Goal: Task Accomplishment & Management: Complete application form

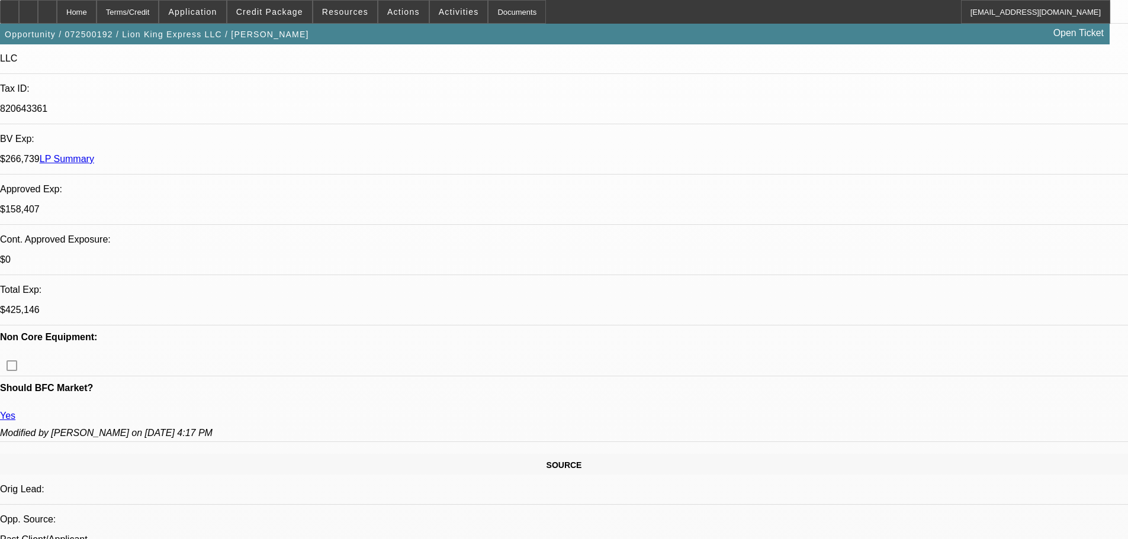
select select "0"
select select "6"
select select "0"
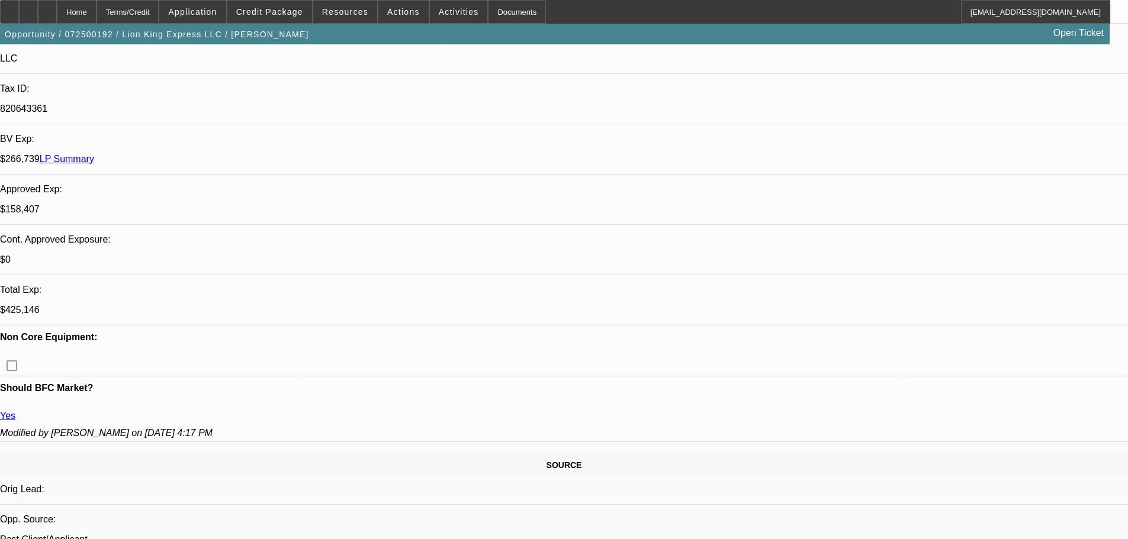
select select "0"
select select "6"
select select "0"
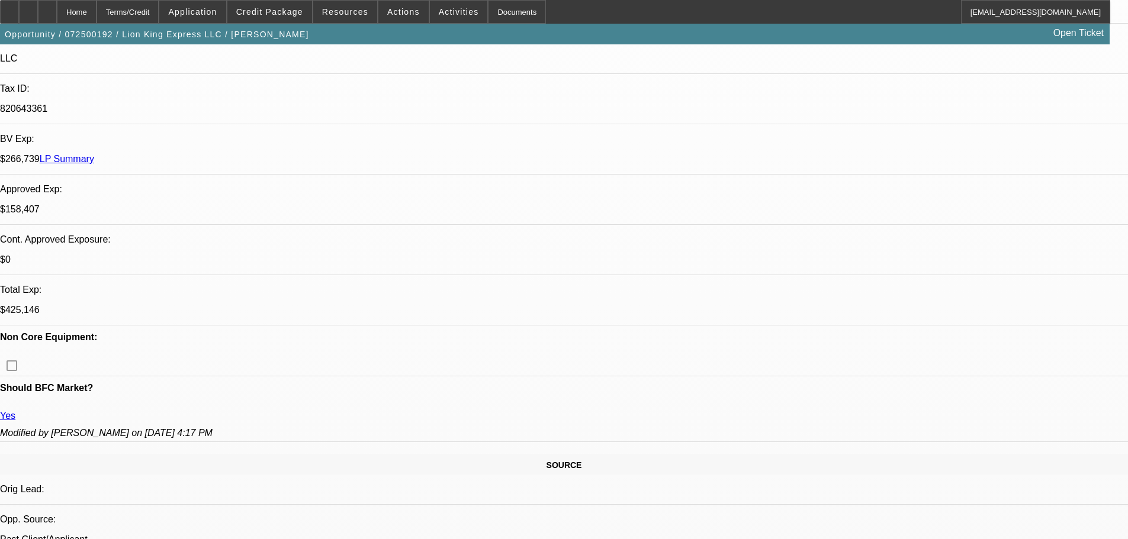
select select "0"
select select "6"
select select "0"
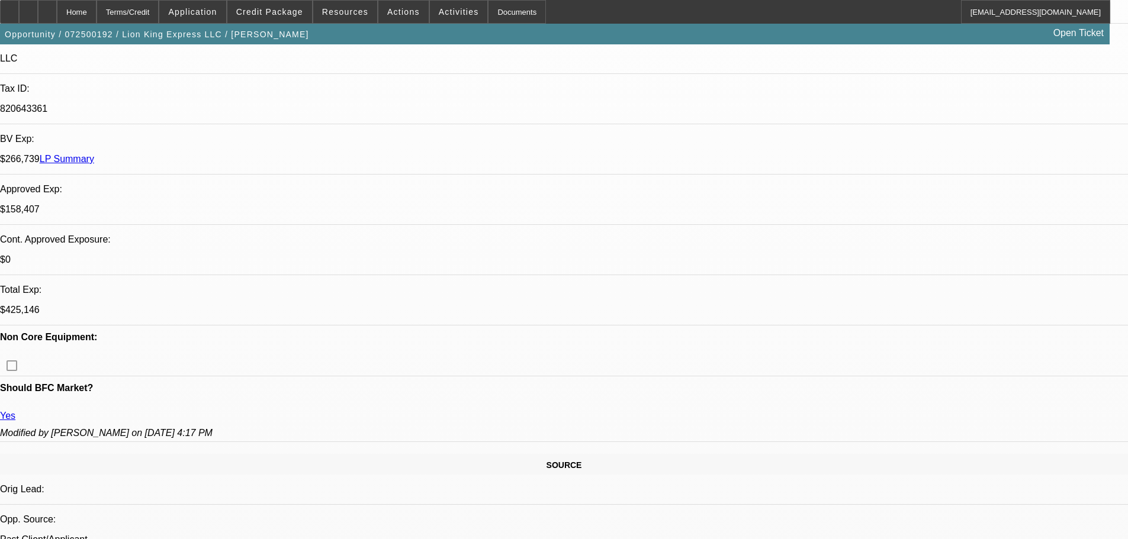
select select "6"
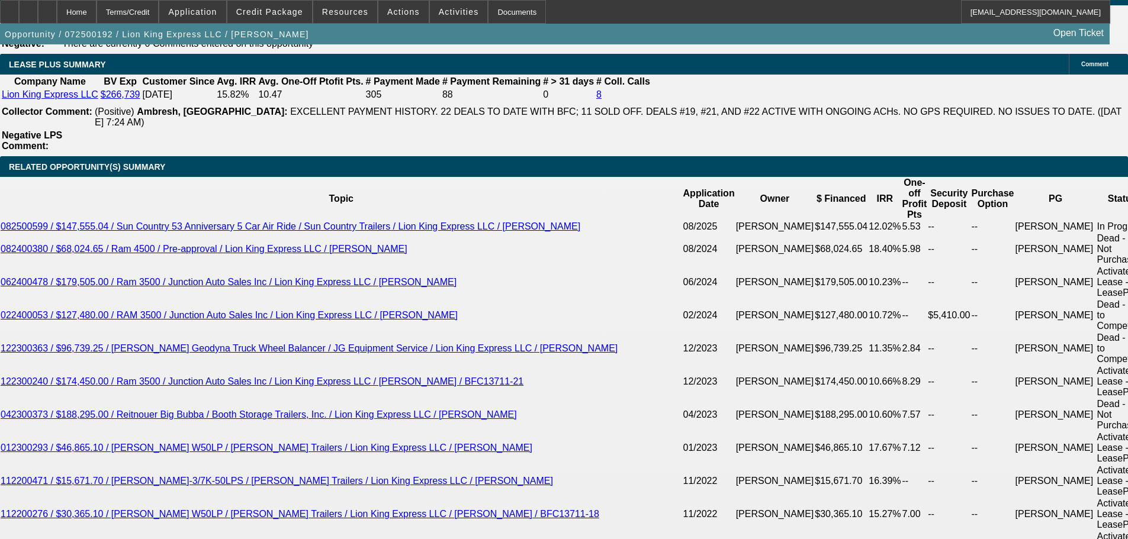
scroll to position [2250, 0]
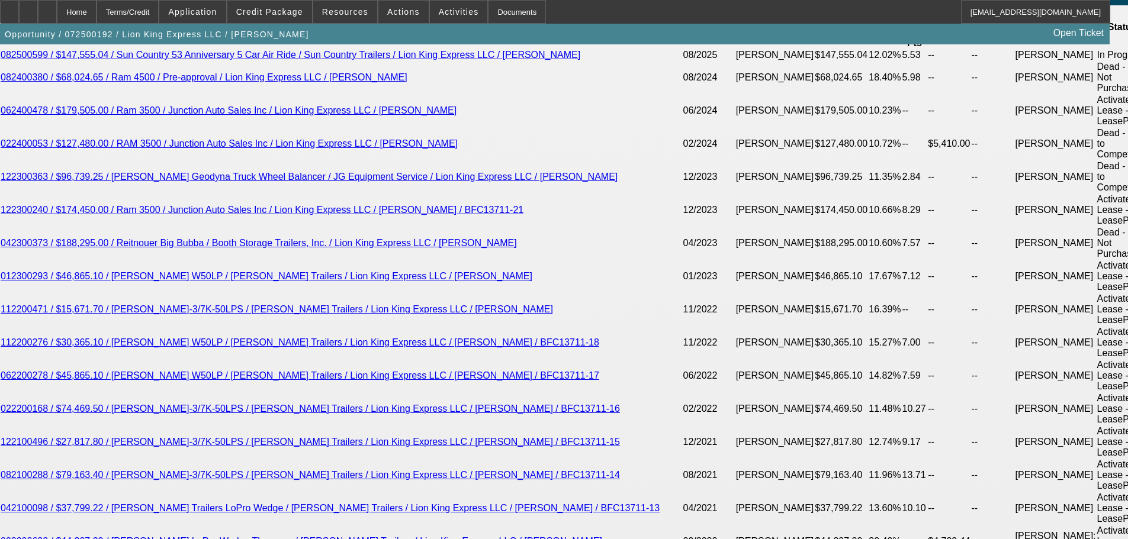
drag, startPoint x: 77, startPoint y: 310, endPoint x: 207, endPoint y: 349, distance: 136.0
copy span "Lion King Express, LLC commenced operations in February 2017. As an established…"
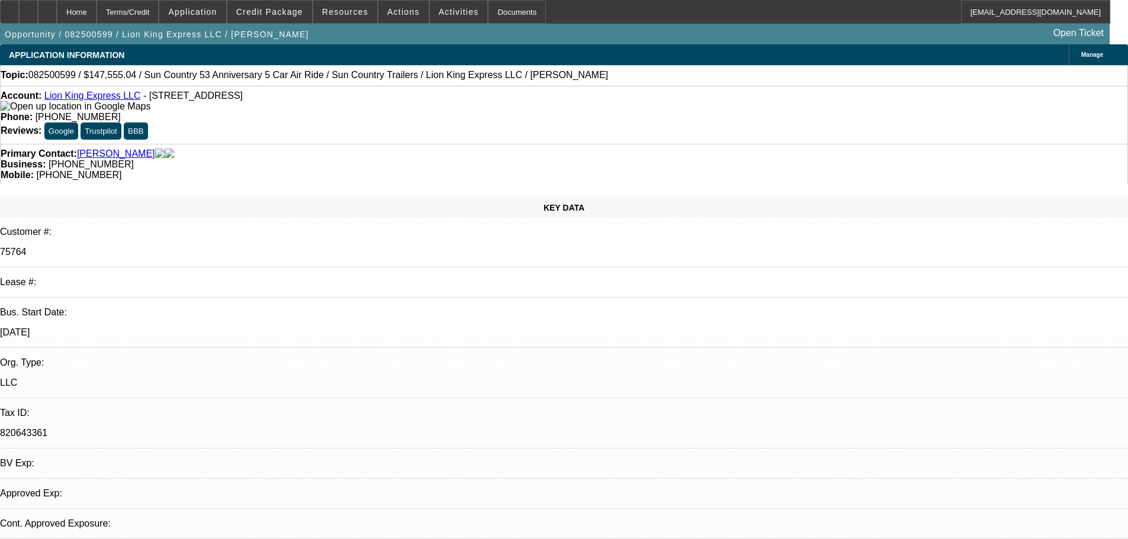
select select "0"
select select "6"
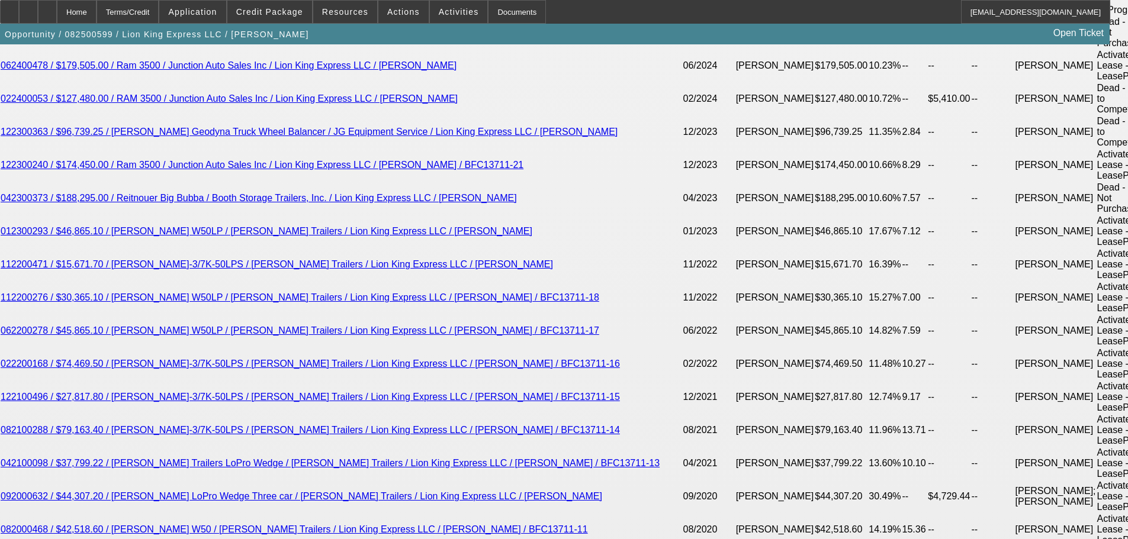
scroll to position [2132, 0]
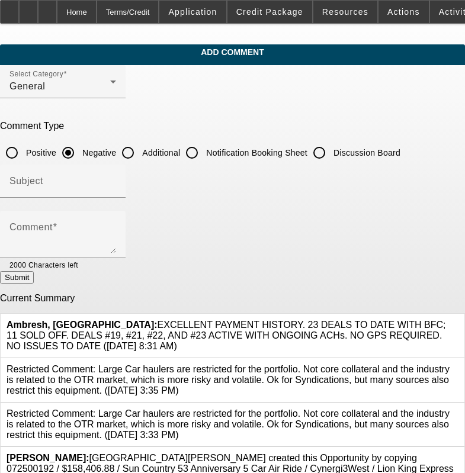
click at [140, 153] on input "Additional" at bounding box center [128, 153] width 24 height 24
radio input "true"
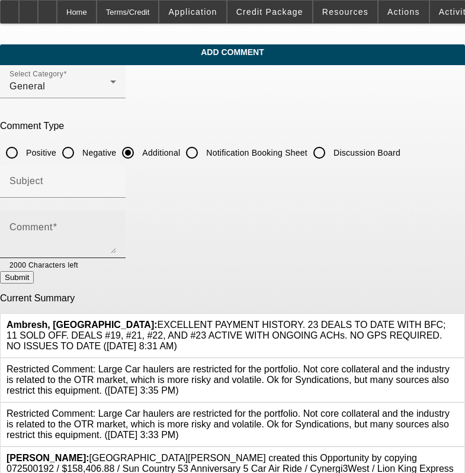
click at [116, 229] on textarea "Comment" at bounding box center [62, 239] width 107 height 28
paste textarea "Lion King Express, LLC commenced operations in February 2017. As an established…"
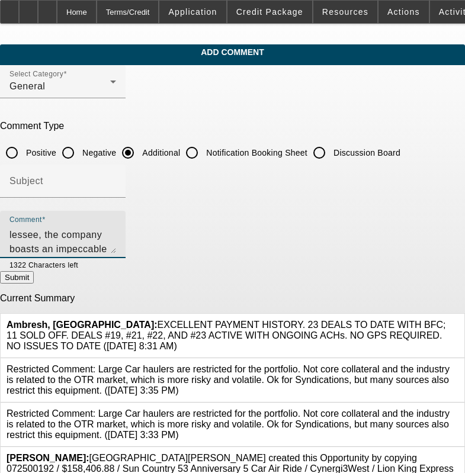
scroll to position [68, 0]
type textarea "Lion King Express, LLC commenced operations in [DATE]. As an established BFC le…"
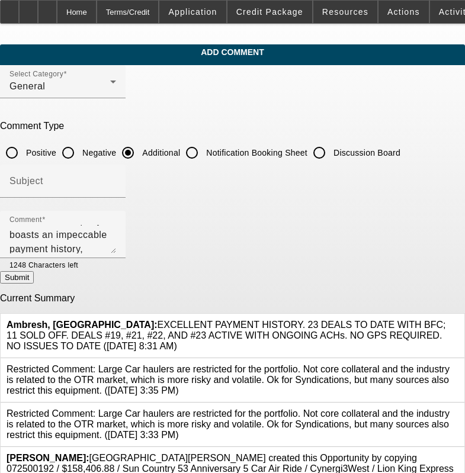
click at [34, 281] on button "Submit" at bounding box center [17, 277] width 34 height 12
radio input "true"
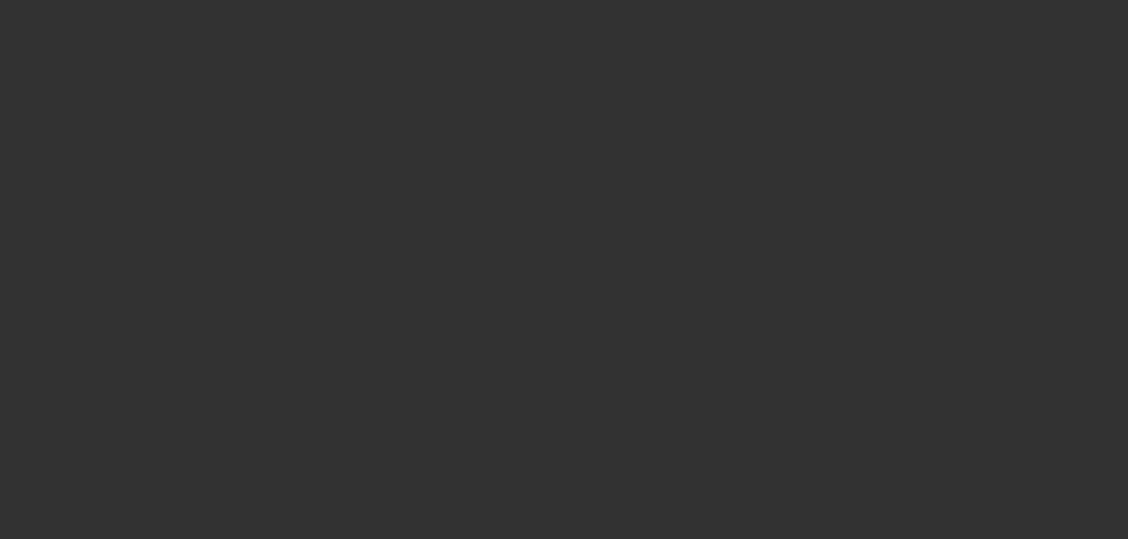
select select "0"
select select "6"
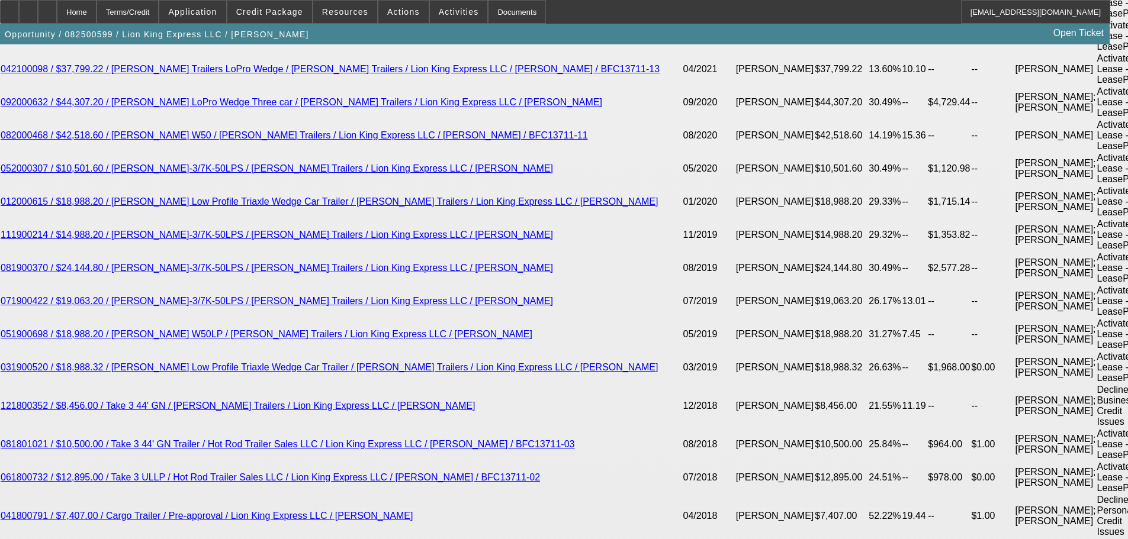
scroll to position [2577, 0]
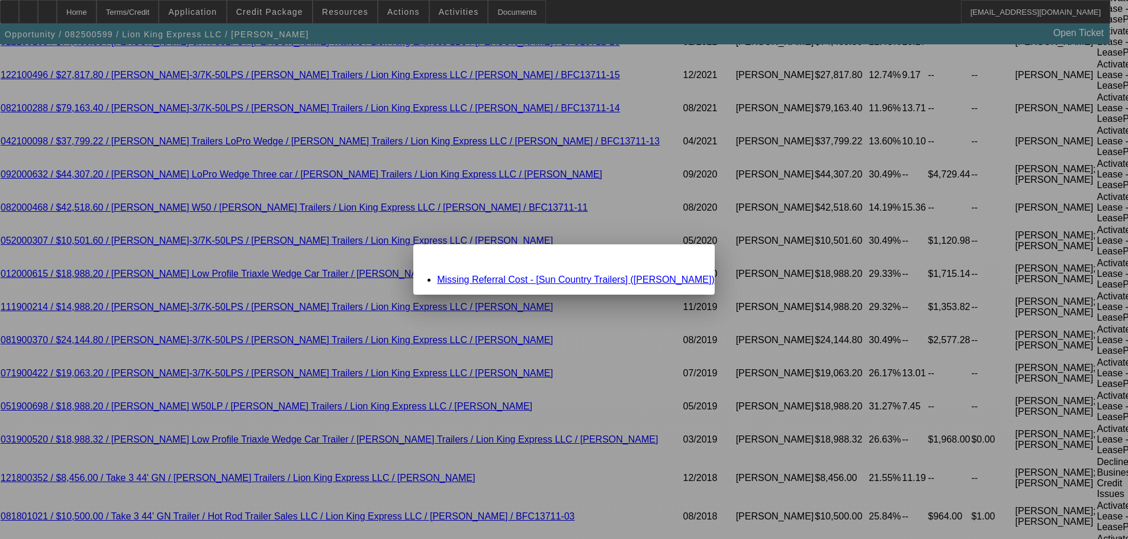
click at [556, 279] on link "Missing Referral Cost - [Sun Country Trailers] (Moran, Brian)" at bounding box center [576, 280] width 278 height 10
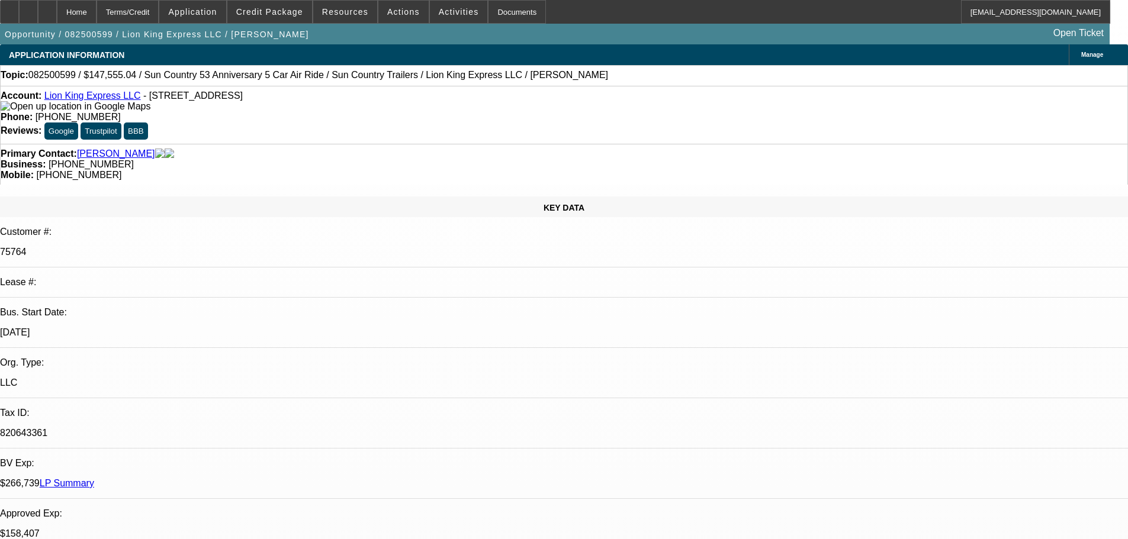
scroll to position [2577, 0]
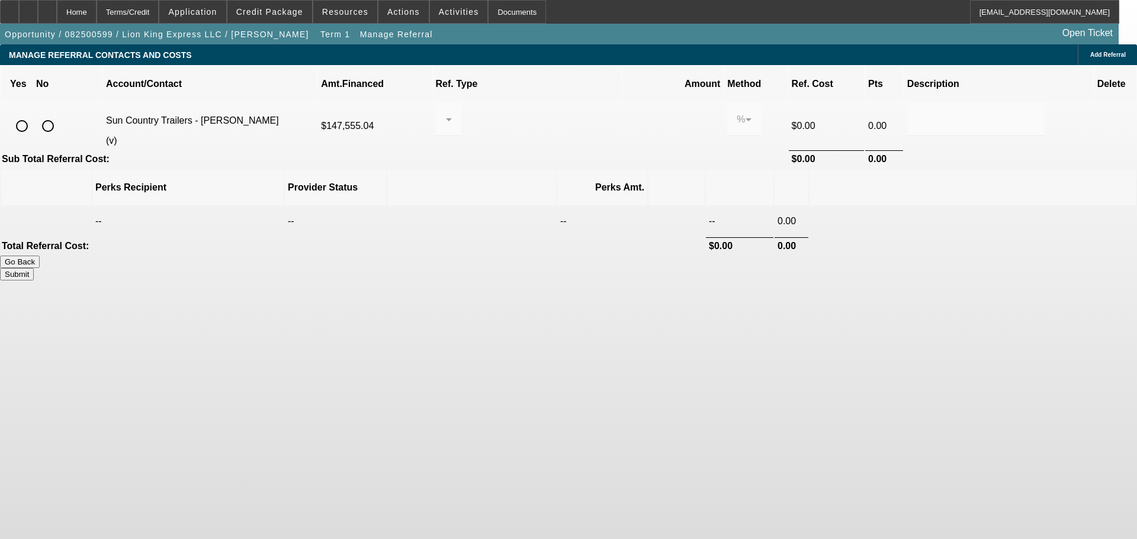
click at [60, 115] on input "radio" at bounding box center [48, 126] width 24 height 24
radio input "true"
click at [34, 268] on button "Submit" at bounding box center [17, 274] width 34 height 12
type input "0.000"
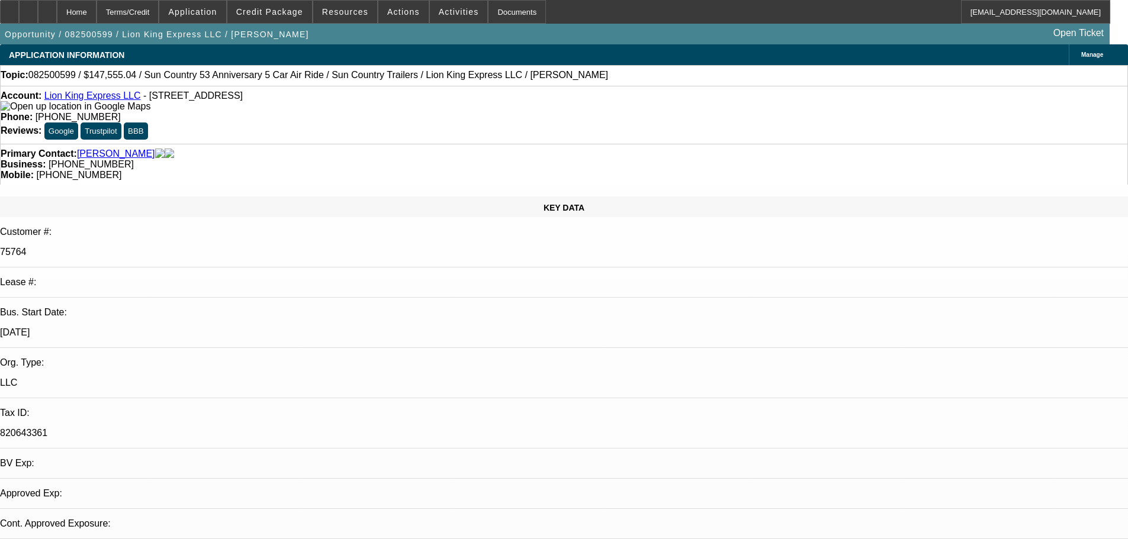
select select "0"
select select "6"
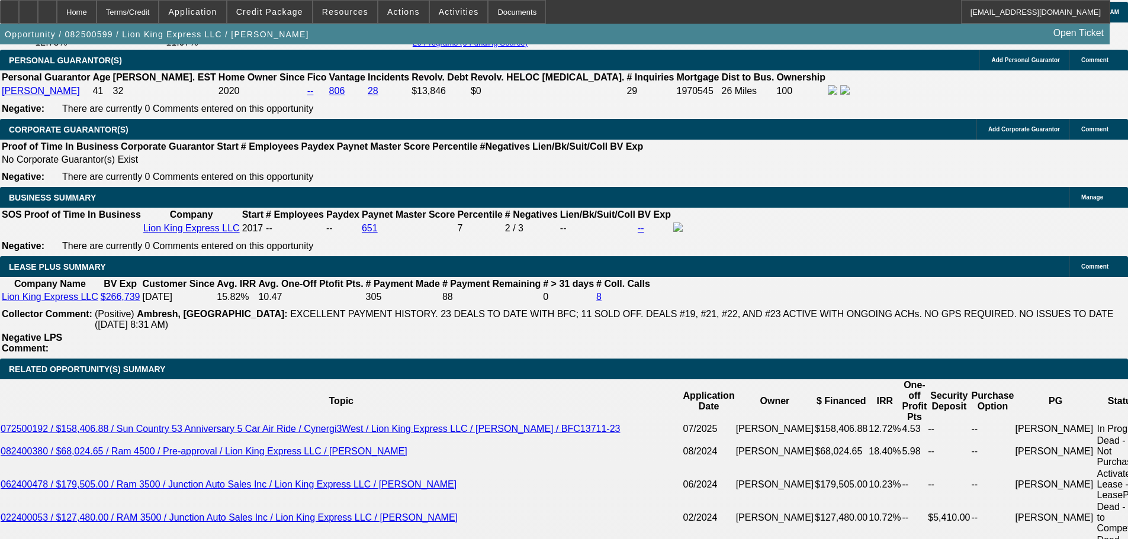
scroll to position [2191, 0]
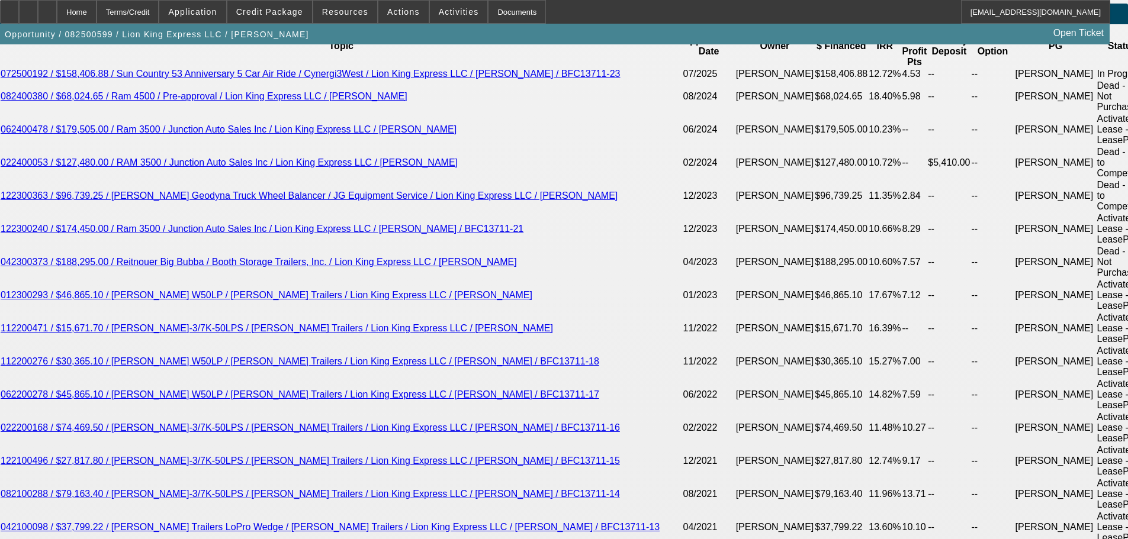
drag, startPoint x: 76, startPoint y: 360, endPoint x: 496, endPoint y: 393, distance: 421.1
copy span "Lion King Express, LLC commenced operations in [DATE]. As an established BFC le…"
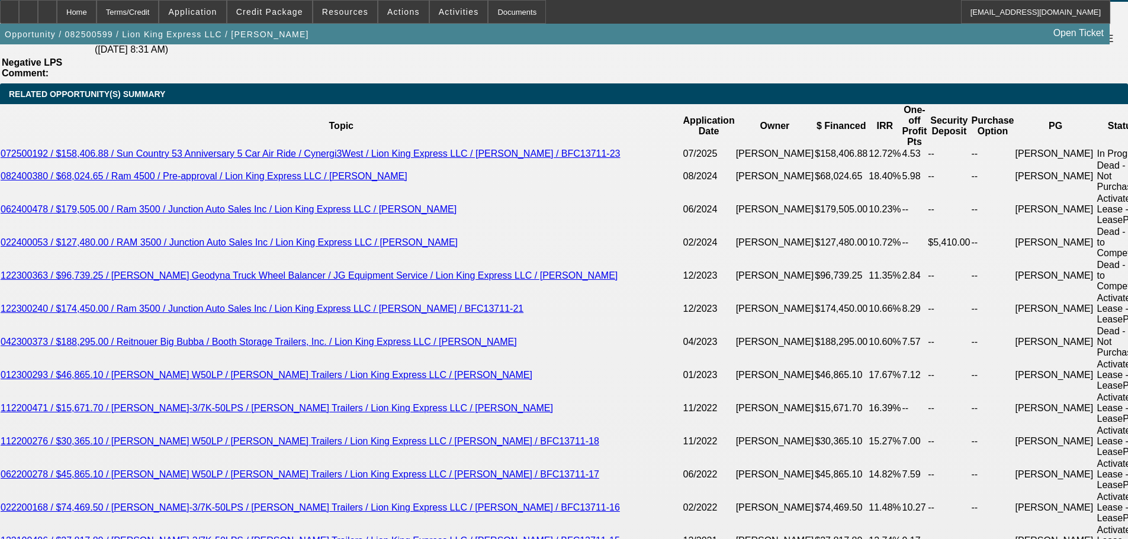
scroll to position [2132, 0]
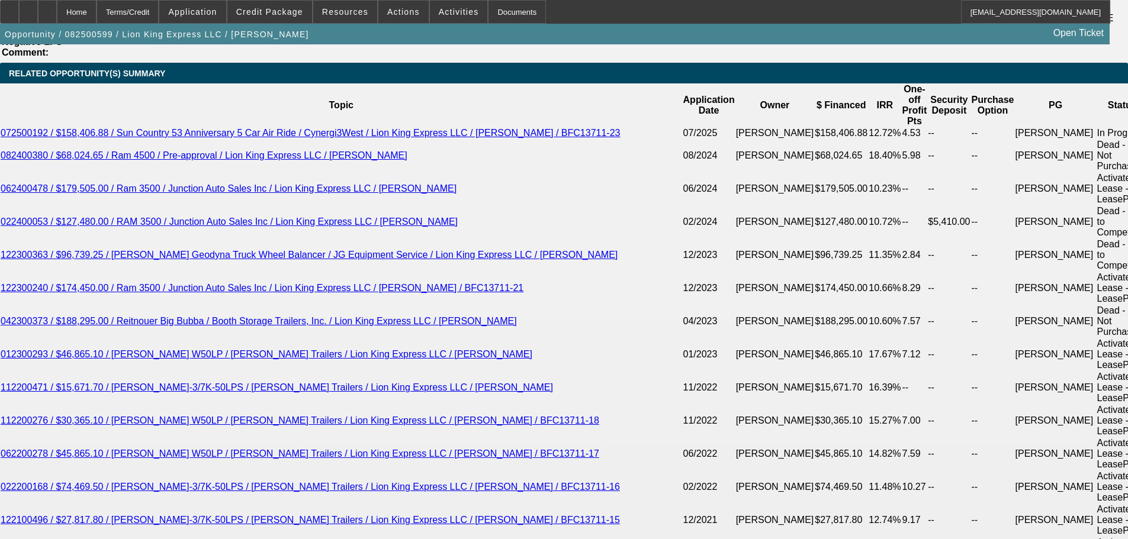
click at [57, 18] on div at bounding box center [47, 12] width 19 height 24
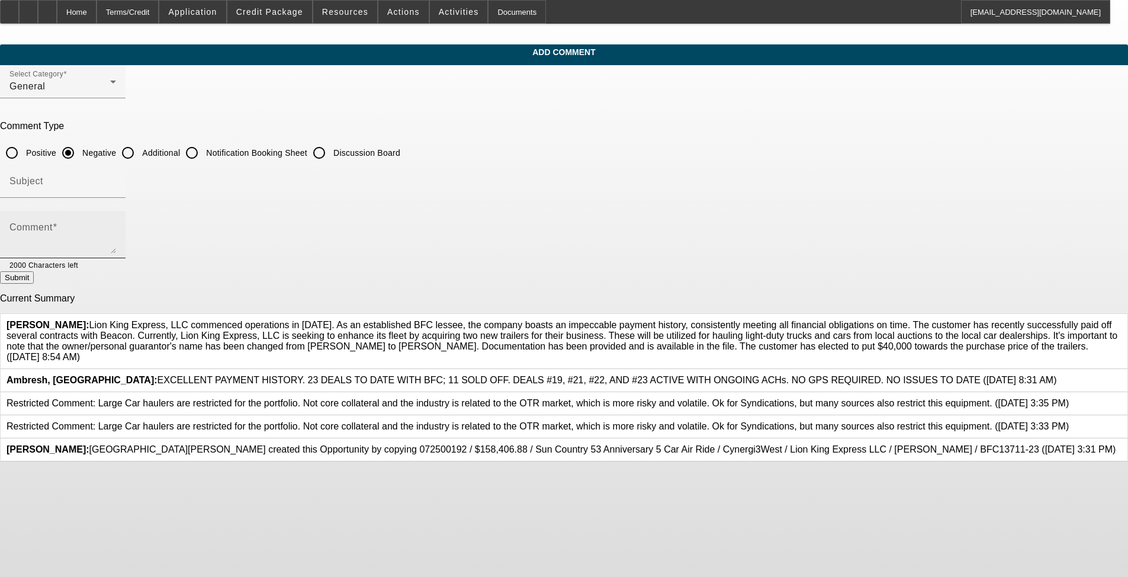
click at [116, 216] on div "Comment" at bounding box center [62, 234] width 107 height 47
paste textarea "Lion King Express, LLC commenced operations in [DATE]. As an established BFC le…"
click at [116, 245] on textarea "Lion King Express, LLC commenced operations in February 2017. As an established…" at bounding box center [62, 239] width 107 height 28
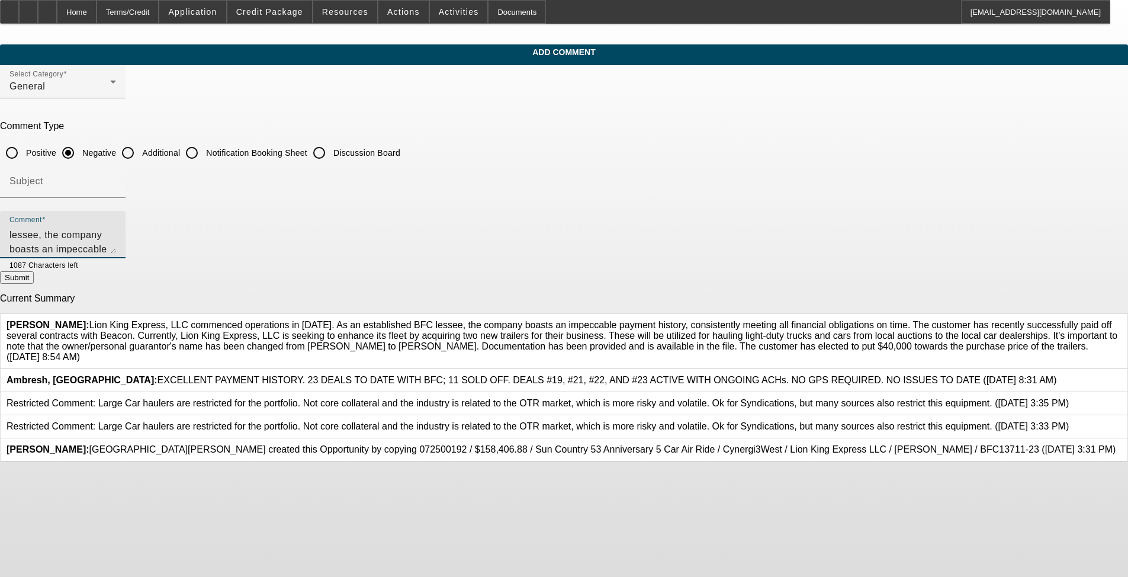
click at [116, 233] on textarea "Lion King Express, LLC commenced operations in February 2017. As an established…" at bounding box center [62, 239] width 107 height 28
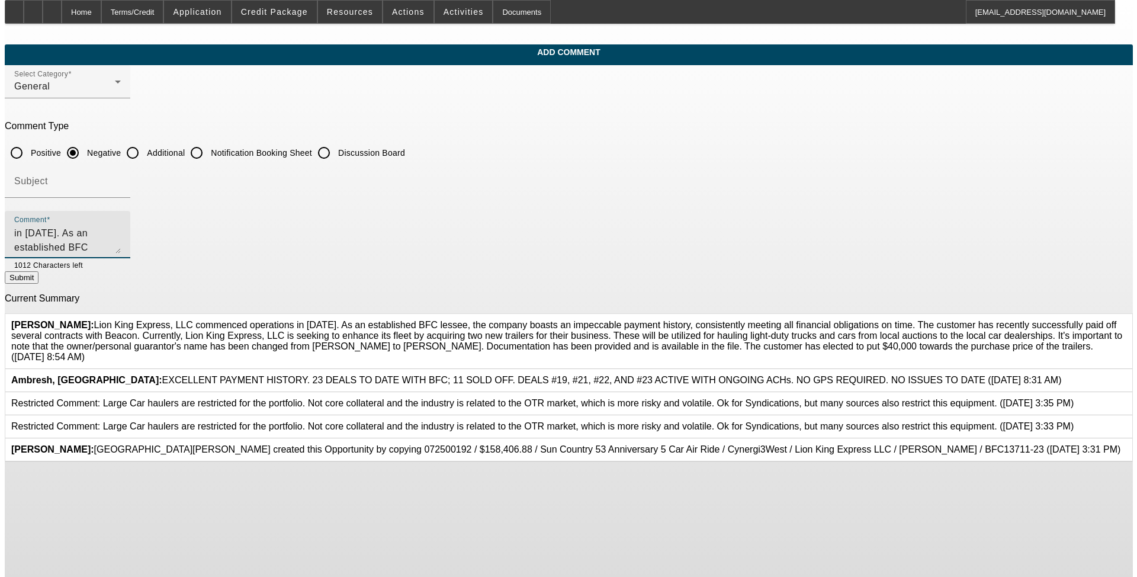
scroll to position [0, 0]
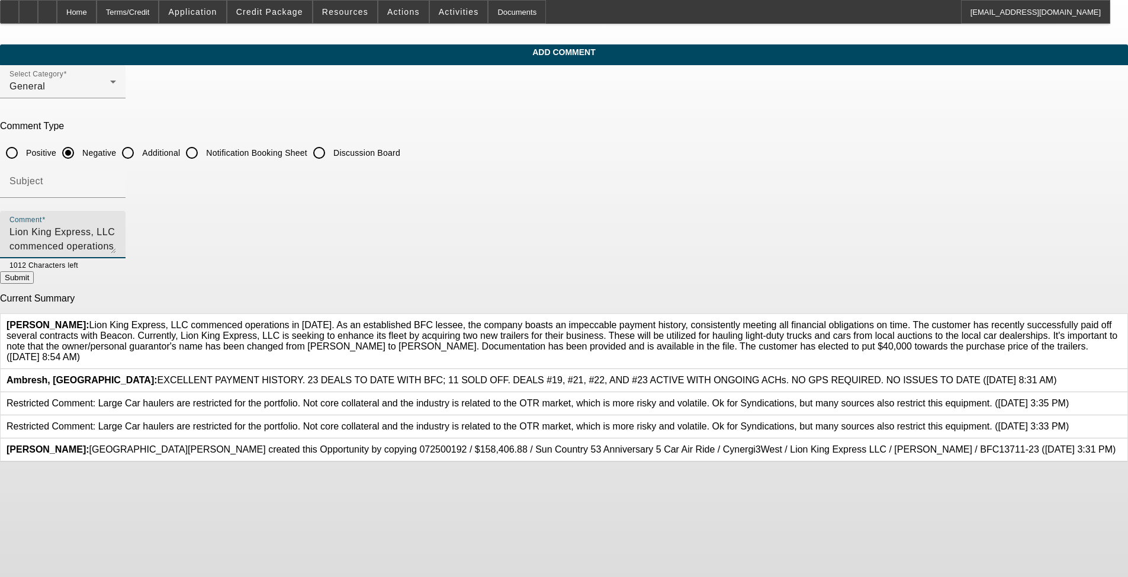
drag, startPoint x: 470, startPoint y: 247, endPoint x: 303, endPoint y: 208, distance: 171.5
click at [303, 208] on div "Add Comment Select Category General Comment Type Positive Negative Additional N…" at bounding box center [564, 252] width 1128 height 417
type textarea "Lion King Express, LLC commenced operations in February 2017. As an established…"
click at [473, 320] on icon at bounding box center [1121, 320] width 0 height 0
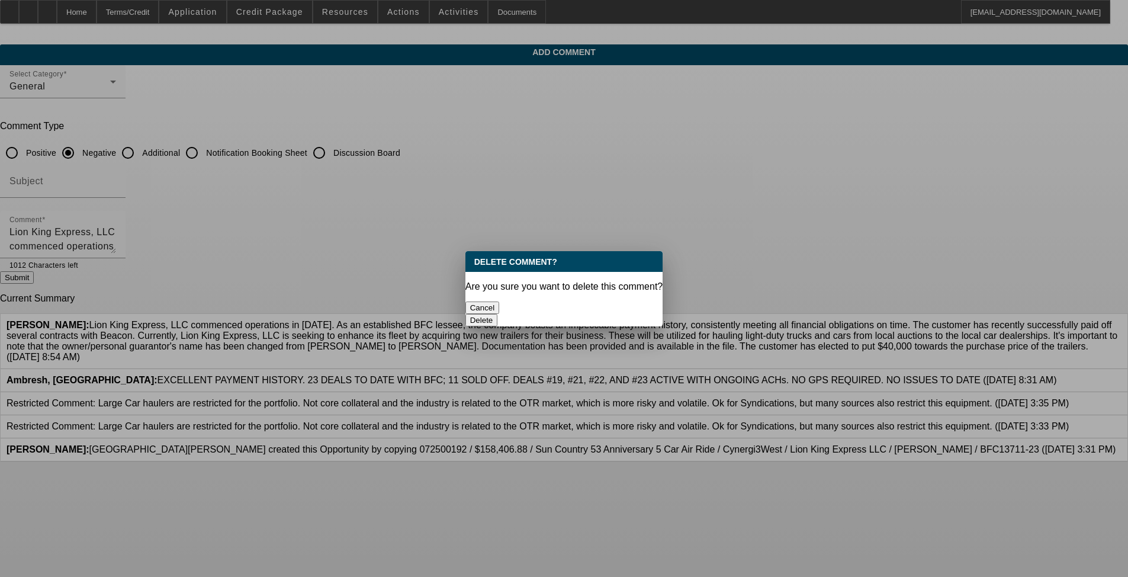
click at [473, 314] on button "Delete" at bounding box center [481, 320] width 33 height 12
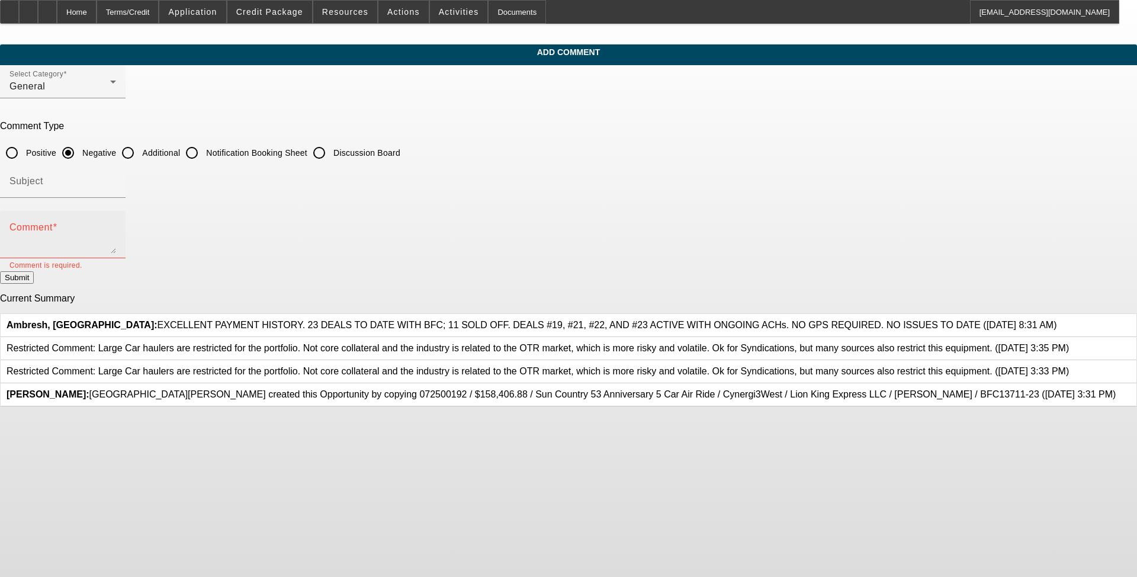
click at [116, 233] on textarea "Comment" at bounding box center [62, 239] width 107 height 28
paste textarea "Lion King Express, LLC commenced operations in February 2017. As a long-standin…"
click at [116, 243] on textarea "Lion King Express, LLC commenced operations in February 2017. As a long-standin…" at bounding box center [62, 239] width 107 height 28
click at [116, 239] on textarea "Lion King Express, LLC commenced operations in February 2017. As a long-standin…" at bounding box center [62, 239] width 107 height 28
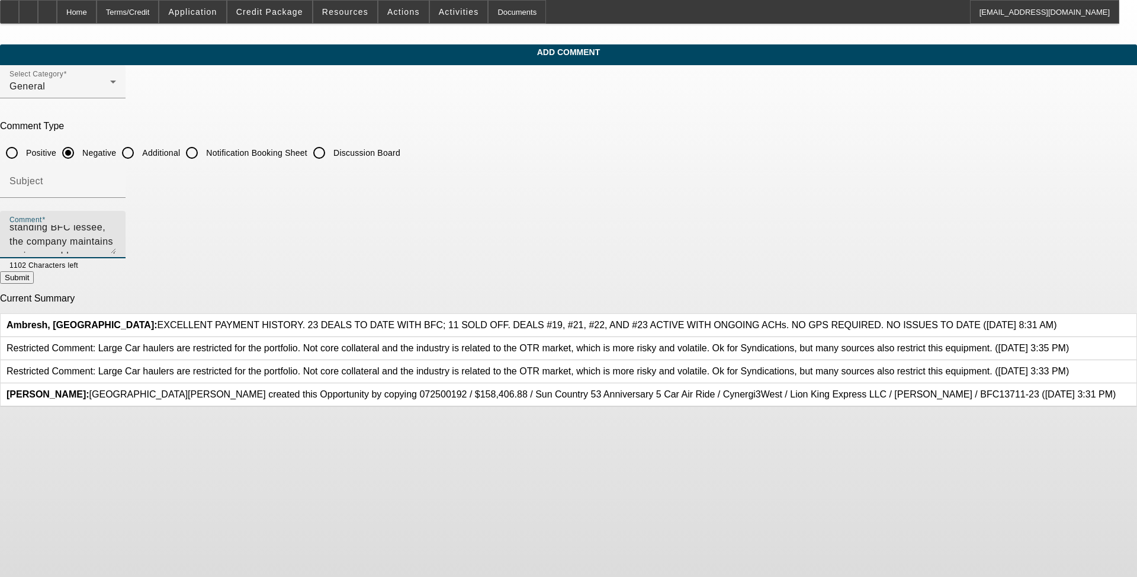
scroll to position [71, 0]
click at [116, 235] on textarea "Lion King Express, LLC commenced operations in February 2017. As a long-standin…" at bounding box center [62, 239] width 107 height 28
type textarea "Lion King Express, LLC commenced operations in February 2017. As a long-standin…"
click at [34, 281] on button "Submit" at bounding box center [17, 277] width 34 height 12
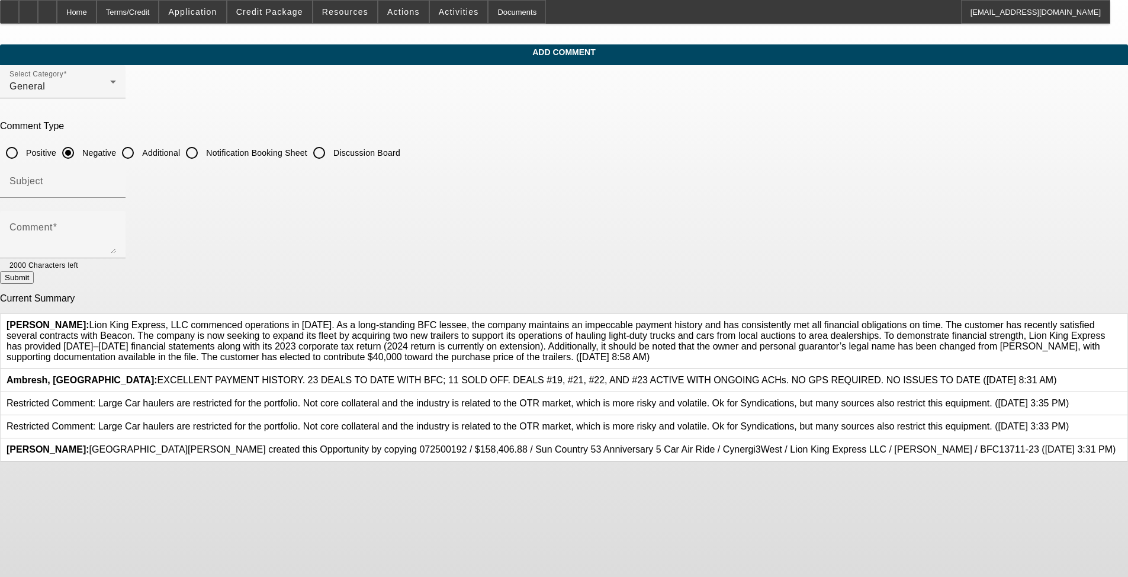
scroll to position [28, 0]
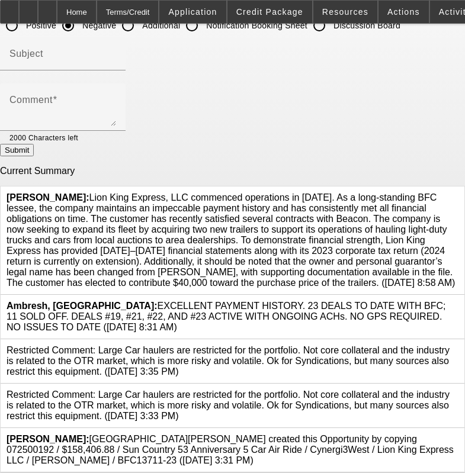
scroll to position [143, 0]
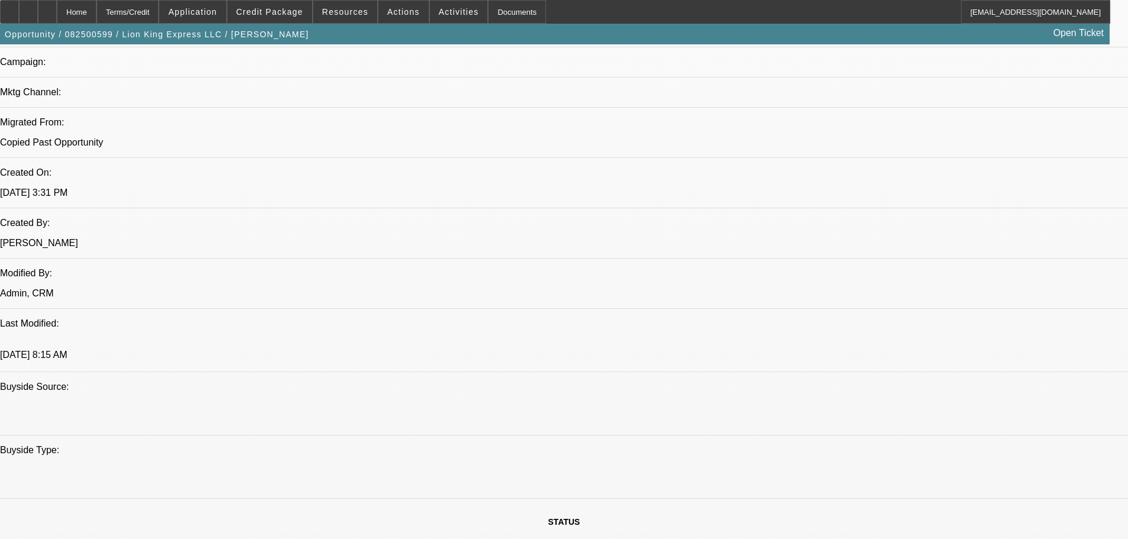
select select "0"
select select "6"
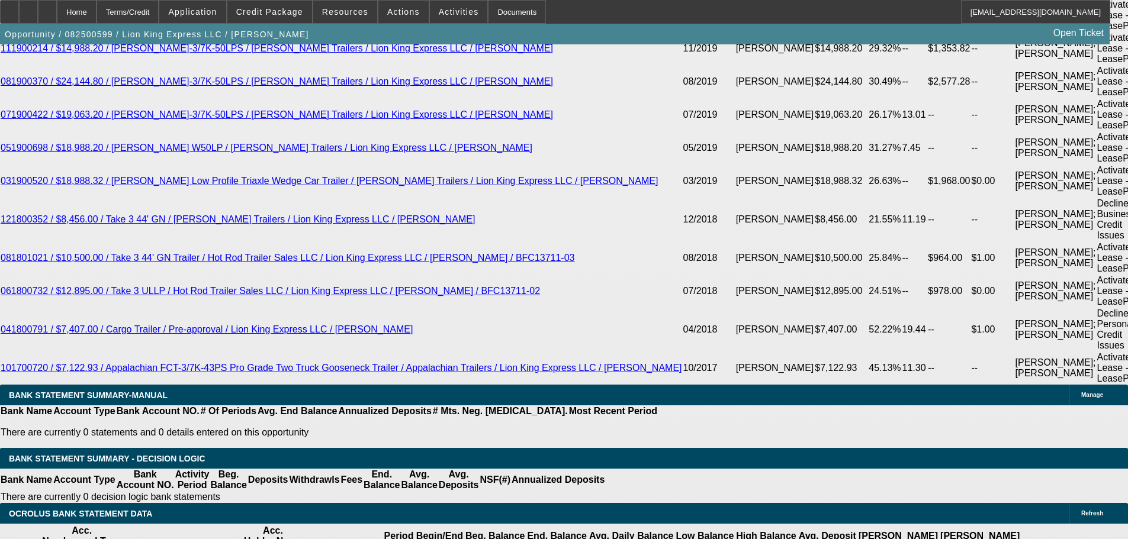
scroll to position [2841, 0]
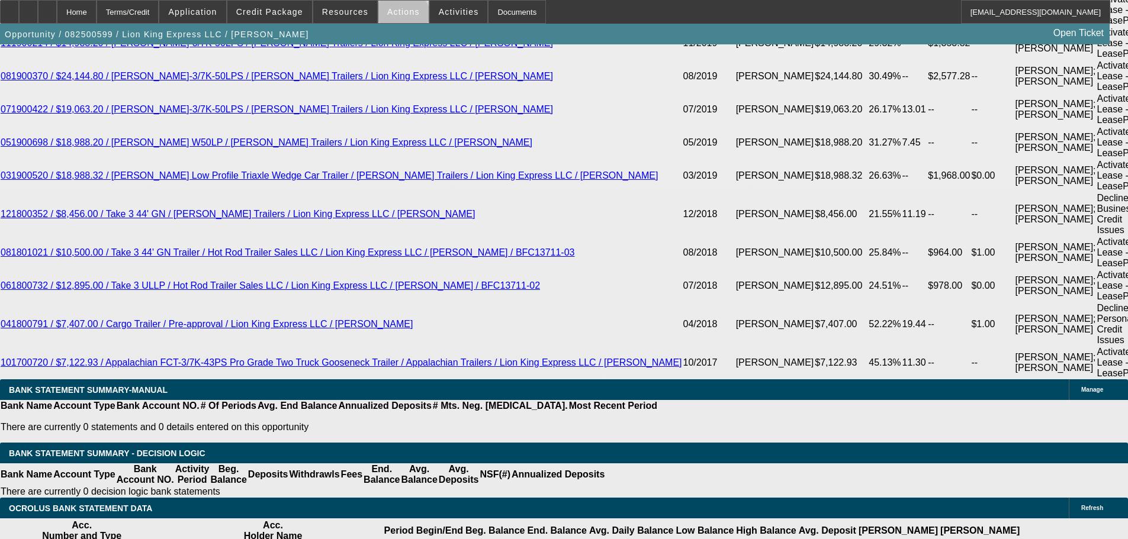
click at [397, 21] on span at bounding box center [403, 12] width 50 height 28
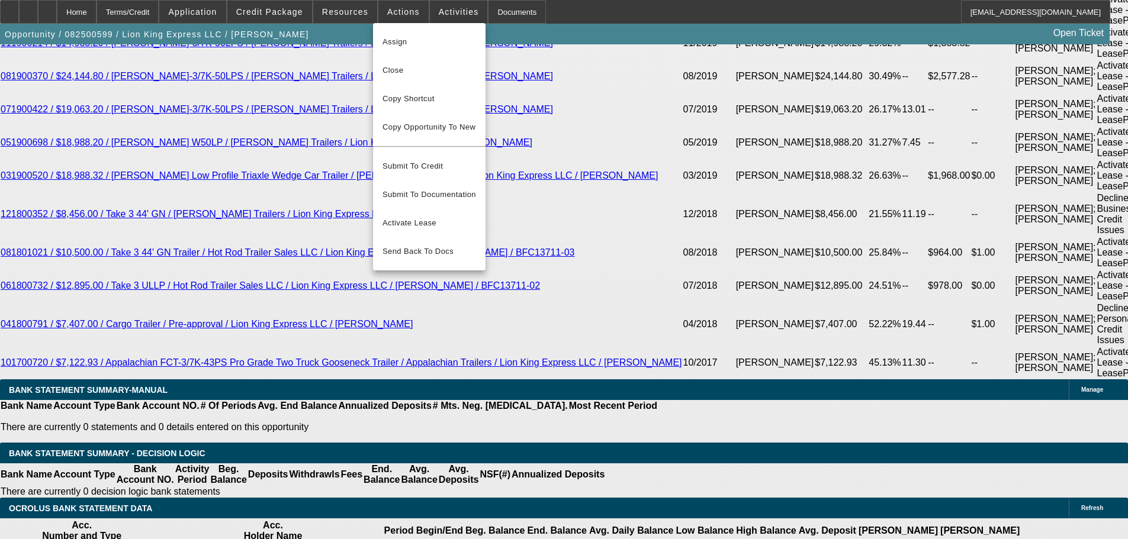
click at [649, 197] on div at bounding box center [564, 269] width 1128 height 539
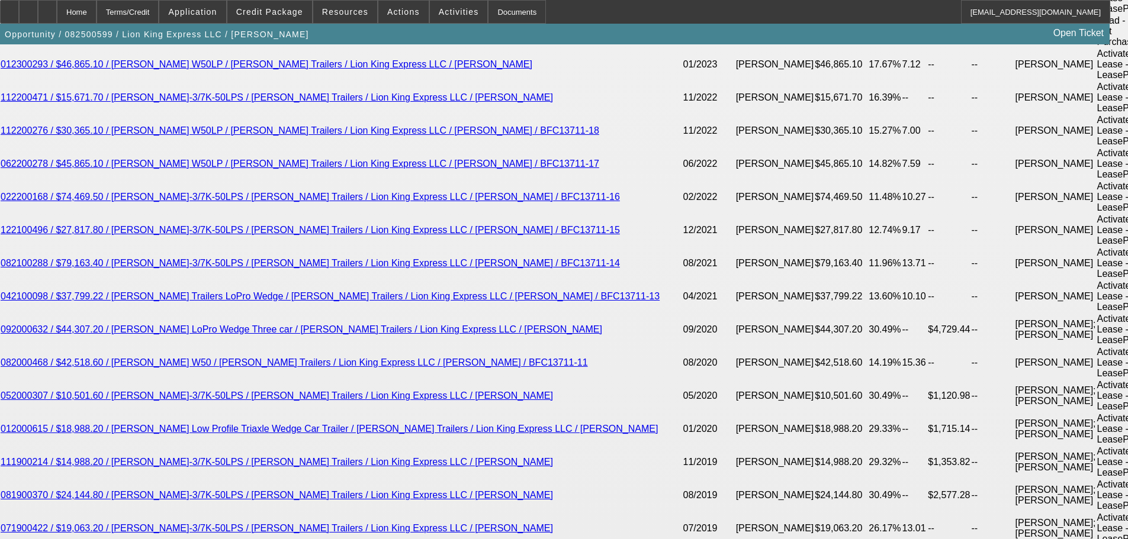
scroll to position [2190, 0]
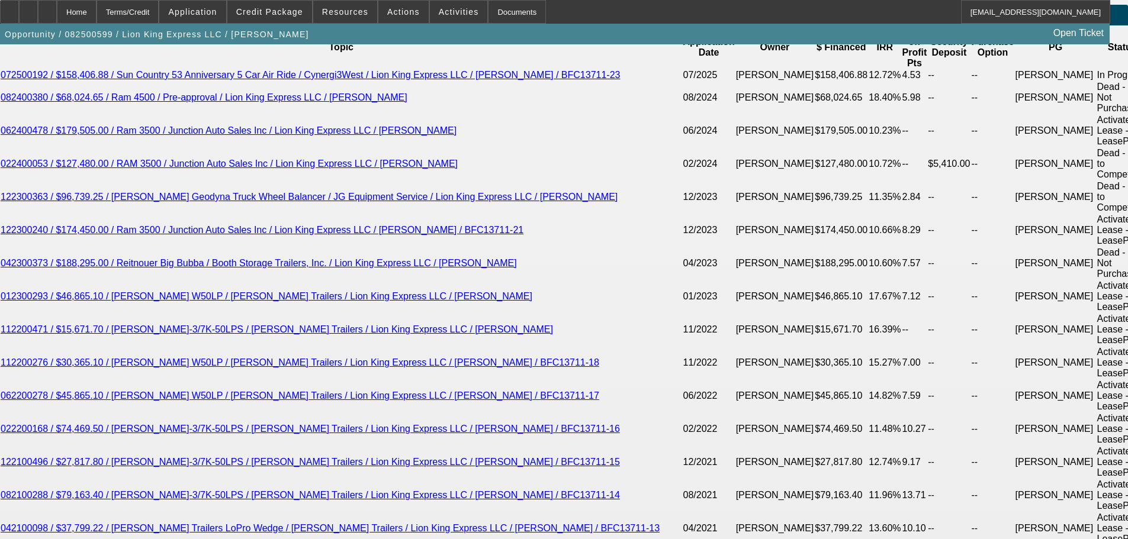
drag, startPoint x: 75, startPoint y: 256, endPoint x: 287, endPoint y: 297, distance: 215.3
copy div "Lion King Express, LLC commenced operations in [DATE]. As a long-standing BFC l…"
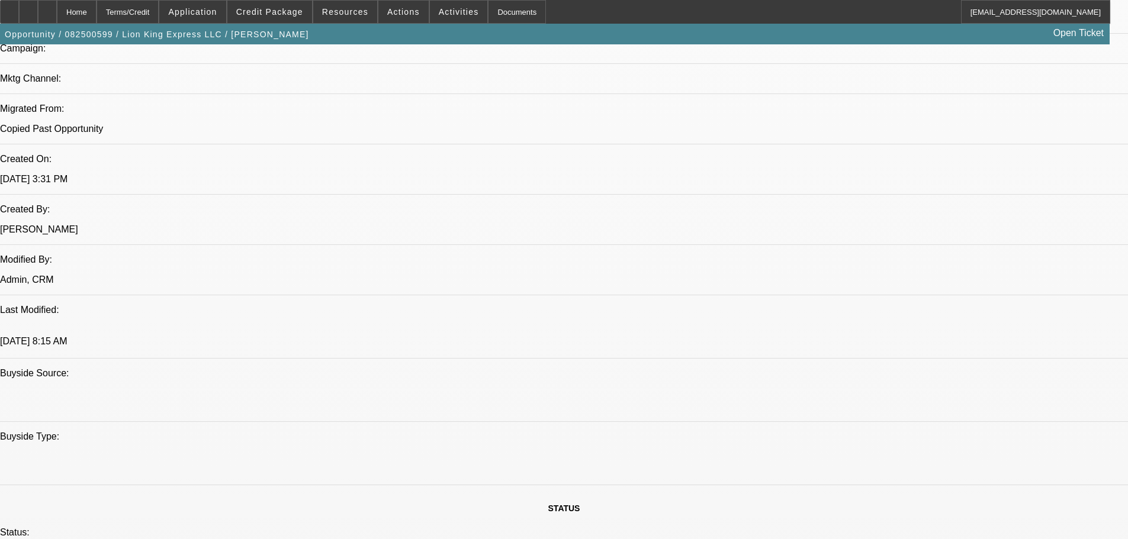
scroll to position [888, 0]
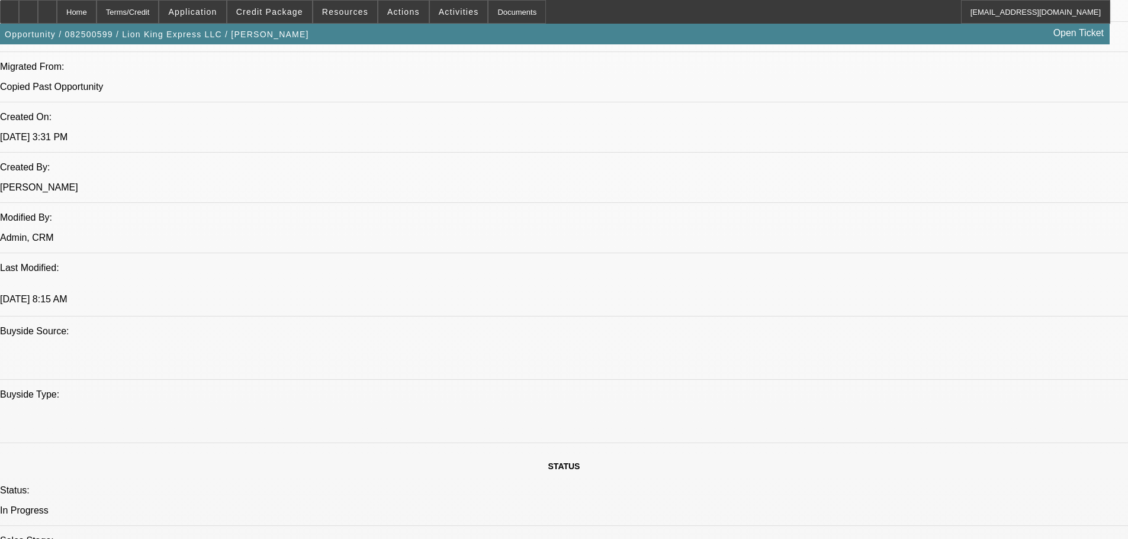
click at [263, 21] on span at bounding box center [269, 12] width 85 height 28
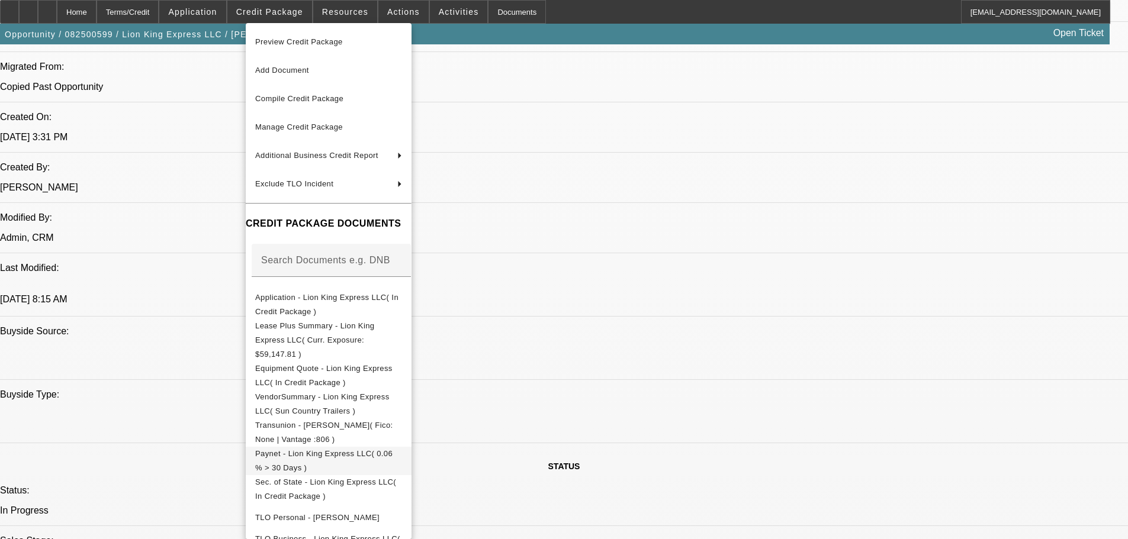
click at [393, 449] on span "Paynet - Lion King Express LLC( 0.06 % > 30 Days )" at bounding box center [323, 460] width 137 height 23
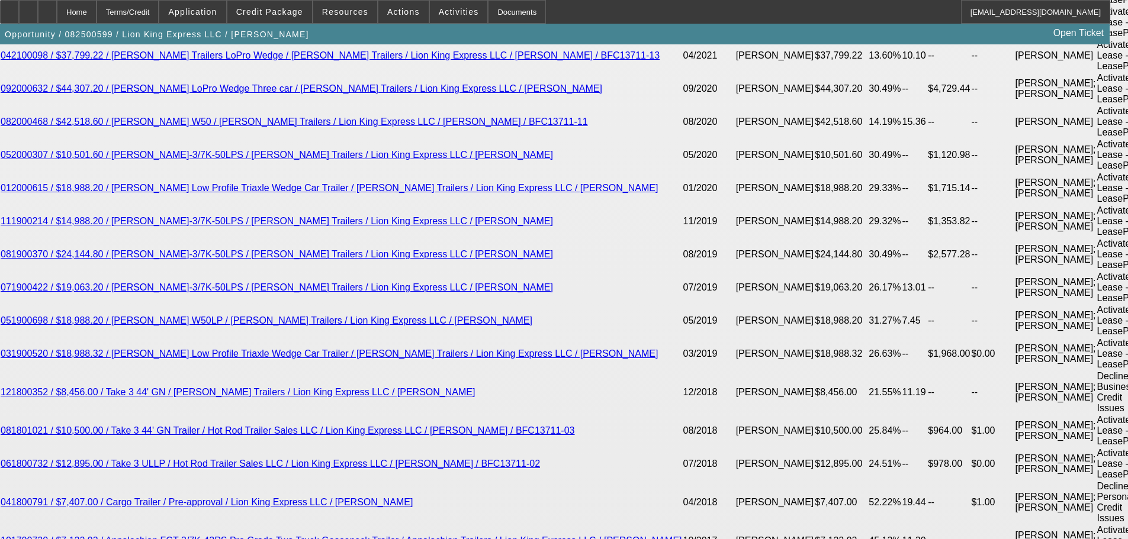
scroll to position [2665, 0]
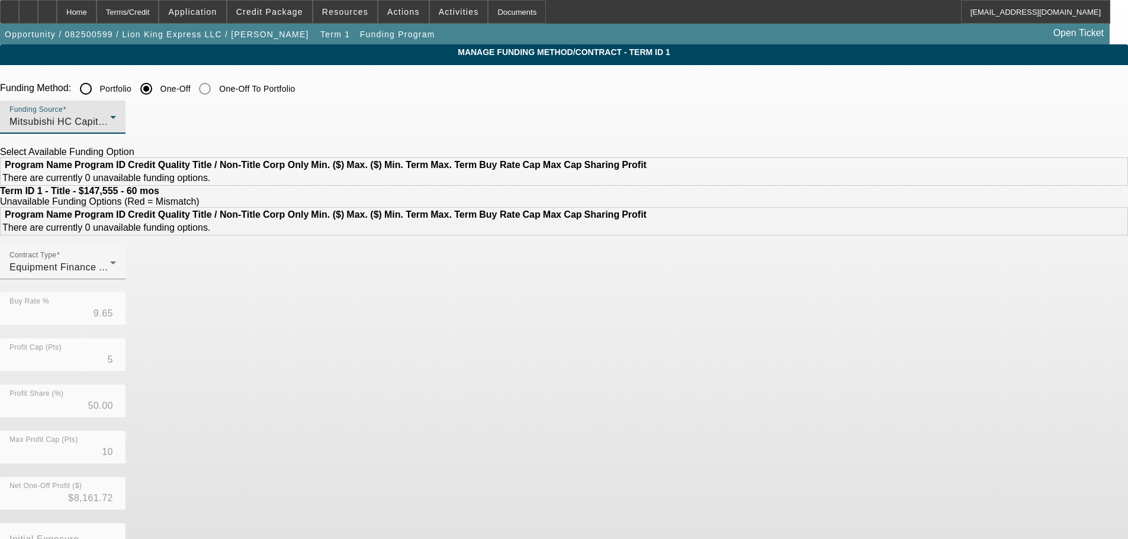
click at [146, 122] on span "Mitsubishi HC Capital America" at bounding box center [77, 122] width 136 height 10
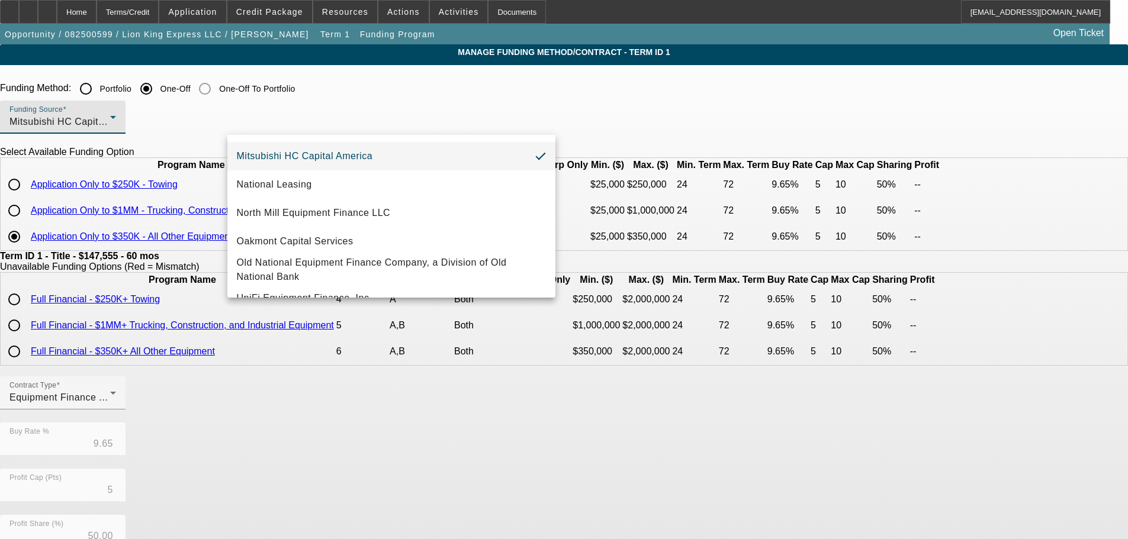
scroll to position [329, 0]
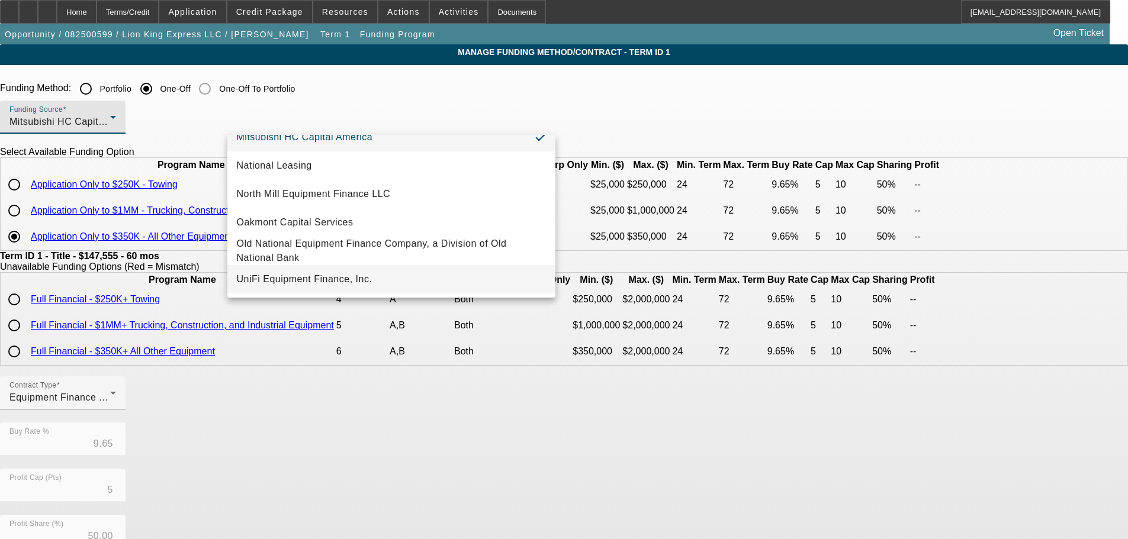
click at [374, 286] on mat-option "UniFi Equipment Finance, Inc." at bounding box center [391, 279] width 328 height 28
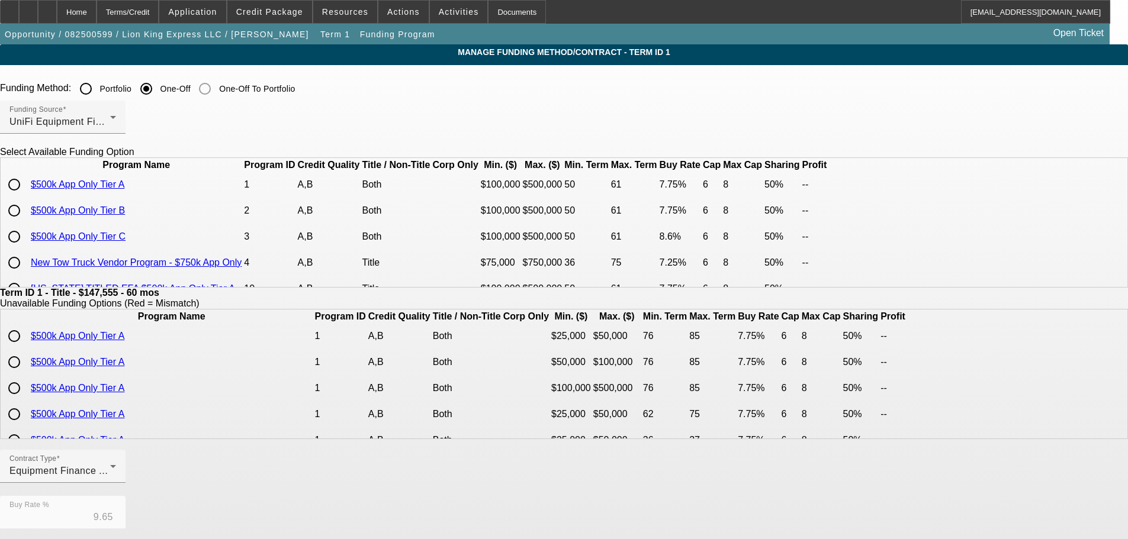
click at [26, 197] on input "radio" at bounding box center [14, 185] width 24 height 24
radio input "true"
type input "7.75"
type input "6"
type input "8"
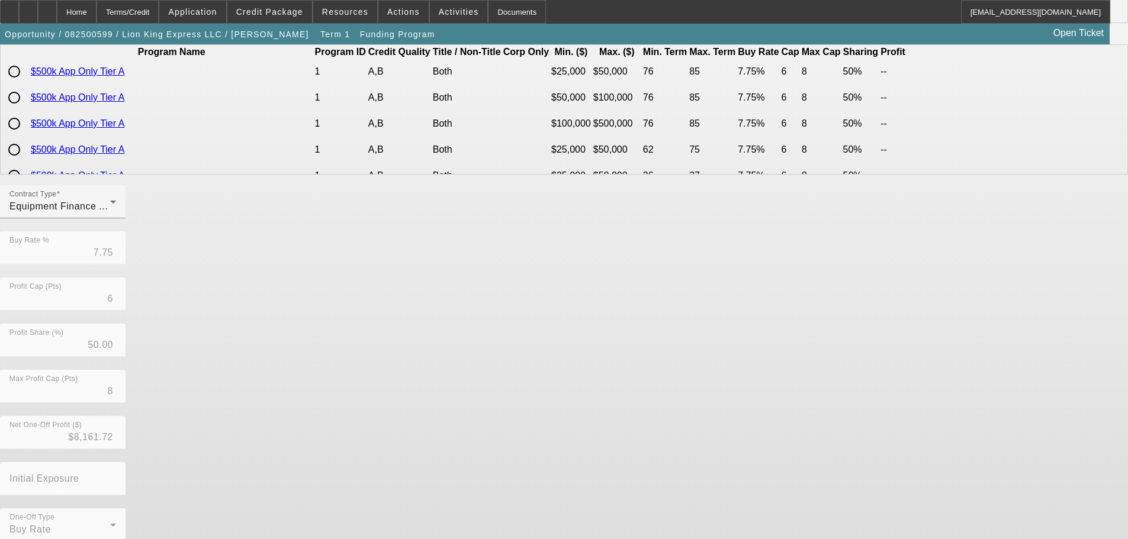
scroll to position [279, 0]
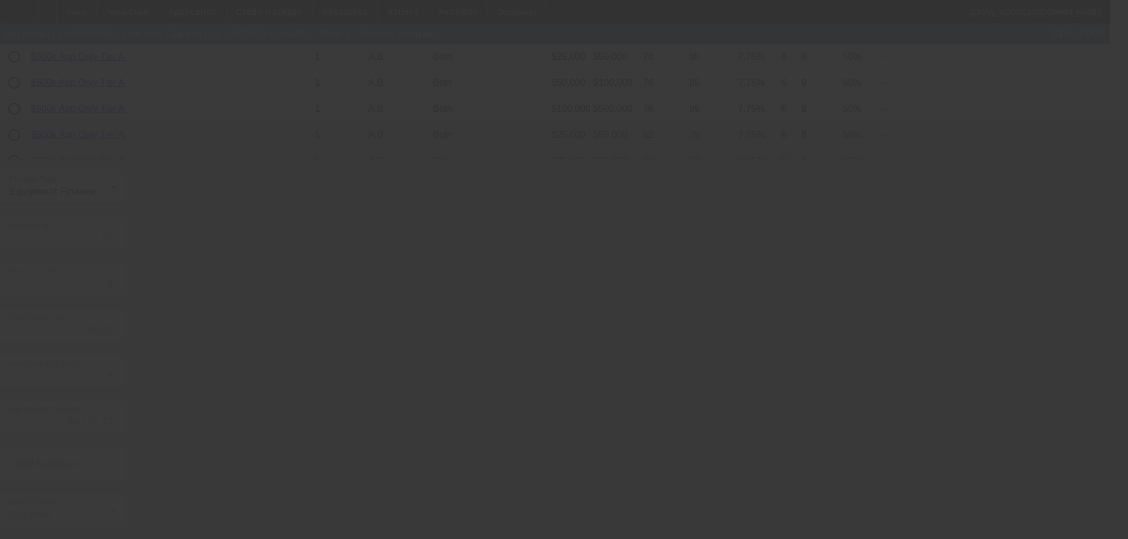
type input "9.65"
type input "5"
type input "10"
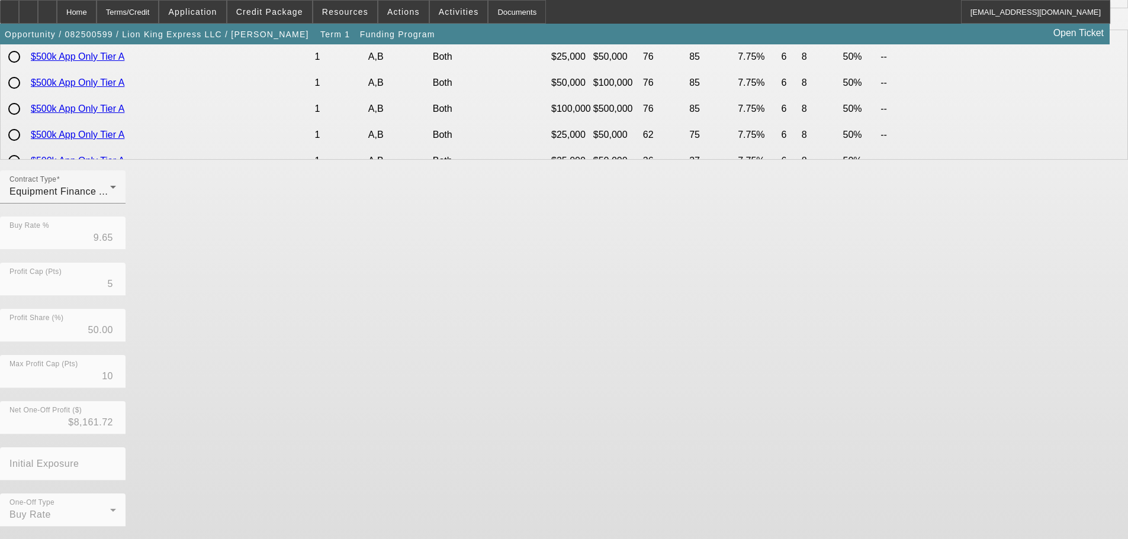
scroll to position [0, 0]
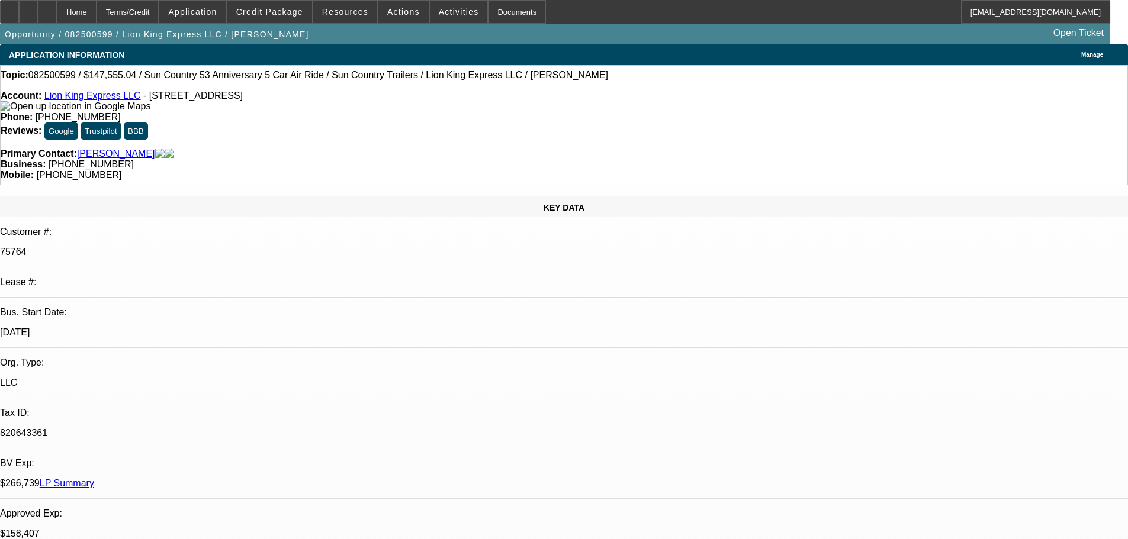
select select "0"
select select "6"
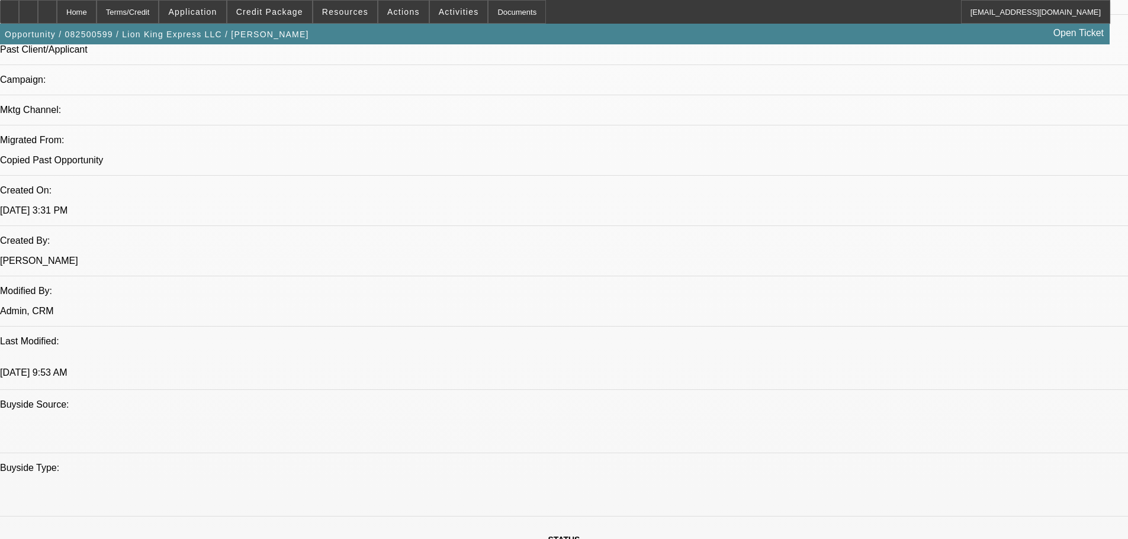
scroll to position [829, 0]
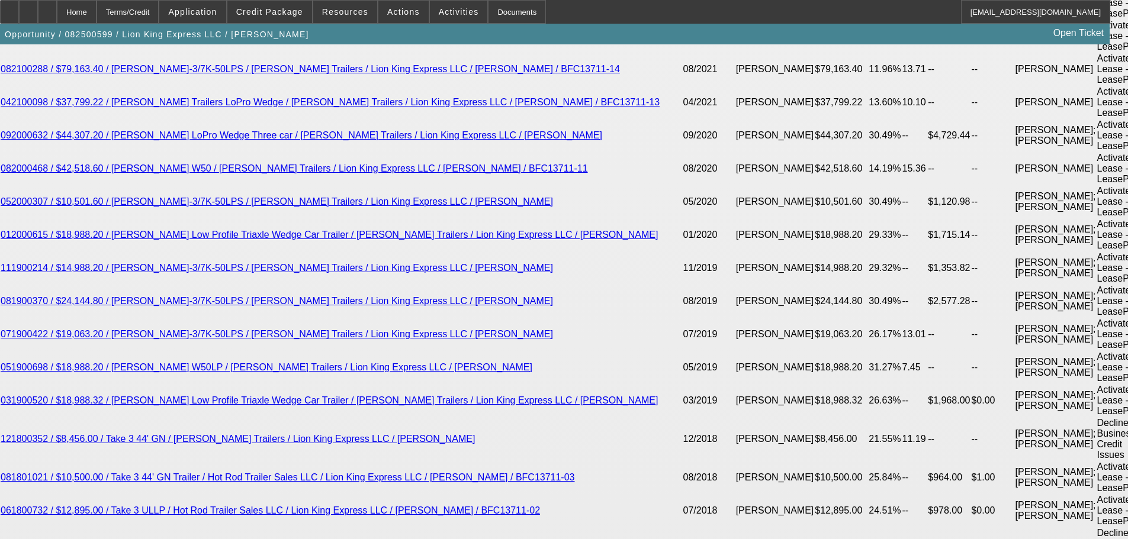
scroll to position [2842, 0]
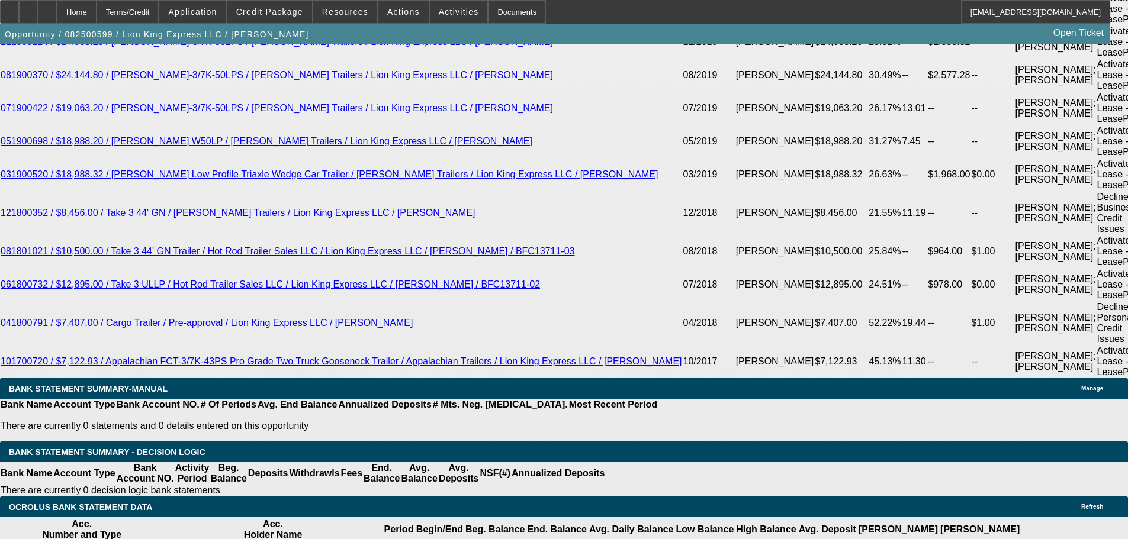
drag, startPoint x: 254, startPoint y: 179, endPoint x: 319, endPoint y: 172, distance: 64.9
type input "UNKNOWN"
type input "10"
type input "$3,135.11"
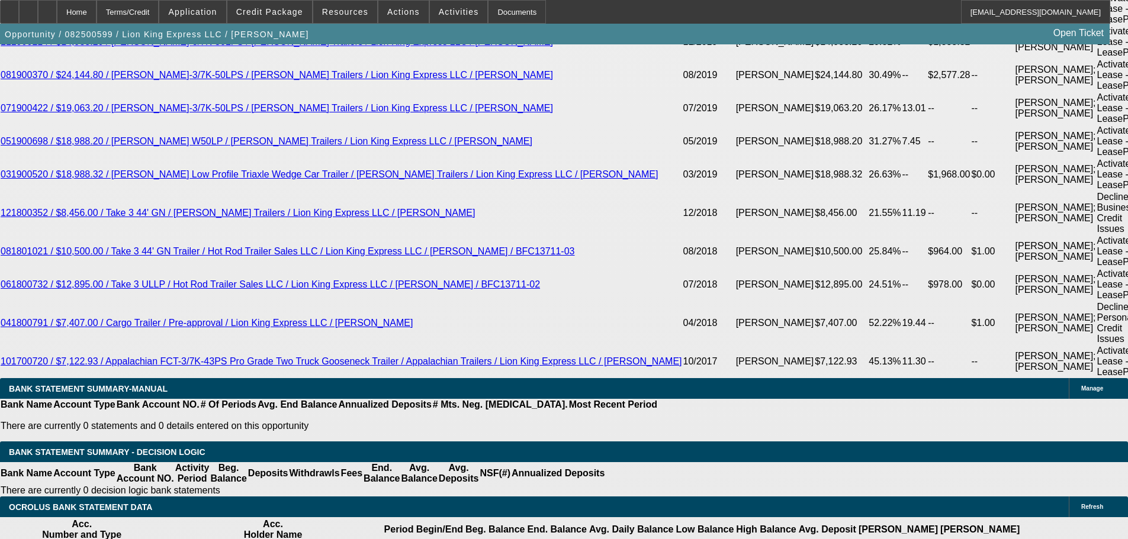
type input "10.5"
type input "$3,171.53"
type input "10.5"
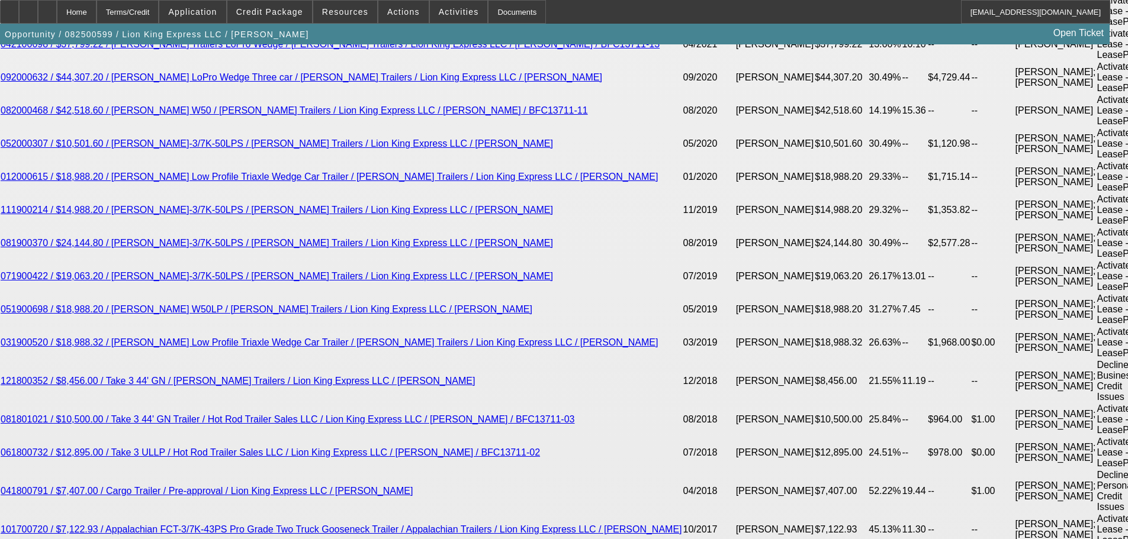
scroll to position [2546, 0]
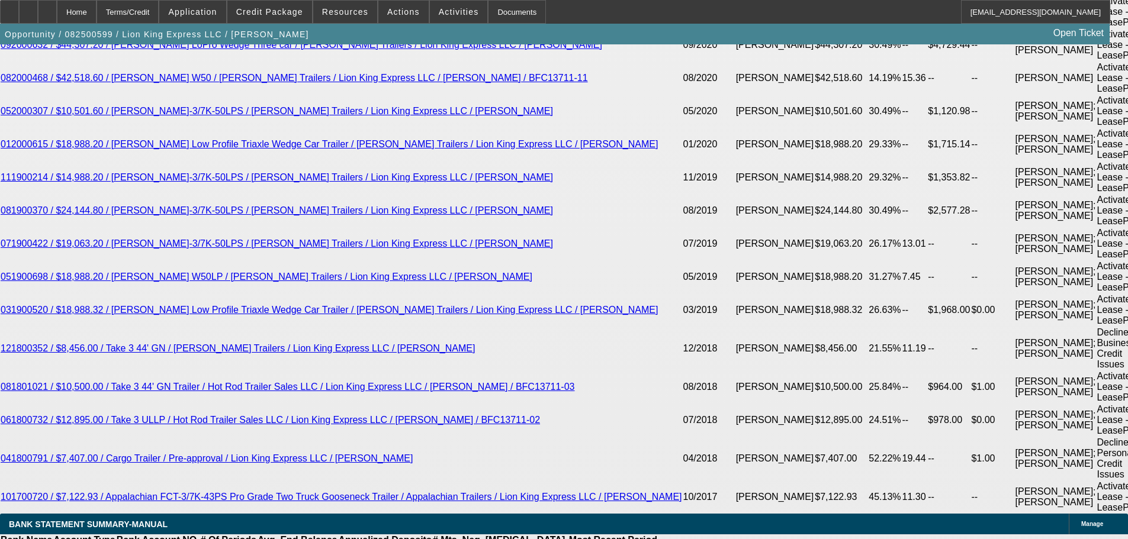
scroll to position [2724, 0]
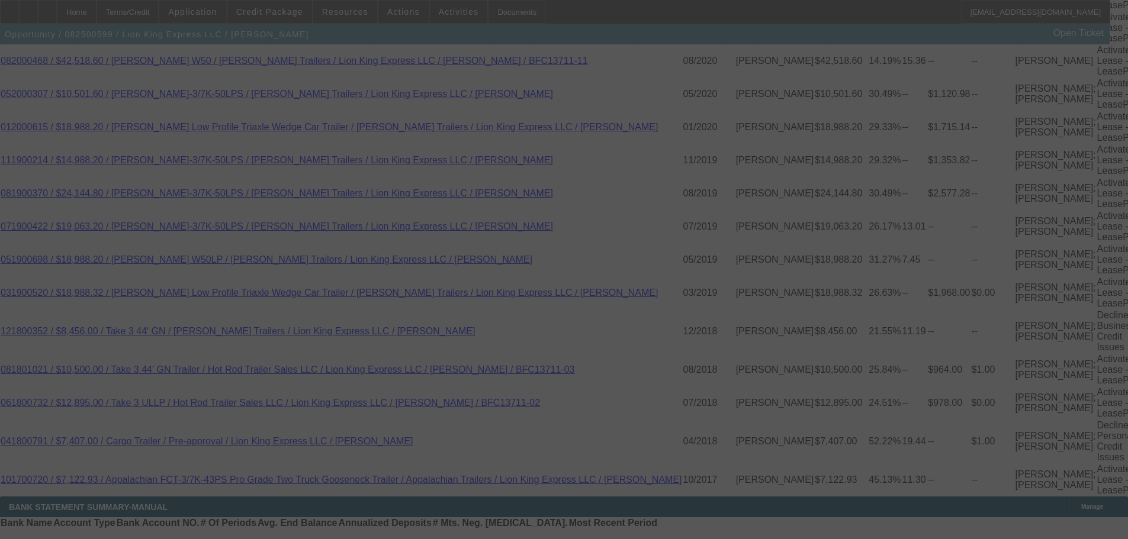
select select "0"
select select "6"
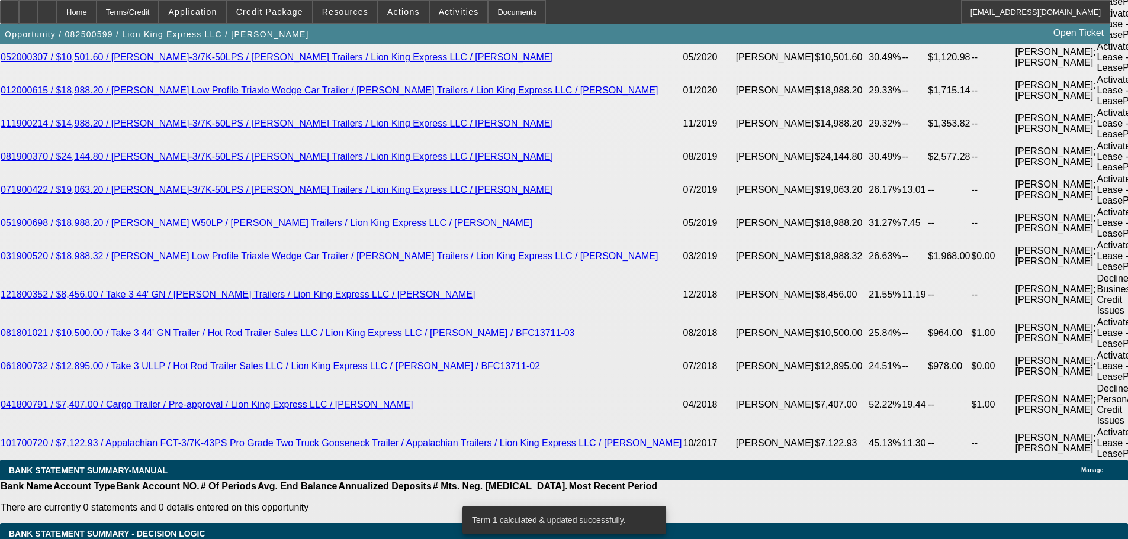
scroll to position [2829, 0]
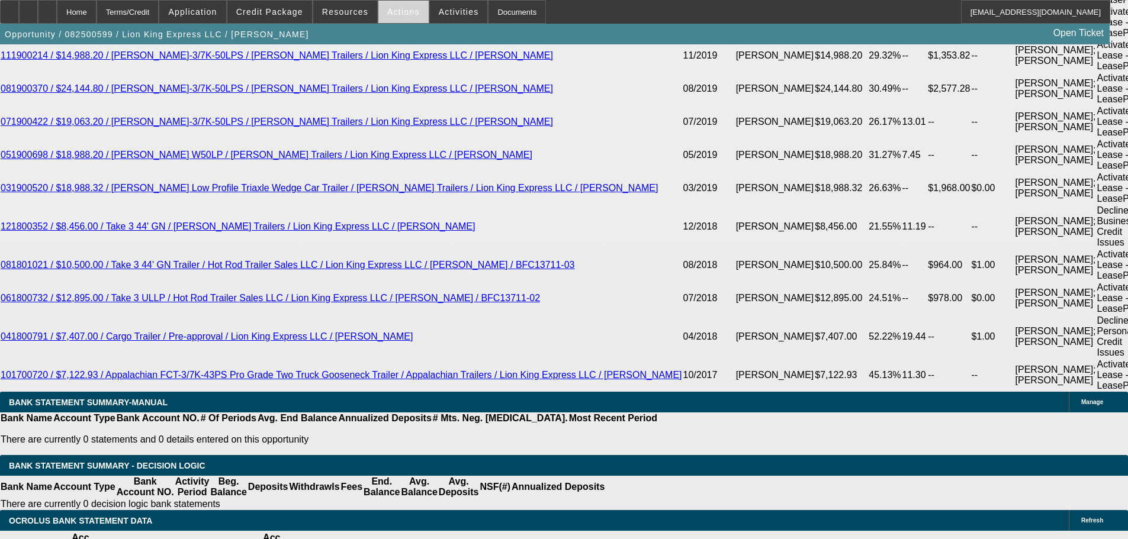
click at [391, 18] on span at bounding box center [403, 12] width 50 height 28
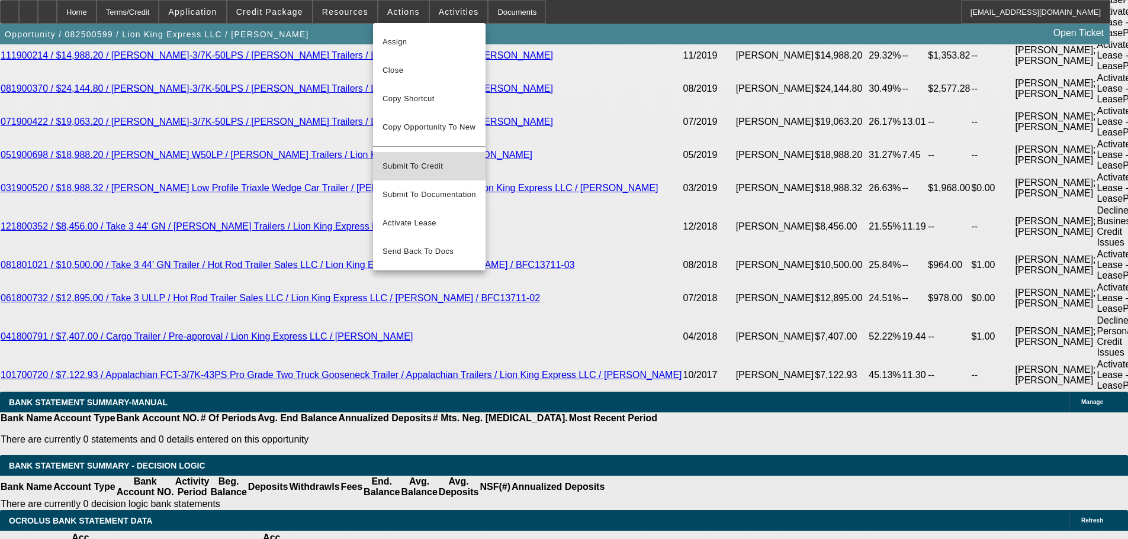
click at [413, 159] on span "Submit To Credit" at bounding box center [430, 166] width 94 height 14
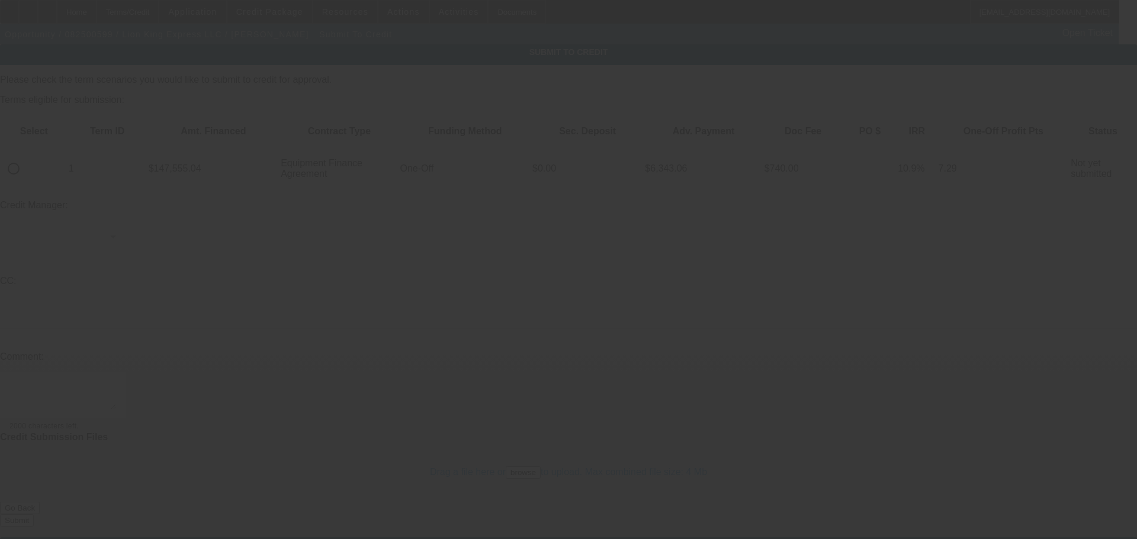
click at [49, 129] on div at bounding box center [568, 269] width 1137 height 539
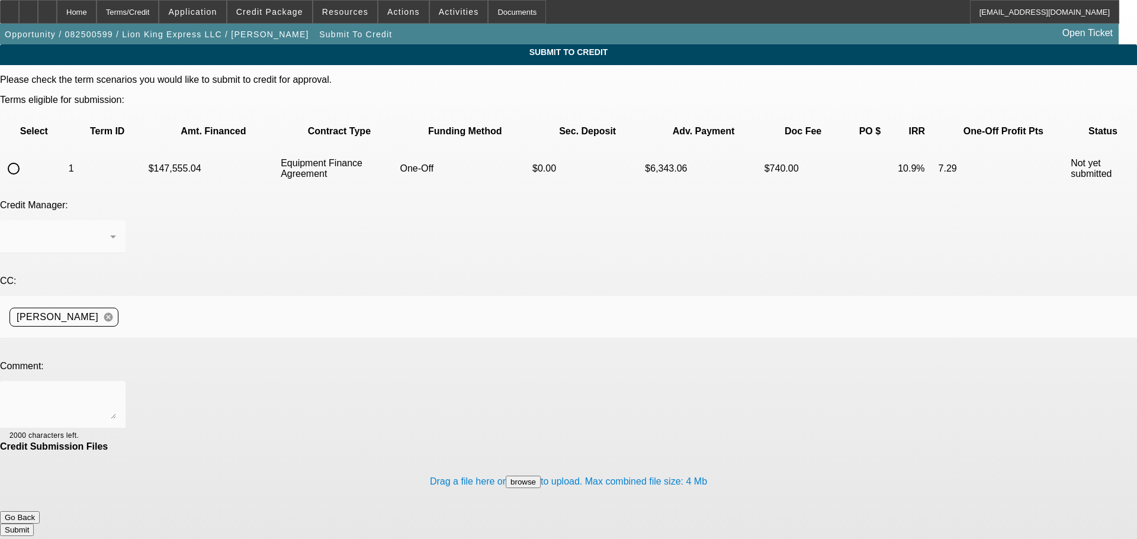
click at [25, 157] on input "radio" at bounding box center [14, 169] width 24 height 24
radio input "true"
drag, startPoint x: 210, startPoint y: 279, endPoint x: 199, endPoint y: 297, distance: 20.7
click at [116, 381] on div at bounding box center [62, 404] width 107 height 47
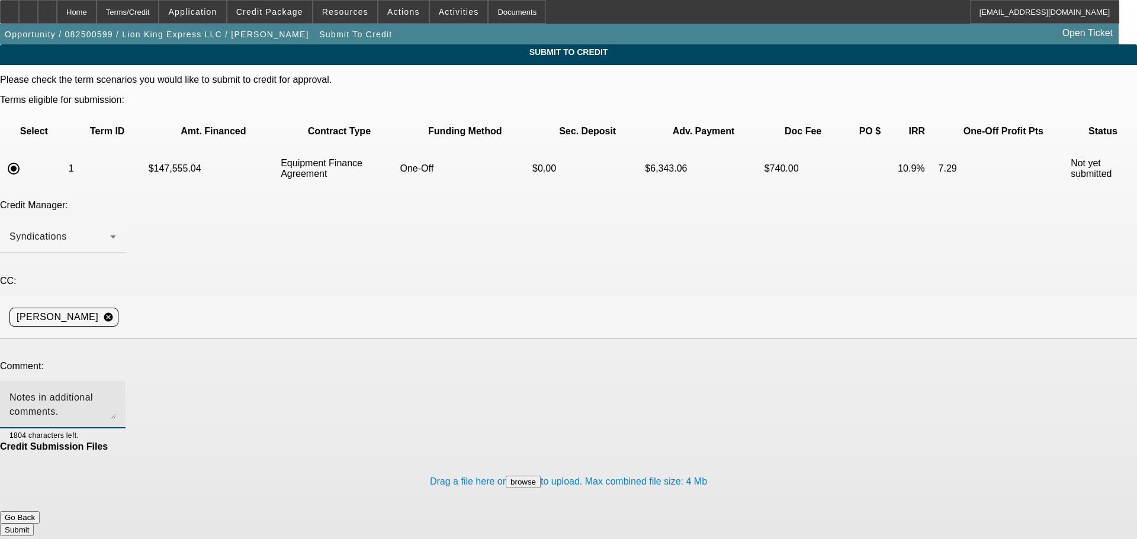
type textarea "Notes in additional comments. [PERSON_NAME] looked at this last year and reques…"
click at [34, 524] on button "Submit" at bounding box center [17, 530] width 34 height 12
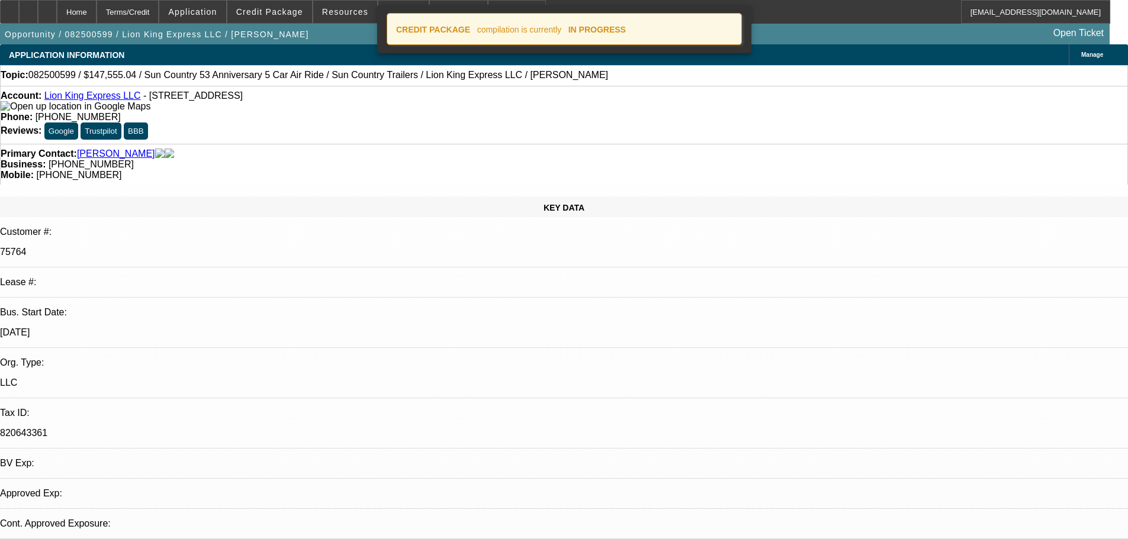
select select "0"
select select "6"
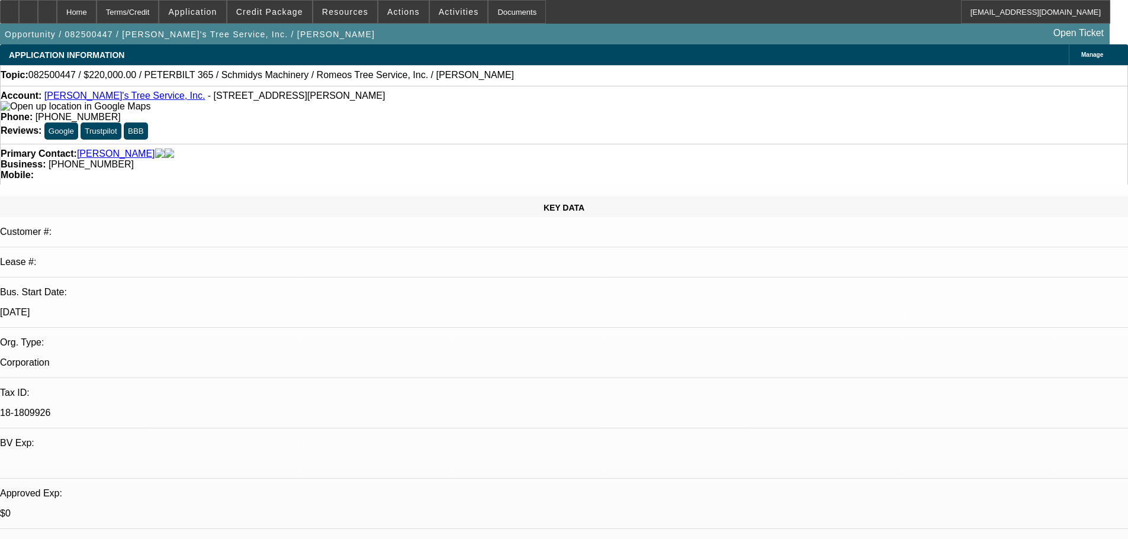
select select "0"
select select "2"
select select "0"
select select "6"
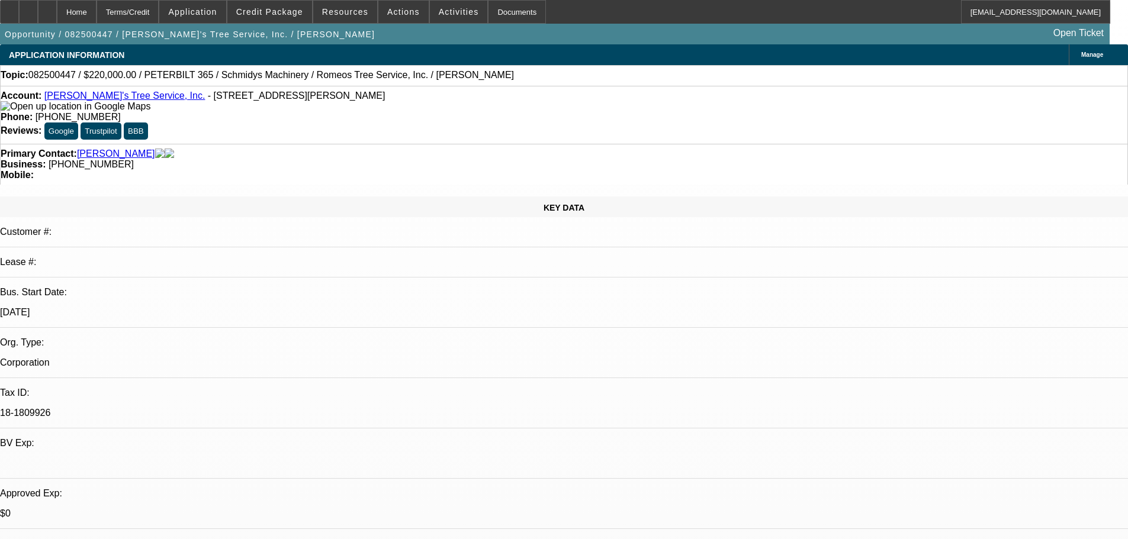
select select "0"
select select "2"
select select "0"
select select "6"
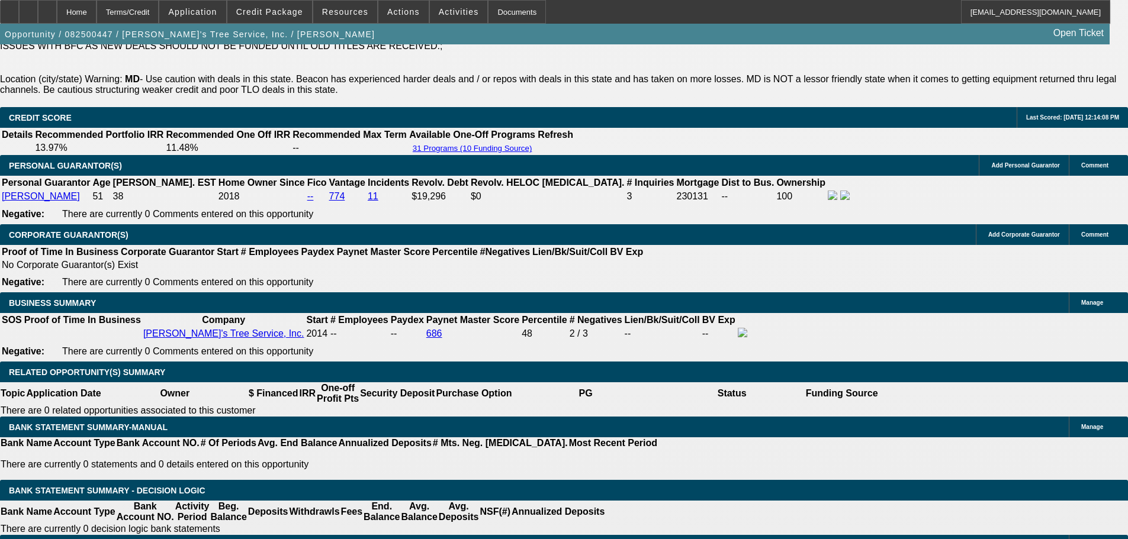
scroll to position [1954, 0]
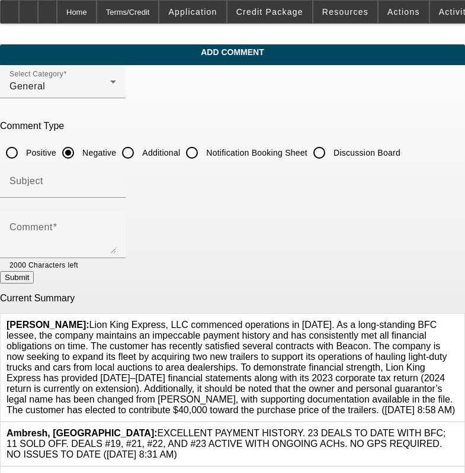
click at [140, 150] on input "Additional" at bounding box center [128, 153] width 24 height 24
radio input "true"
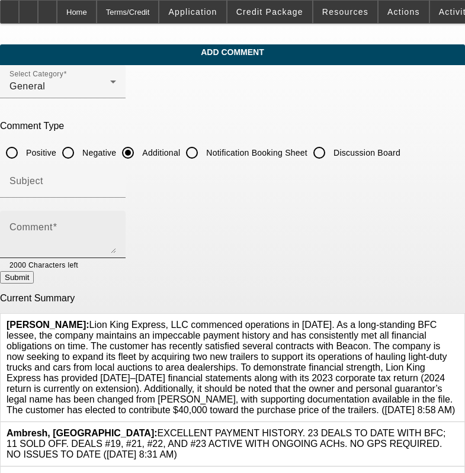
click at [116, 218] on div "Comment" at bounding box center [62, 234] width 107 height 47
paste textarea "Lion King Express, LLC commenced operations in [DATE]. As a long-standing BFC l…"
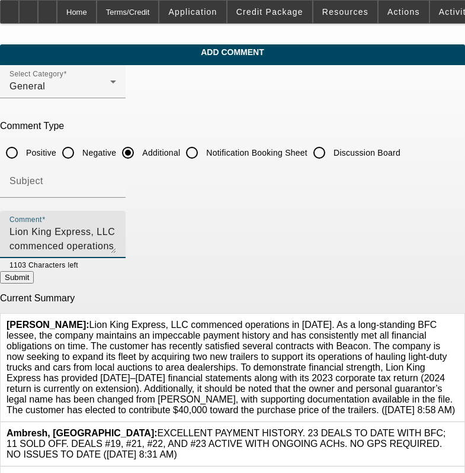
scroll to position [82, 0]
click at [116, 223] on div "Comment Lion King Express, LLC commenced operations in [DATE]. As a long-standi…" at bounding box center [62, 234] width 107 height 47
click at [116, 243] on textarea "Lion King Express, LLC commenced operations in [DATE]. As a long-standing BFC l…" at bounding box center [62, 239] width 107 height 28
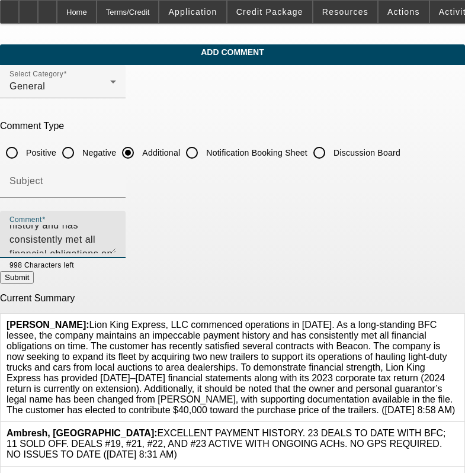
type textarea "Lion King Express, LLC commenced operations in [DATE]. As a long-standing BFC l…"
click at [34, 279] on button "Submit" at bounding box center [17, 277] width 34 height 12
radio input "true"
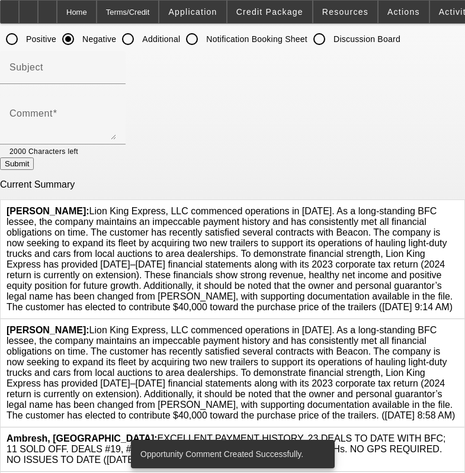
scroll to position [118, 0]
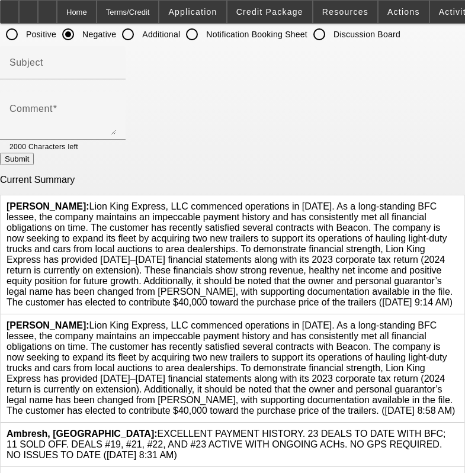
click at [458, 320] on icon at bounding box center [458, 320] width 0 height 0
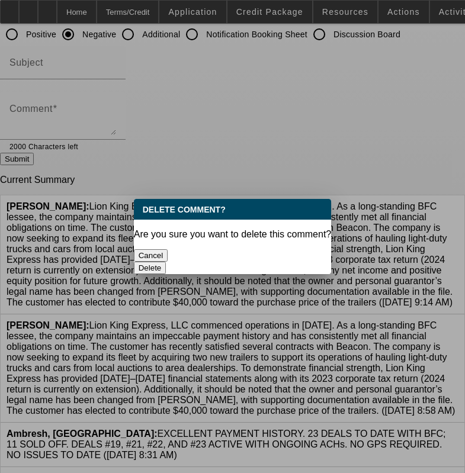
click at [166, 262] on button "Delete" at bounding box center [150, 268] width 33 height 12
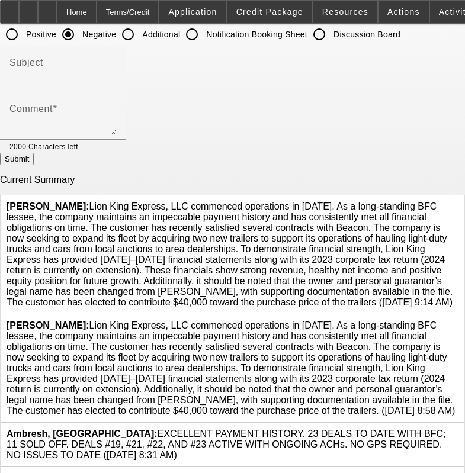
scroll to position [118, 0]
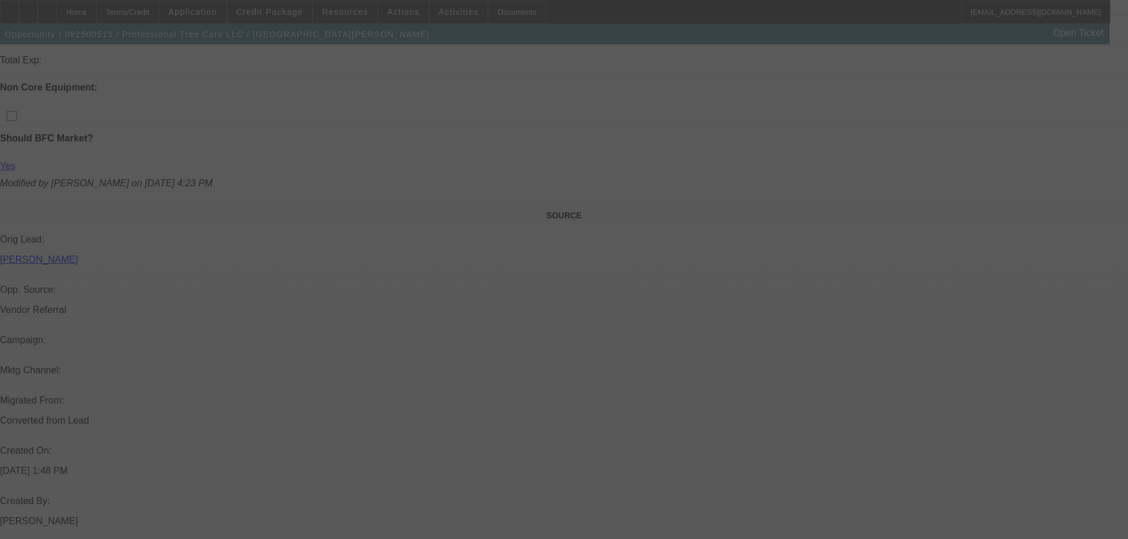
scroll to position [296, 0]
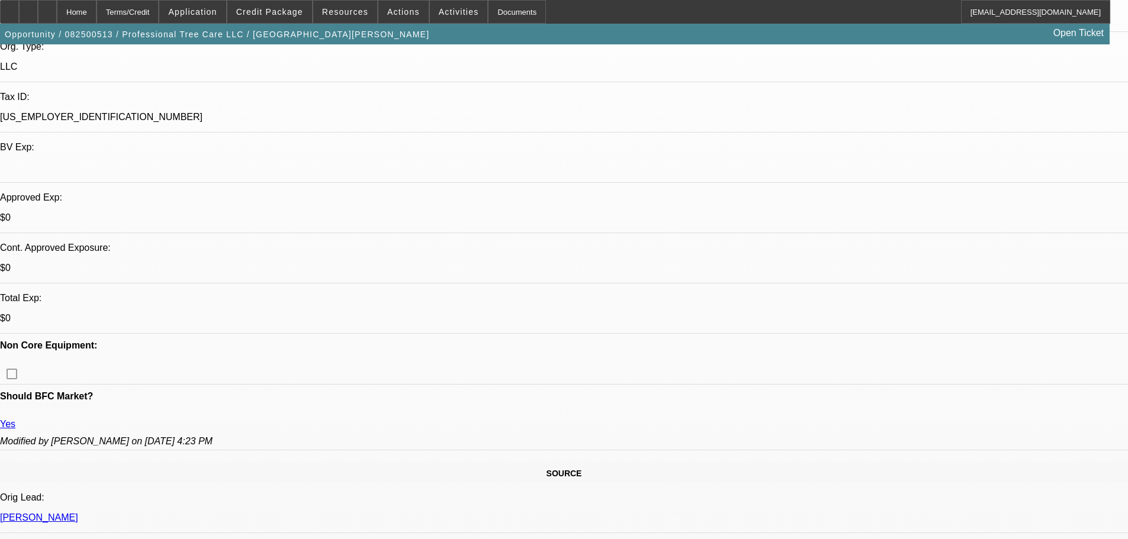
select select "0"
select select "6"
select select "0"
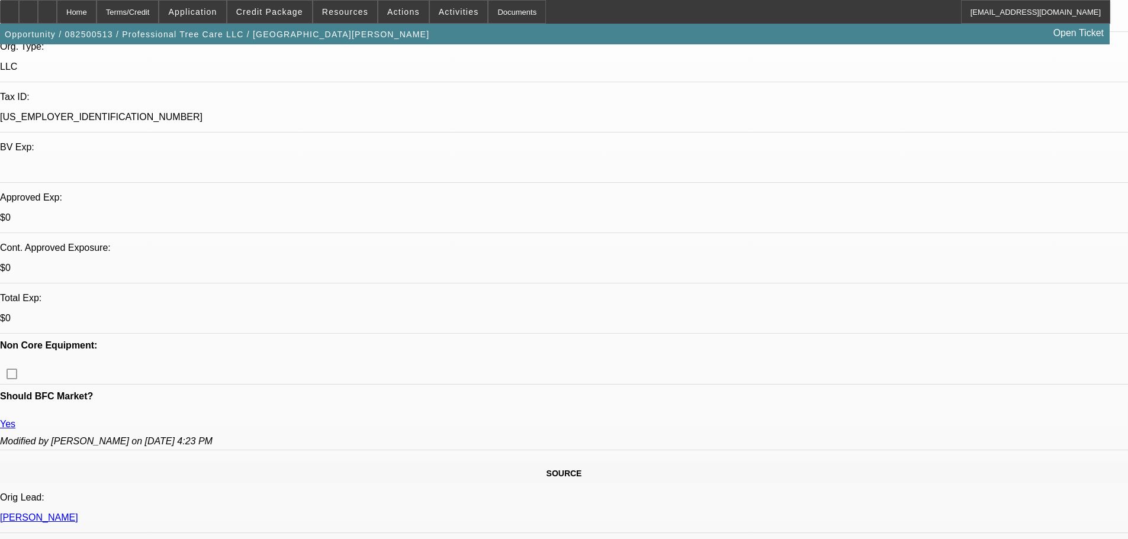
select select "0"
select select "6"
select select "0"
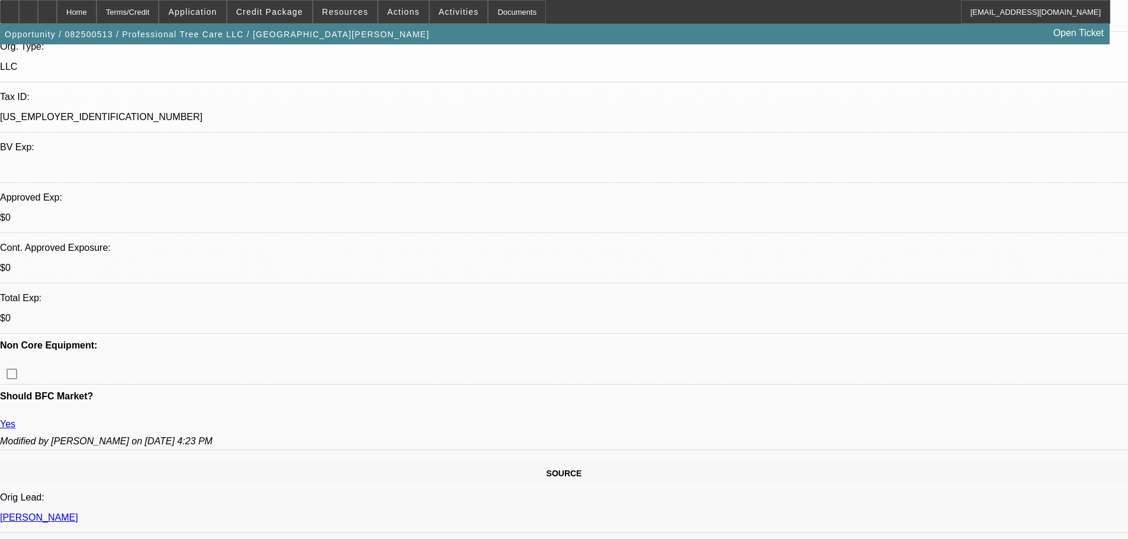
select select "0"
select select "6"
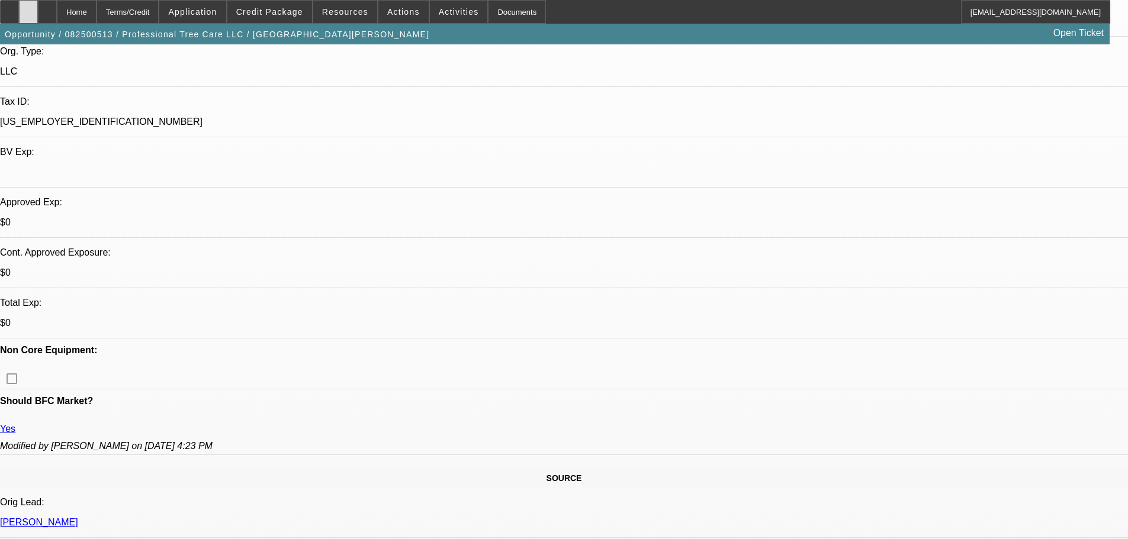
click at [38, 12] on div at bounding box center [28, 12] width 19 height 24
click at [283, 17] on span at bounding box center [269, 12] width 85 height 28
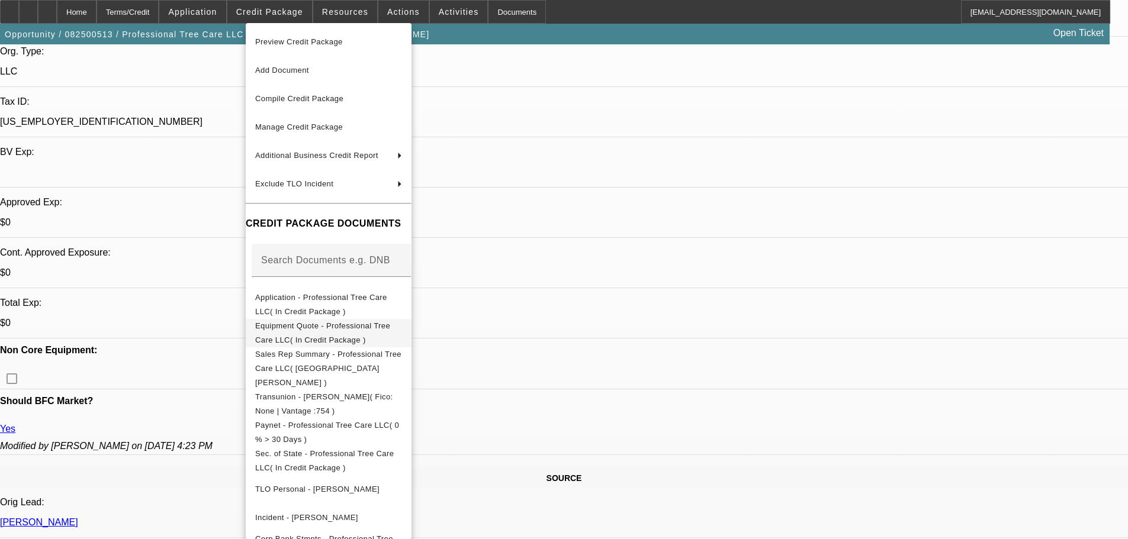
click at [305, 324] on span "Equipment Quote - Professional Tree Care LLC( In Credit Package )" at bounding box center [328, 333] width 147 height 28
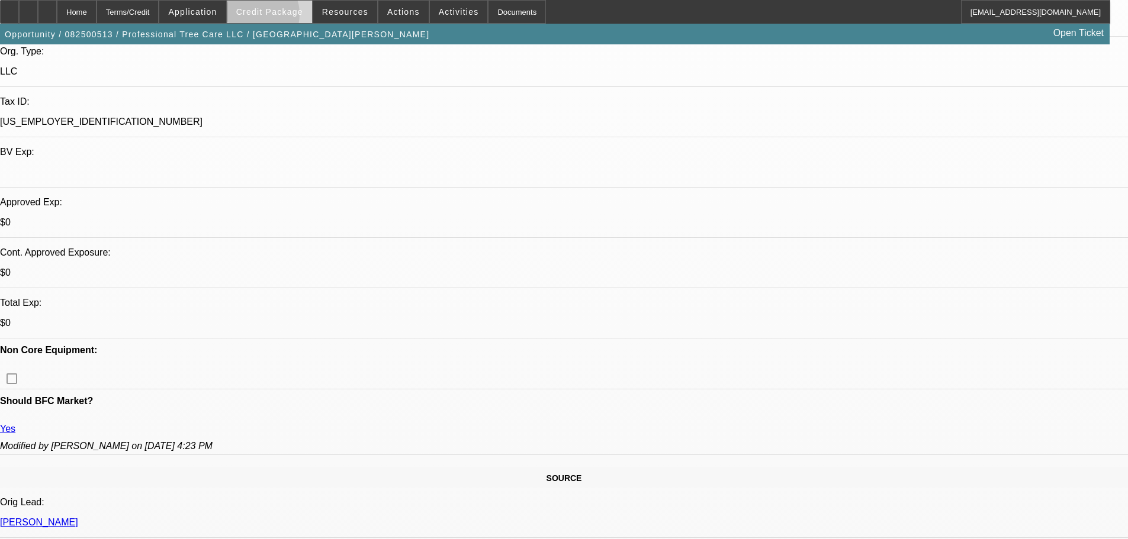
click at [271, 17] on span at bounding box center [269, 12] width 85 height 28
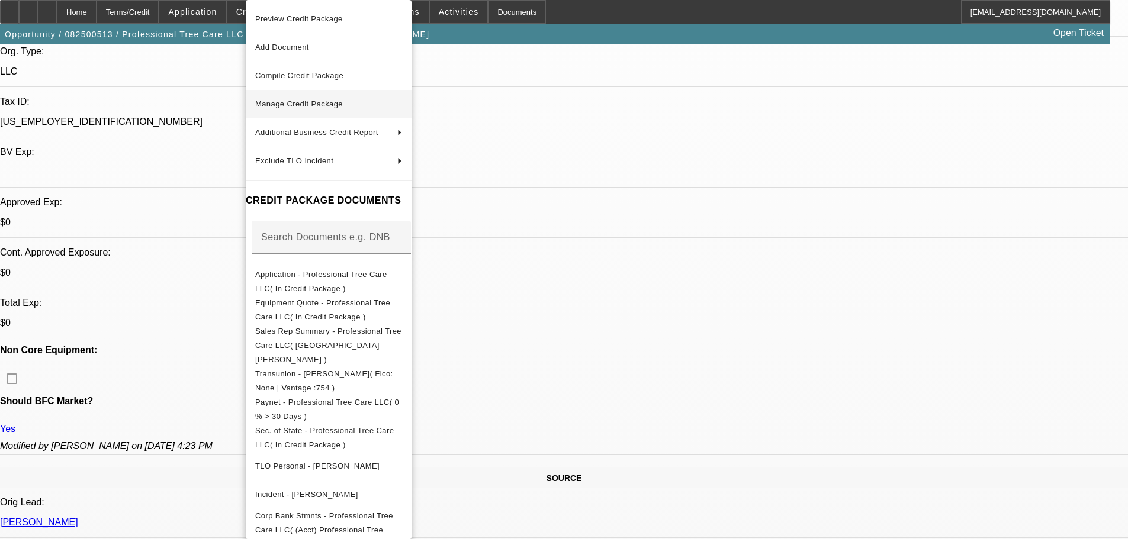
click at [285, 106] on span "Manage Credit Package" at bounding box center [299, 103] width 88 height 9
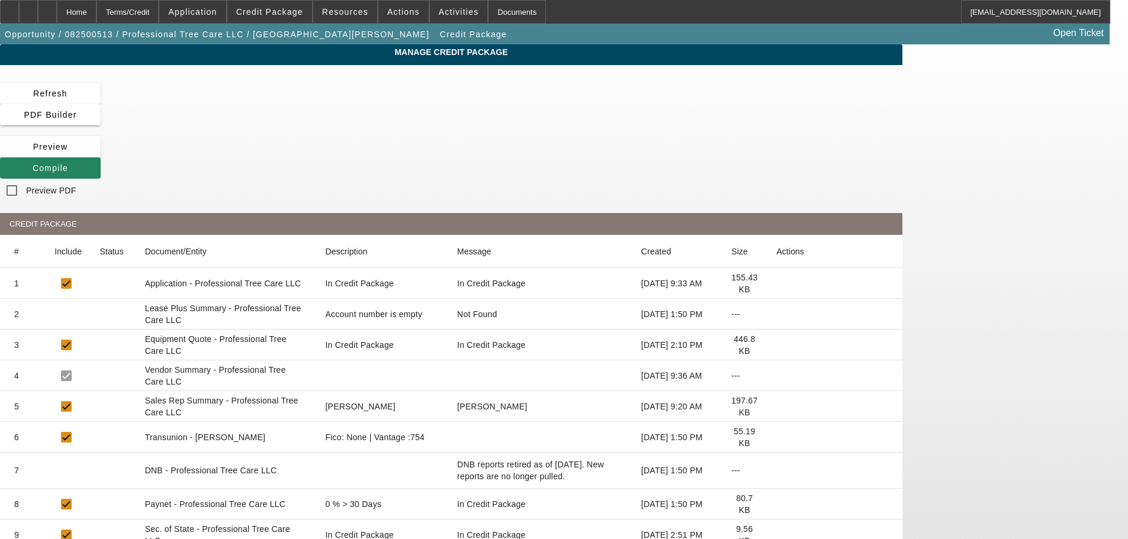
click at [776, 345] on icon at bounding box center [776, 345] width 0 height 0
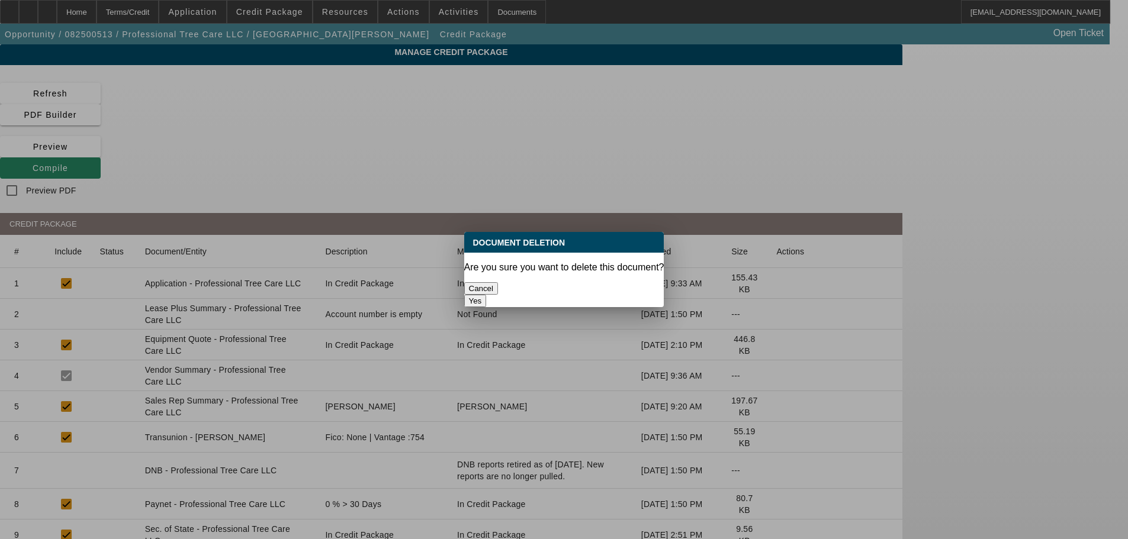
click at [487, 295] on button "Yes" at bounding box center [475, 301] width 23 height 12
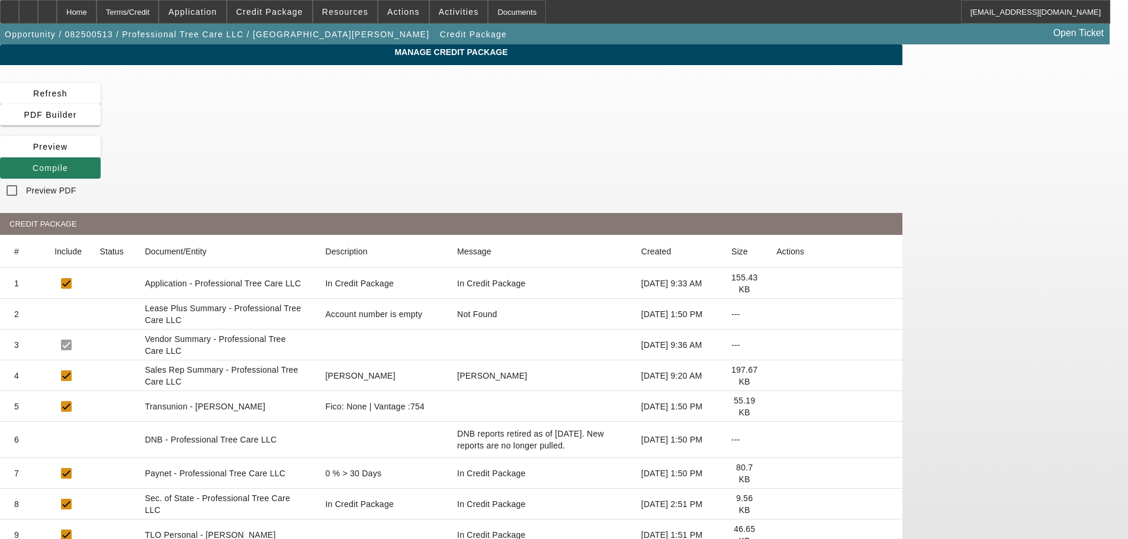
click at [68, 163] on span "Compile" at bounding box center [51, 167] width 36 height 9
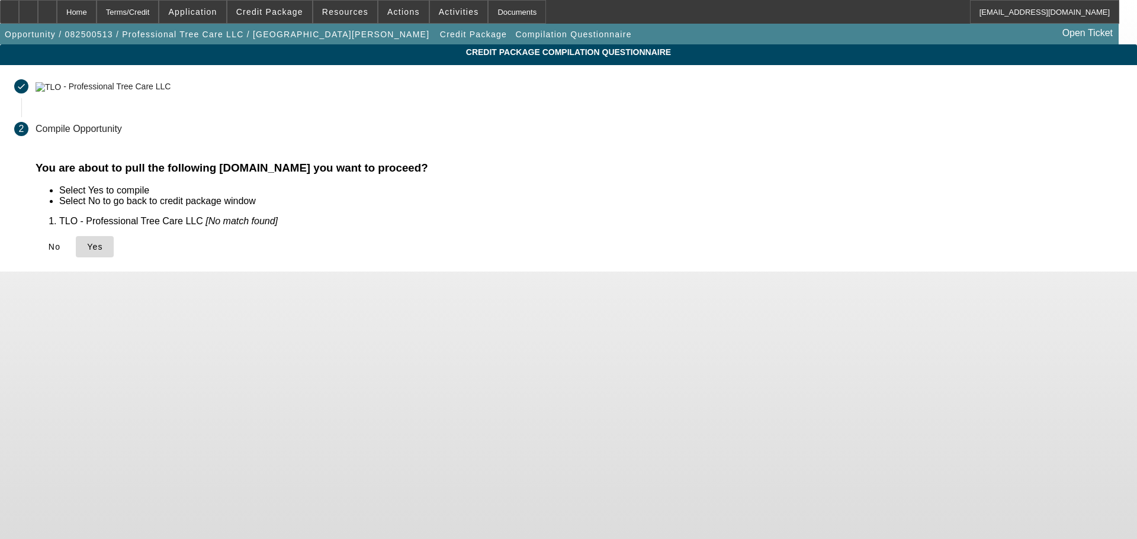
click at [103, 249] on span "Yes" at bounding box center [95, 246] width 16 height 9
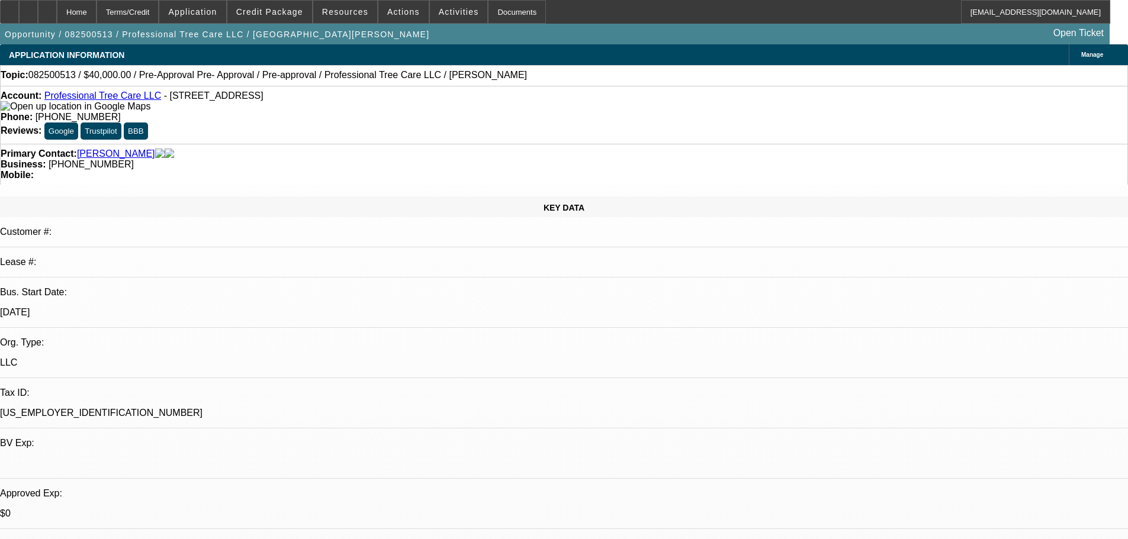
select select "0"
select select "6"
select select "0"
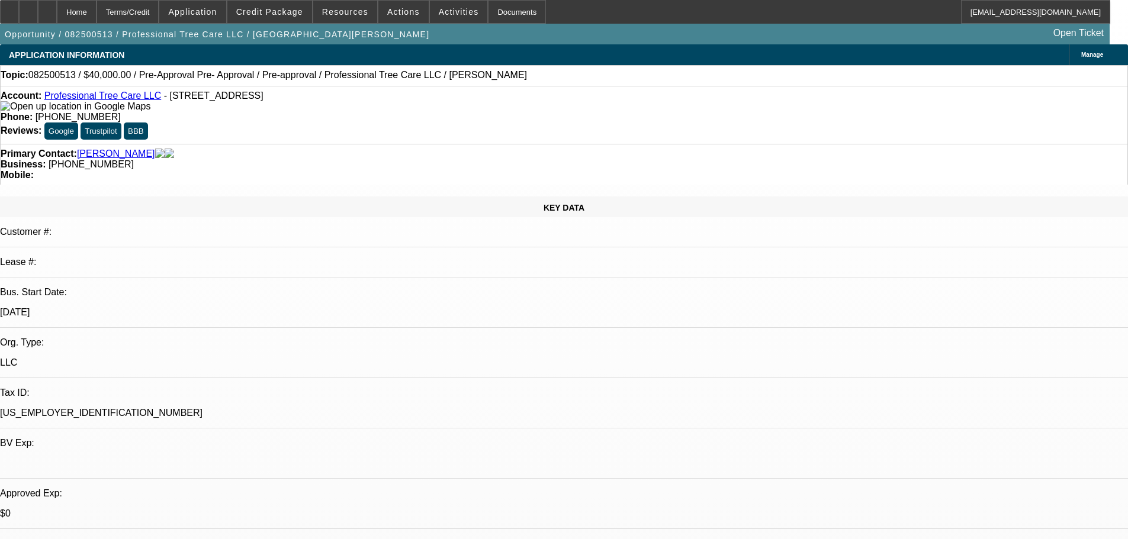
select select "0"
select select "6"
select select "0"
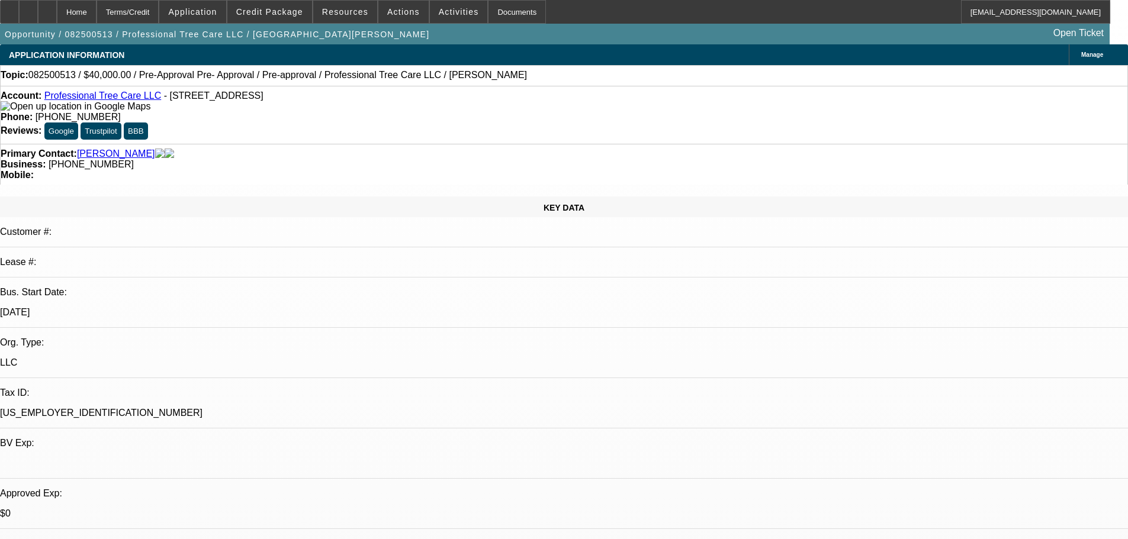
select select "0"
select select "6"
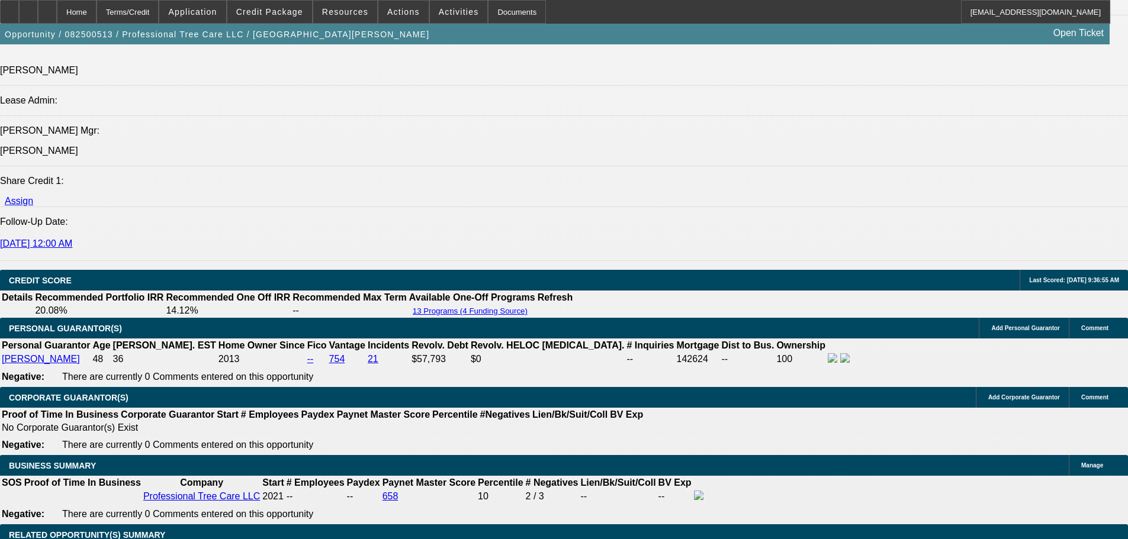
scroll to position [1480, 0]
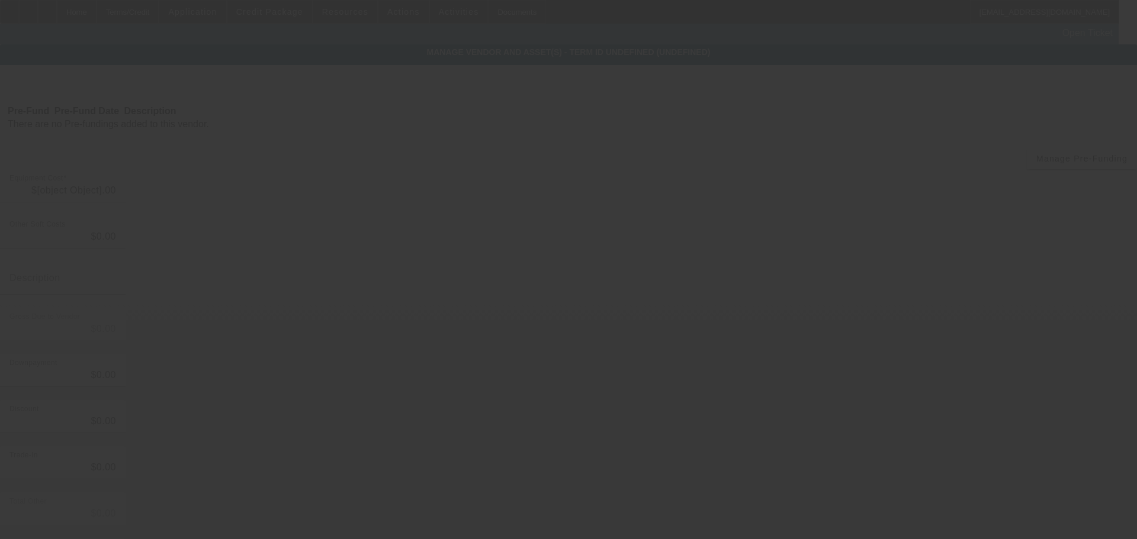
type input "$70,000.00"
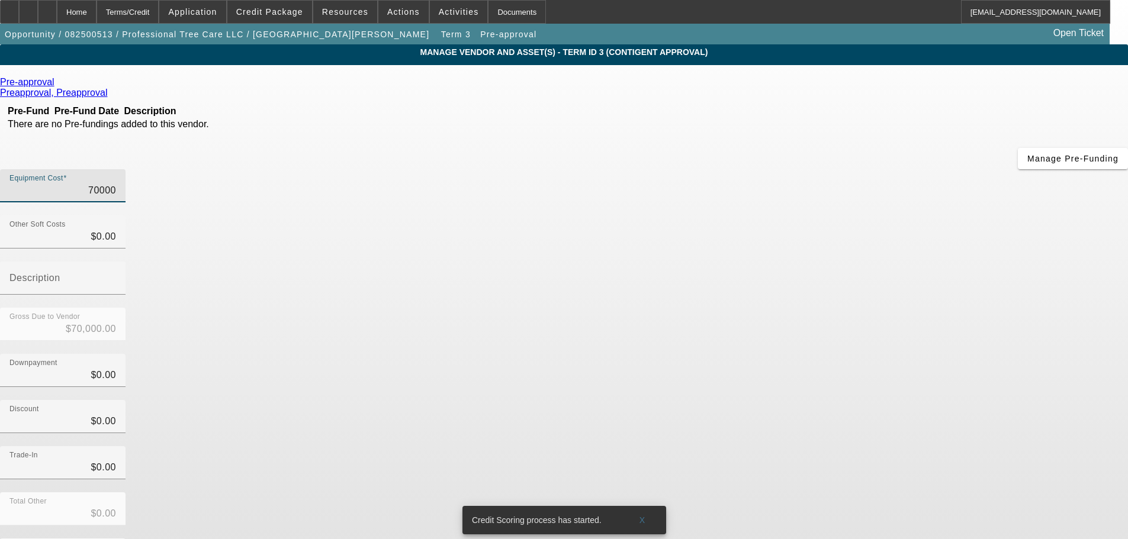
drag, startPoint x: 665, startPoint y: 101, endPoint x: 886, endPoint y: 108, distance: 221.6
click at [873, 169] on div "Equipment Cost 70000" at bounding box center [564, 192] width 1128 height 46
type input "6"
type input "$6.00"
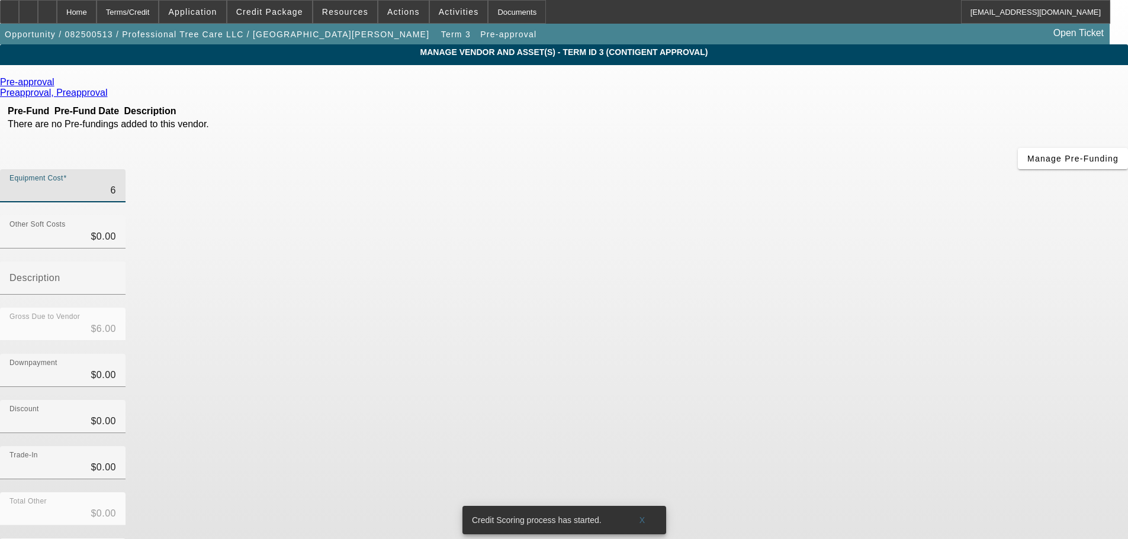
type input "69"
type input "$69.00"
type input "695"
type input "$695.00"
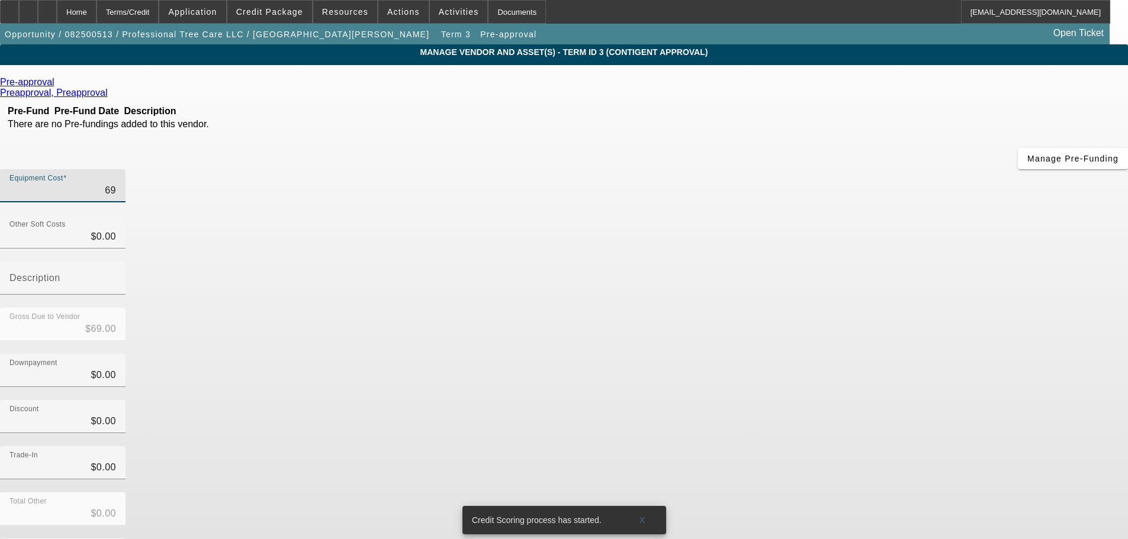
type input "$695.00"
type input "6950"
type input "$6,950.00"
type input "69500"
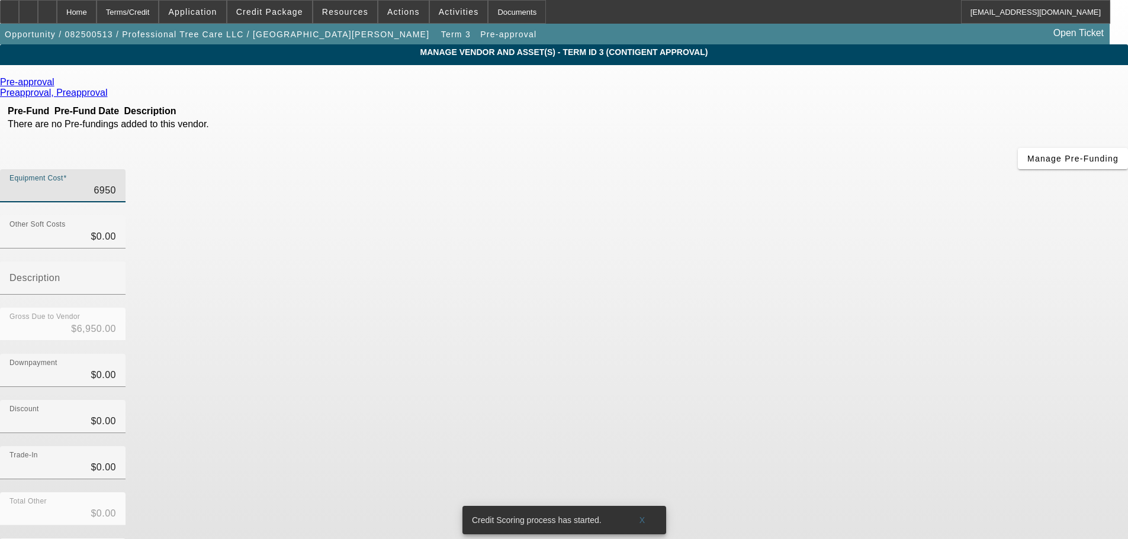
type input "$69,500.00"
click at [846, 400] on div "Discount $0.00" at bounding box center [564, 423] width 1128 height 46
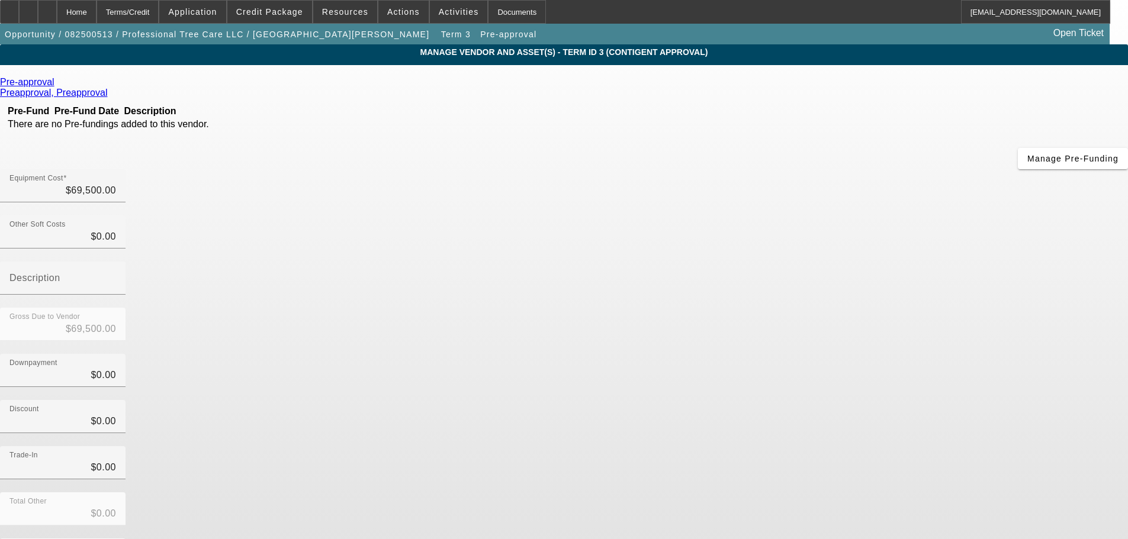
scroll to position [16, 0]
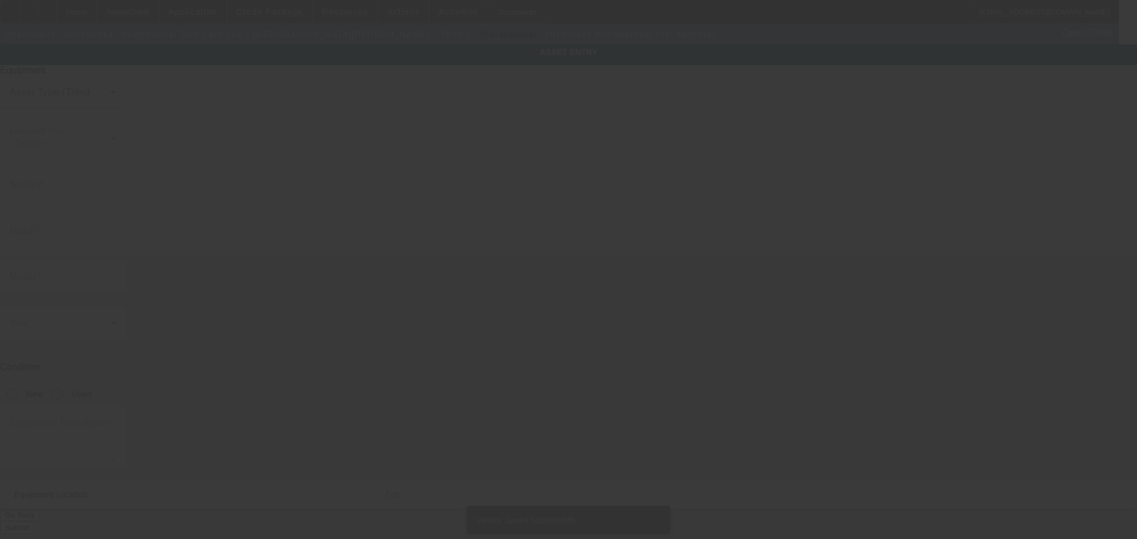
type input "Pre-Approval"
type input "Pre- Approval"
radio input "true"
type input "126 S County Road 575 E"
type input "Avon"
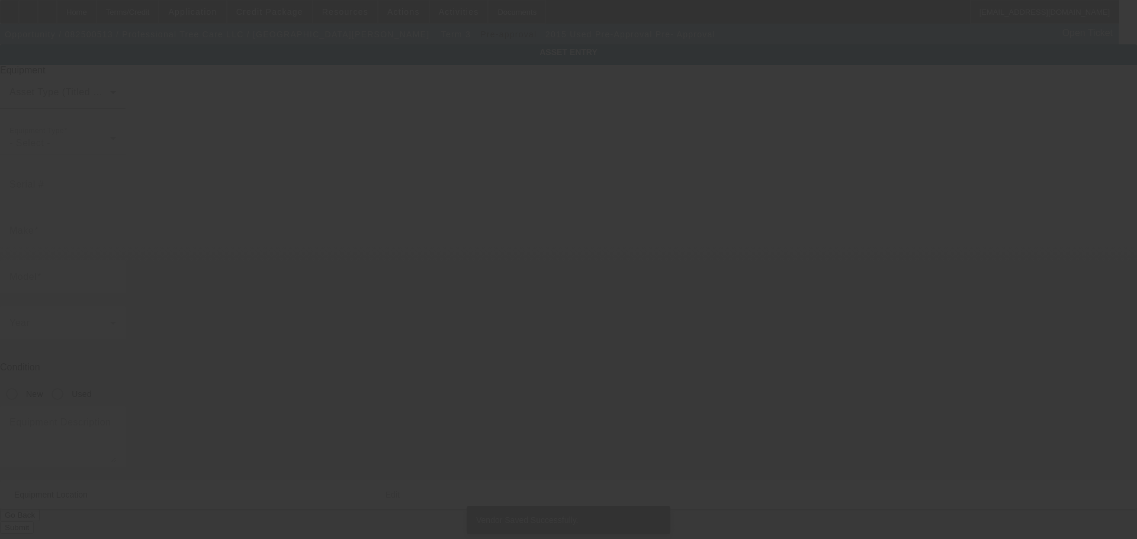
type input "46123"
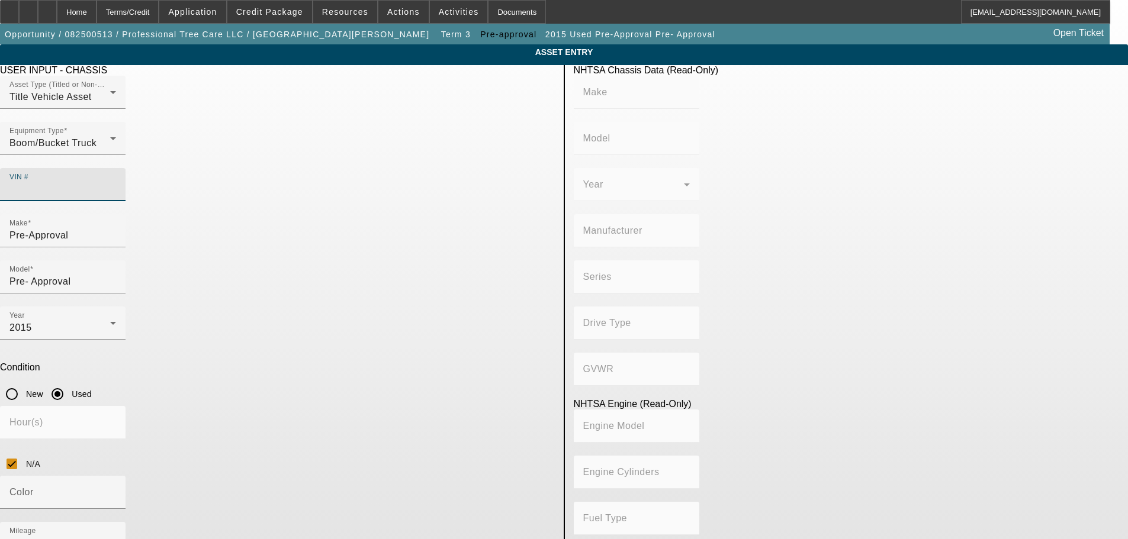
click at [116, 182] on input "VIN #" at bounding box center [62, 189] width 107 height 14
paste input "1FVACXDT2ASAN8864"
type input "1FVACXDT2ASAN8864"
type input "FREIGHTLINER"
type input "M2"
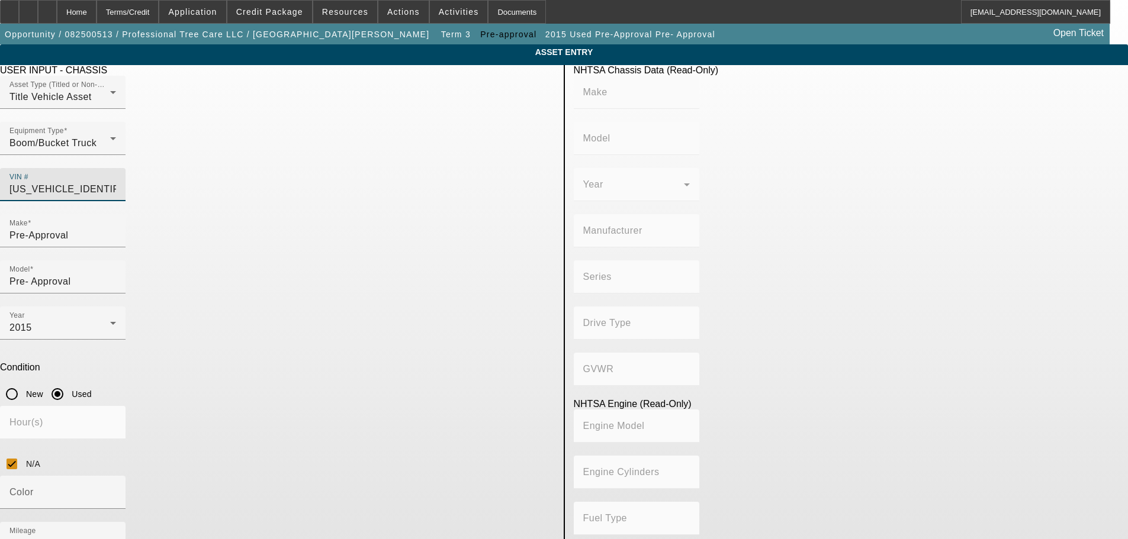
type input "DAIMLER TRUCK NORTH AMERICA LLC"
type input "106 Medium Duty"
type input "4x2"
type input "Class 7: 26,001 - 33,000 lb (11,794 - 14,969 kg)"
type input "Cummins ISB"
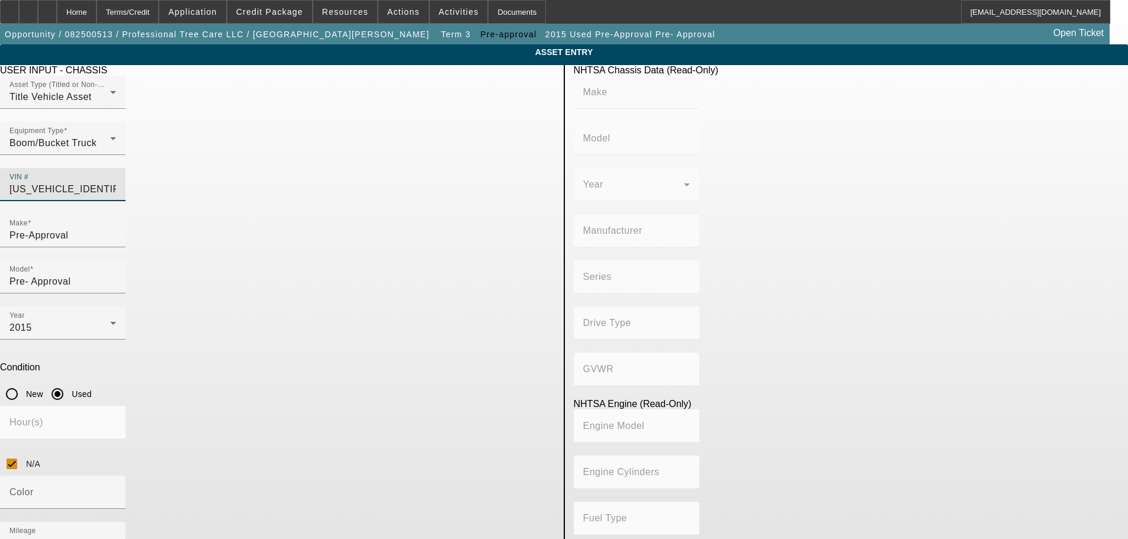
type input "6"
type input "Diesel"
type input "408.85908543470"
type input "6.7"
type input "1FVACXDT2ASAN8864"
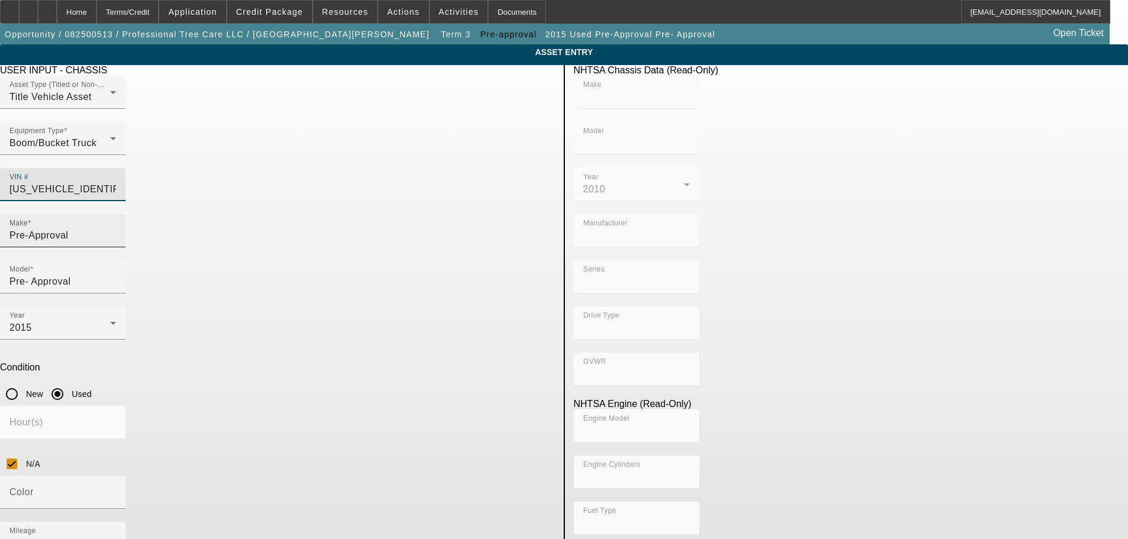
click at [116, 229] on input "Pre-Approval" at bounding box center [62, 236] width 107 height 14
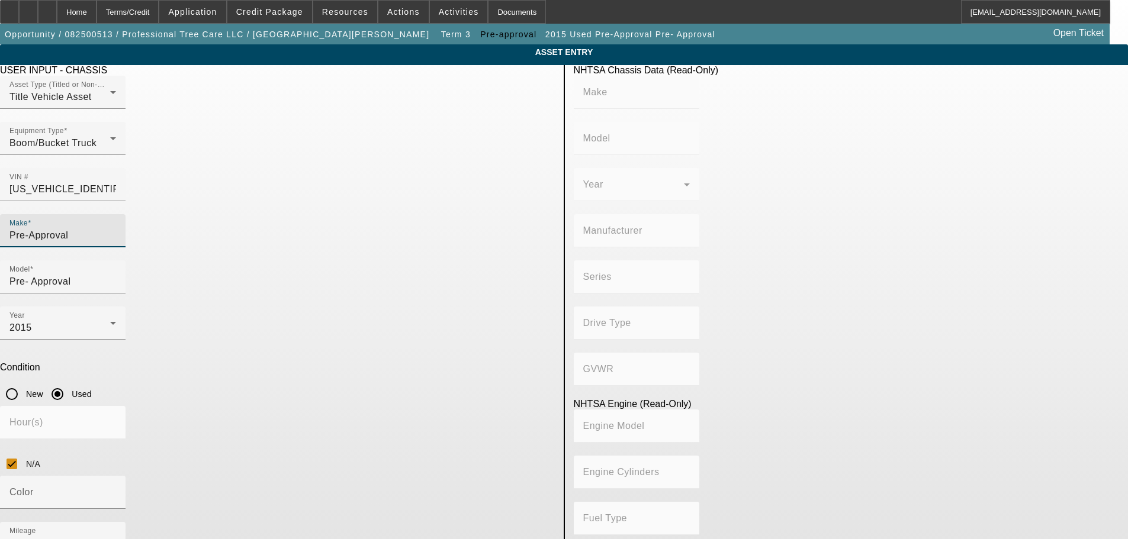
type input "FREIGHTLINER"
type input "M2"
type input "DAIMLER TRUCK NORTH AMERICA LLC"
type input "106 Medium Duty"
type input "4x2"
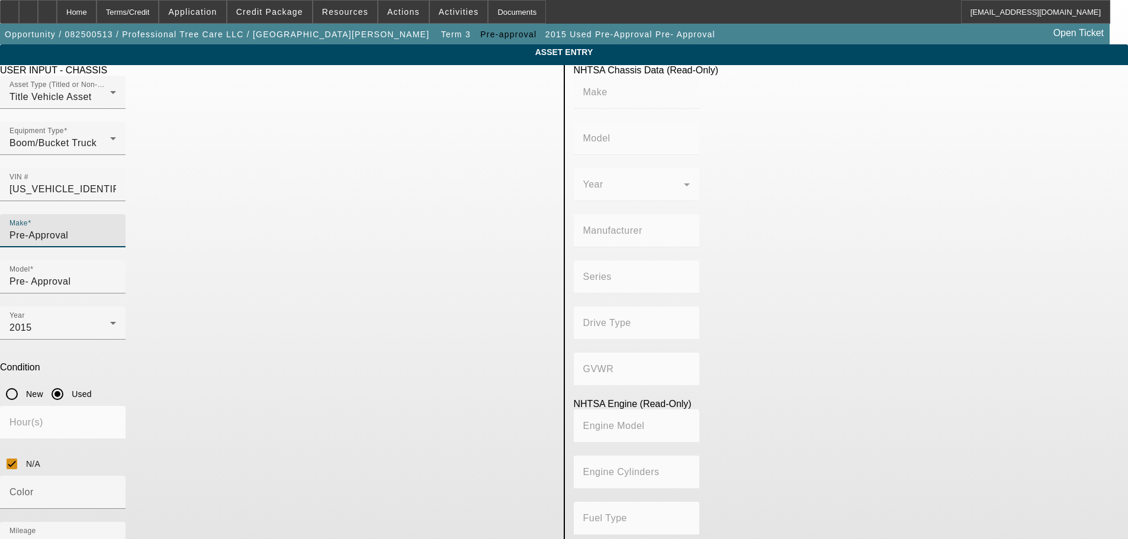
type input "Class 7: 26,001 - 33,000 lb (11,794 - 14,969 kg)"
type input "Cummins ISB"
type input "6"
type input "Diesel"
type input "408.85908543470"
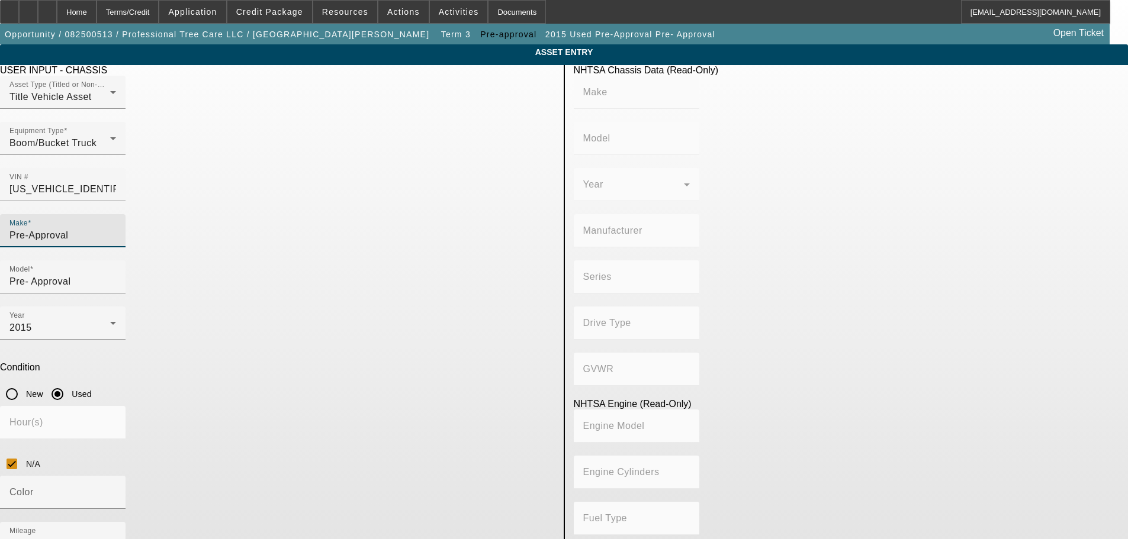
type input "6.7"
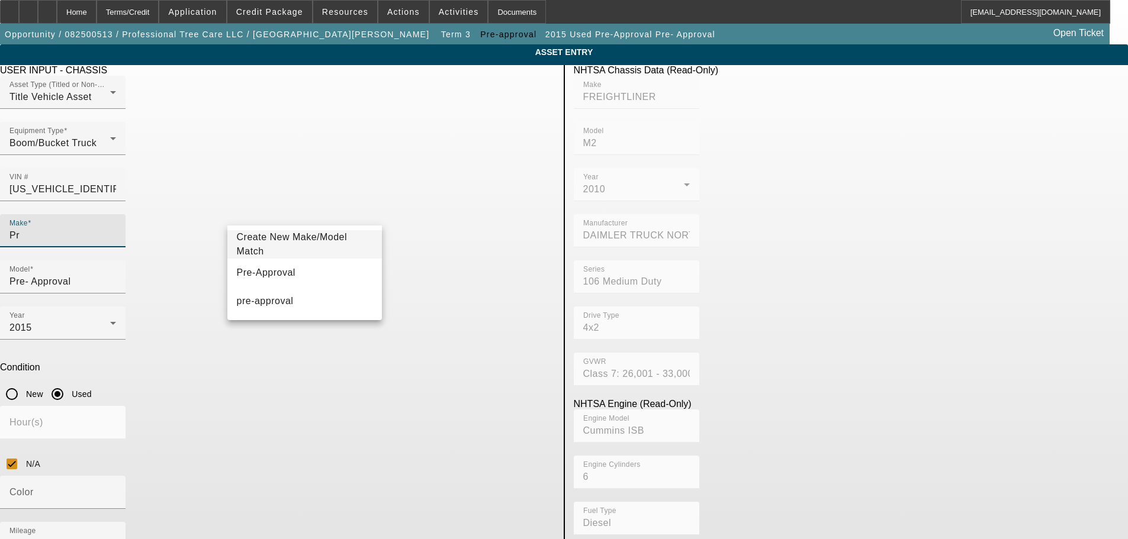
type input "P"
type input "Freighliner"
click at [300, 277] on mat-option "Freighliner" at bounding box center [304, 273] width 155 height 28
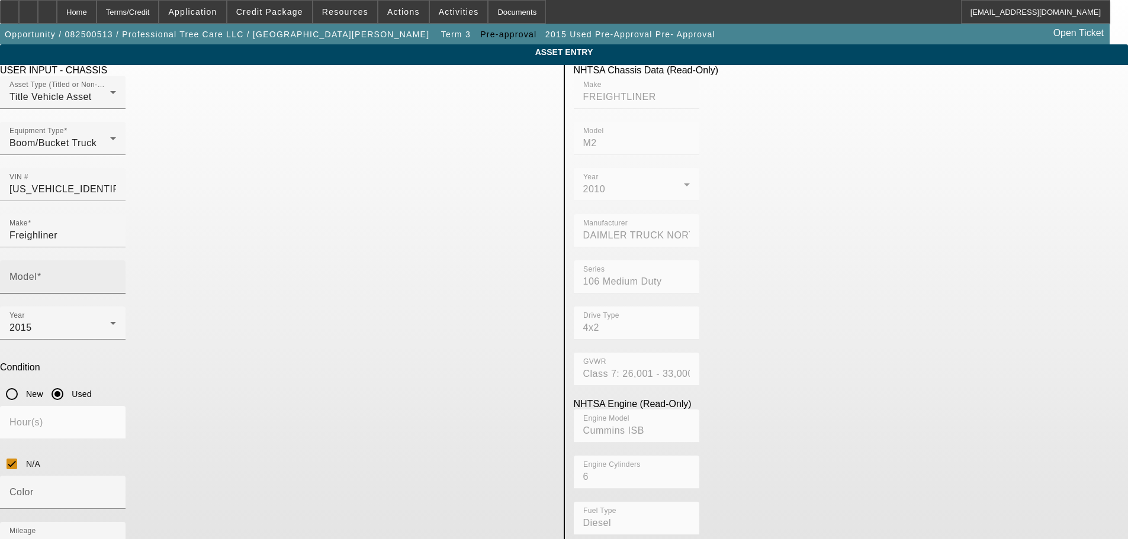
click at [116, 261] on div "Model" at bounding box center [62, 277] width 107 height 33
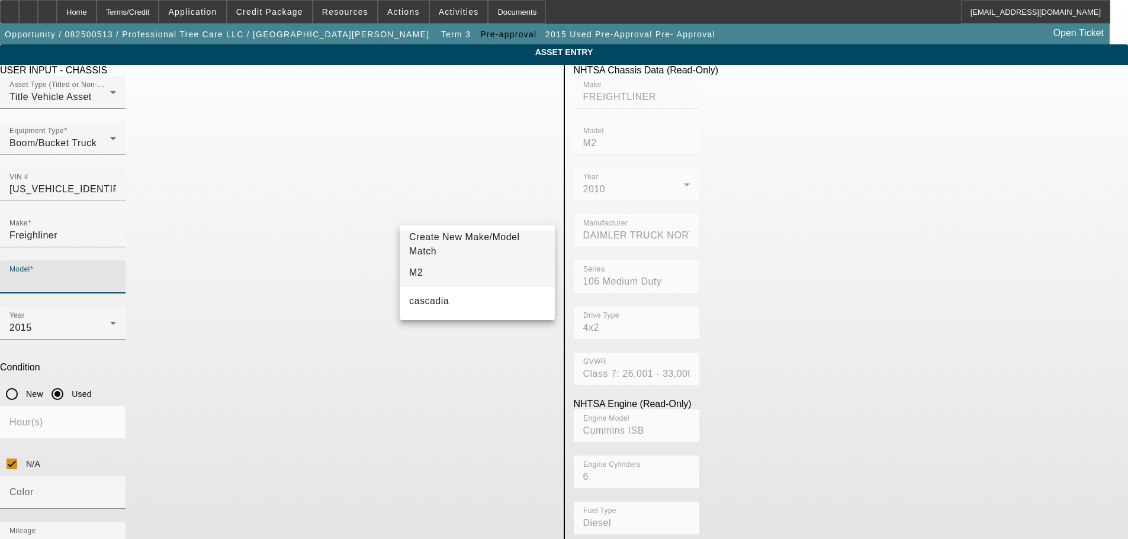
click at [429, 270] on mat-option "M2" at bounding box center [477, 273] width 155 height 28
type input "M2"
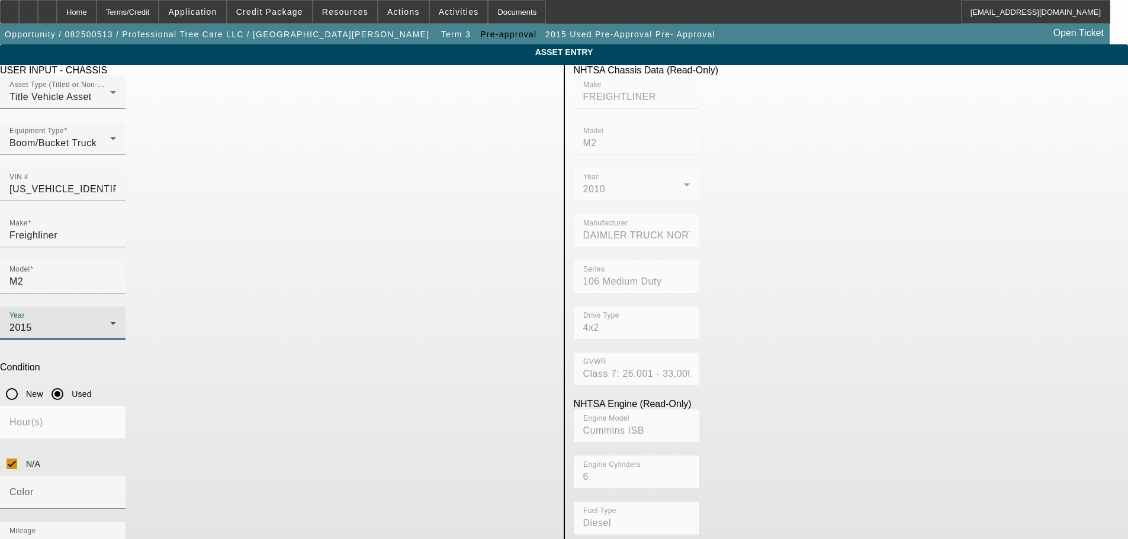
click at [110, 321] on div "2015" at bounding box center [59, 328] width 101 height 14
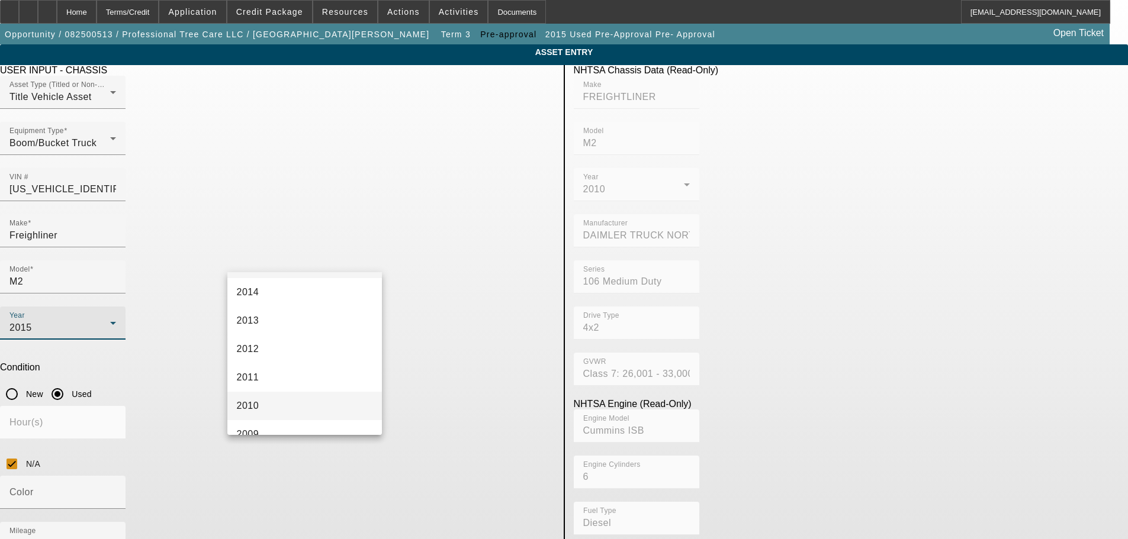
scroll to position [417, 0]
click at [274, 378] on mat-option "2010" at bounding box center [304, 385] width 155 height 28
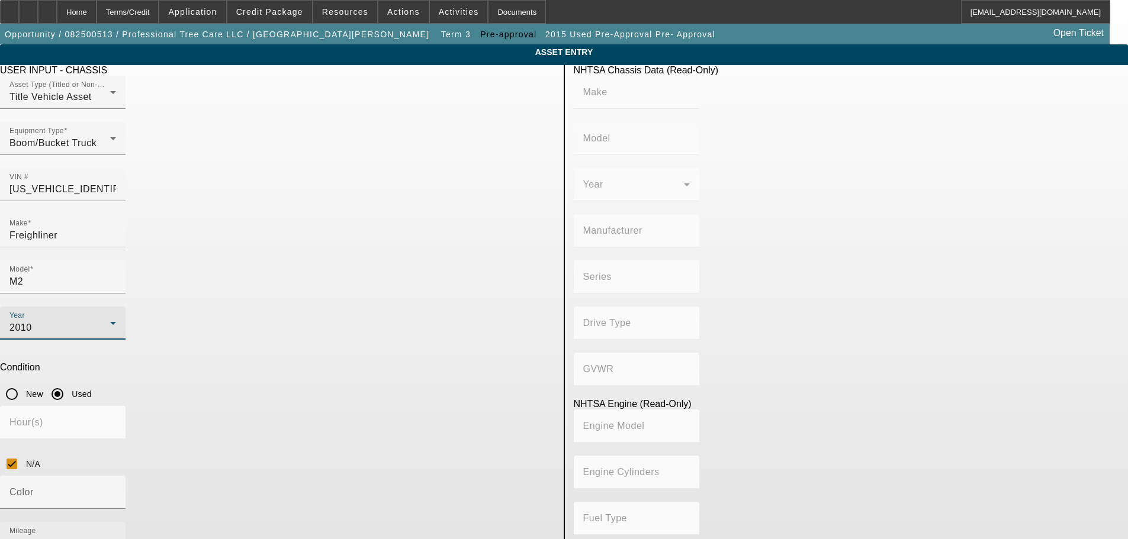
type input "FREIGHTLINER"
type input "M2"
type input "DAIMLER TRUCK NORTH AMERICA LLC"
type input "106 Medium Duty"
type input "4x2"
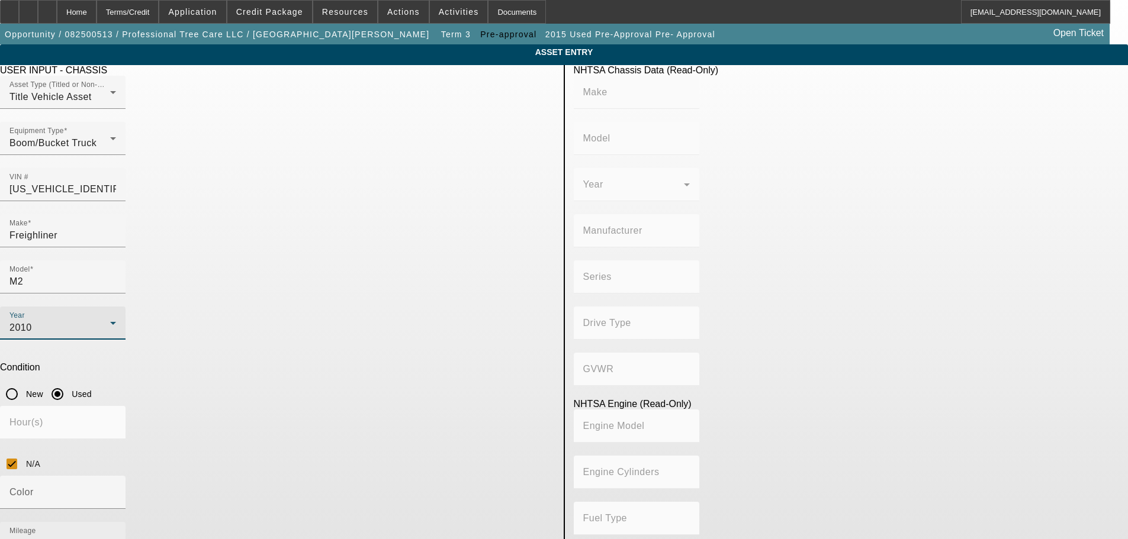
type input "Class 7: 26,001 - 33,000 lb (11,794 - 14,969 kg)"
type input "Cummins ISB"
type input "6"
type input "Diesel"
type input "408.85908543470"
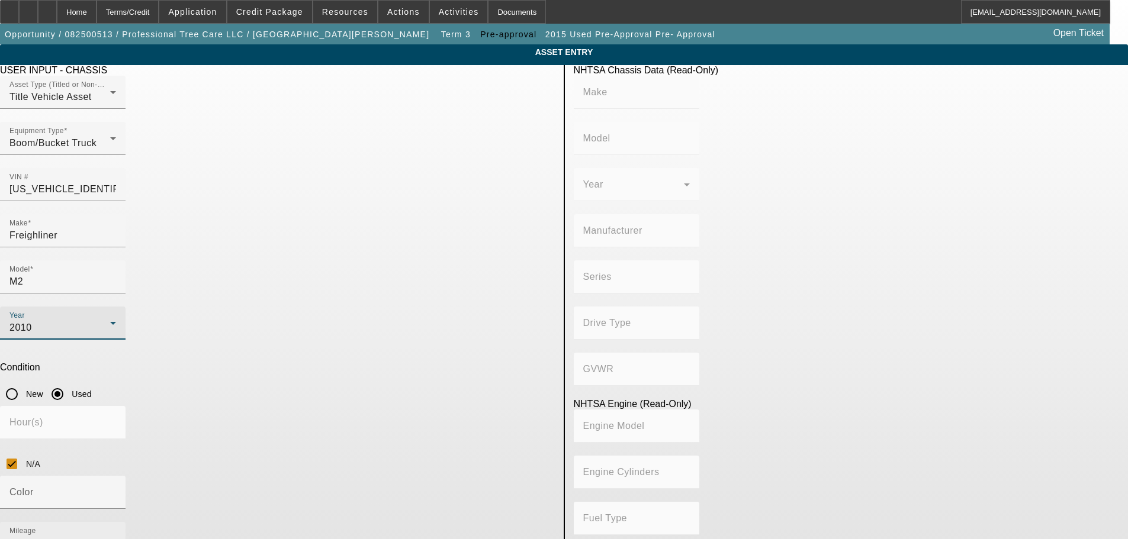
type input "6.7"
drag, startPoint x: 436, startPoint y: 355, endPoint x: 393, endPoint y: 361, distance: 44.1
click at [393, 522] on div "Mileage 70000" at bounding box center [277, 545] width 555 height 46
type input "119878"
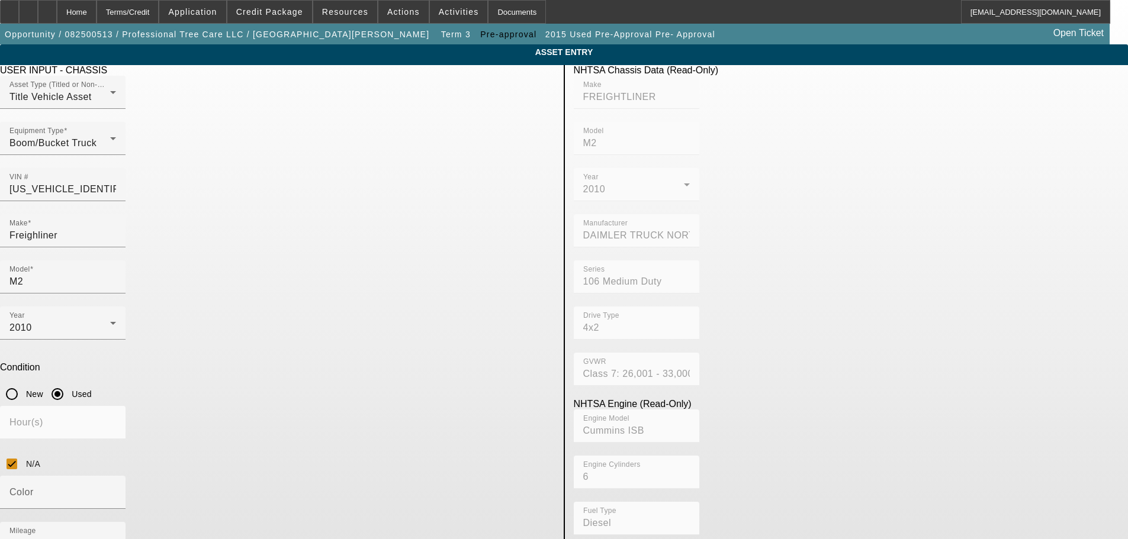
click at [169, 394] on app-asset-collateral-manage "ASSET ENTRY Delete asset USER INPUT - CHASSIS Asset Type (Titled or Non-Titled)…" at bounding box center [564, 375] width 1128 height 663
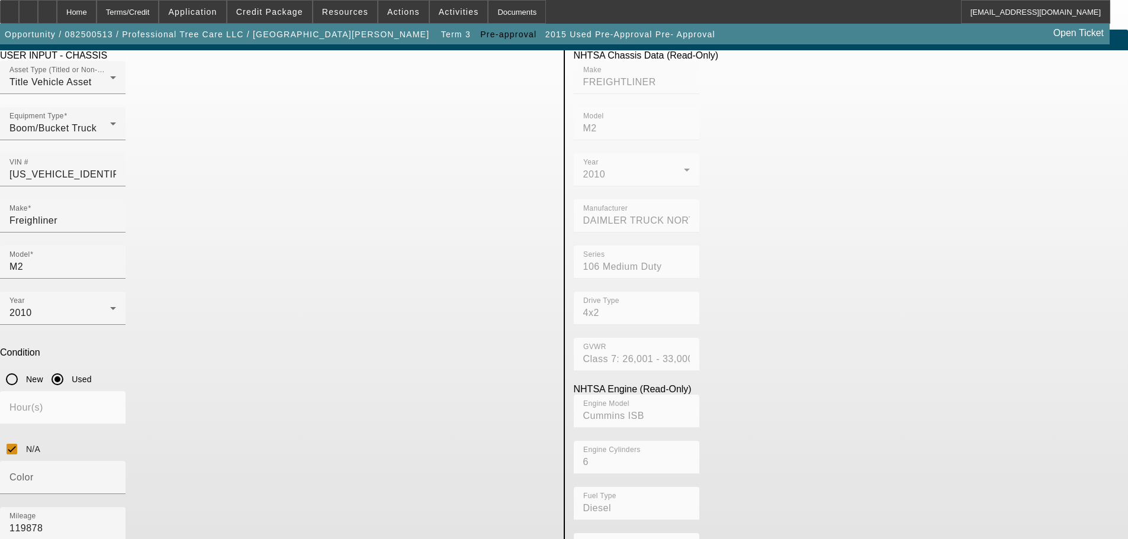
scroll to position [23, 0]
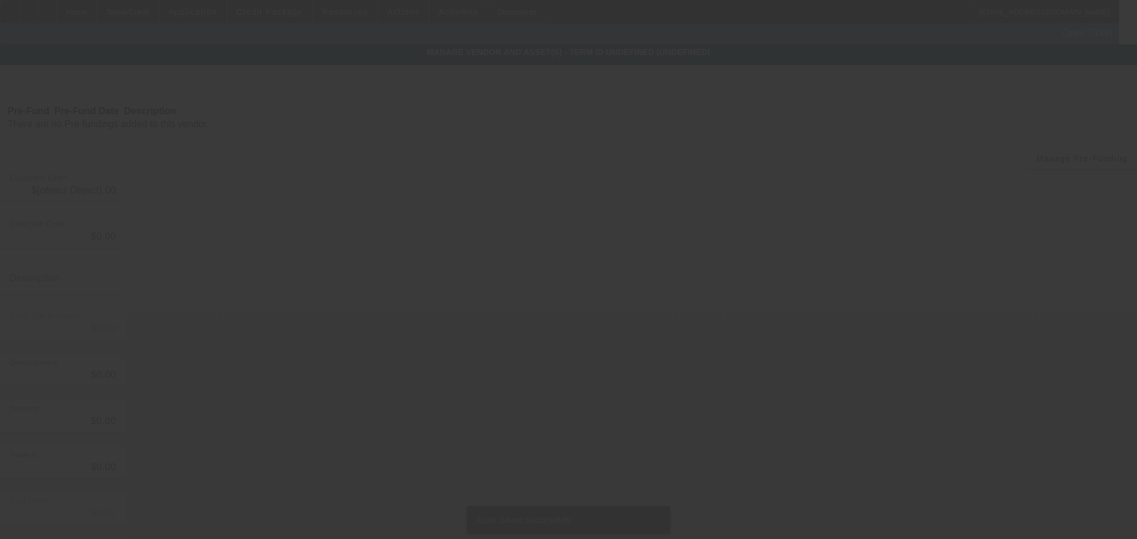
type input "$69,500.00"
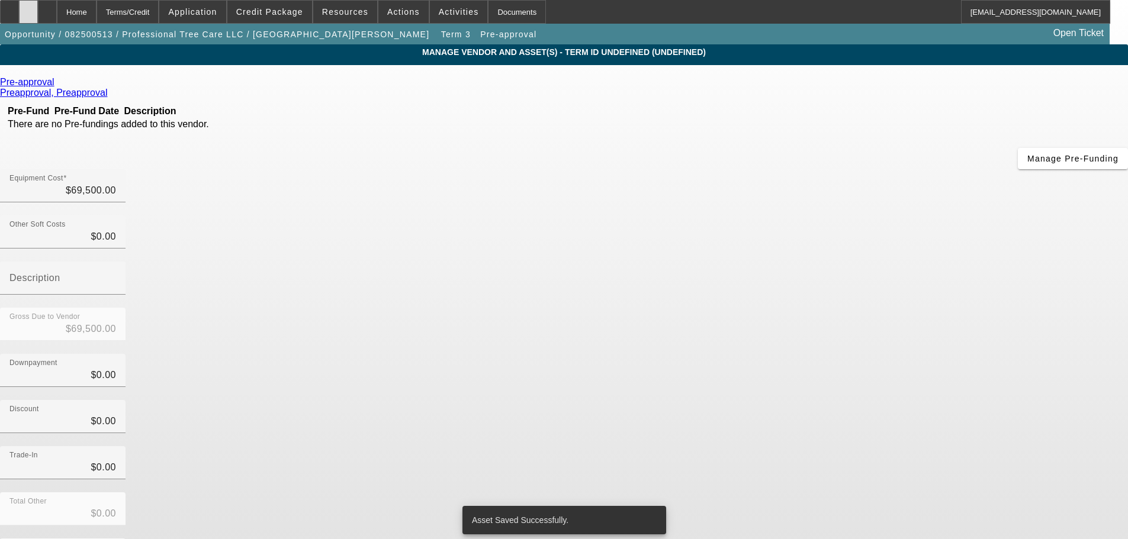
click at [38, 14] on div at bounding box center [28, 12] width 19 height 24
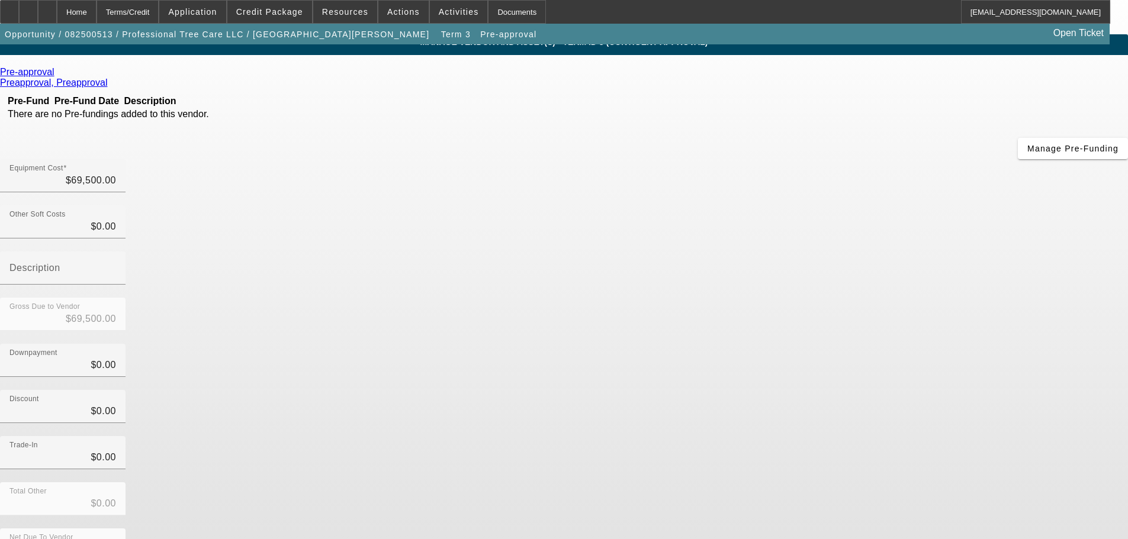
scroll to position [16, 0]
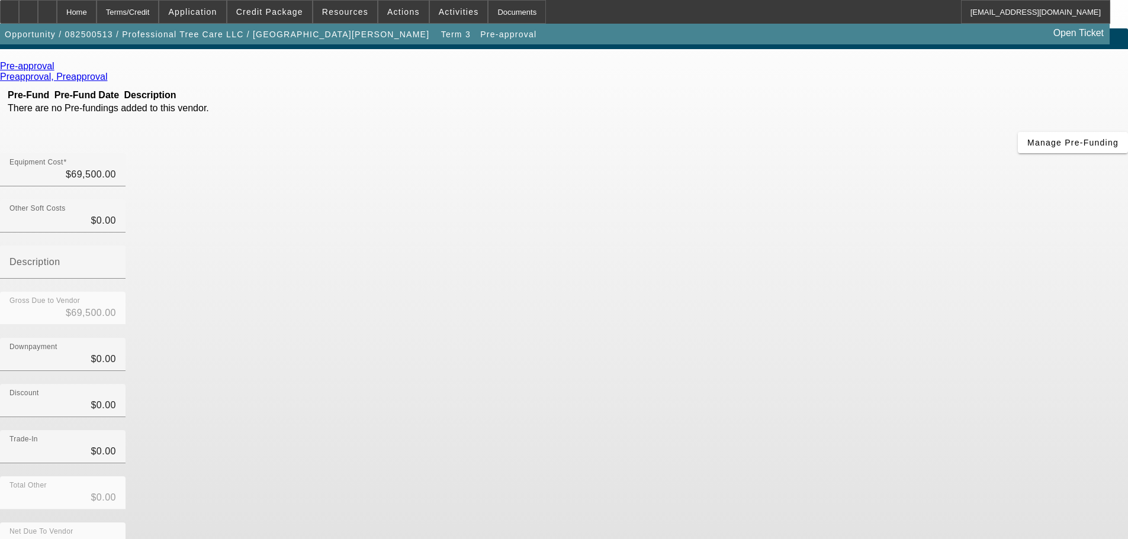
click at [57, 68] on icon at bounding box center [57, 66] width 0 height 10
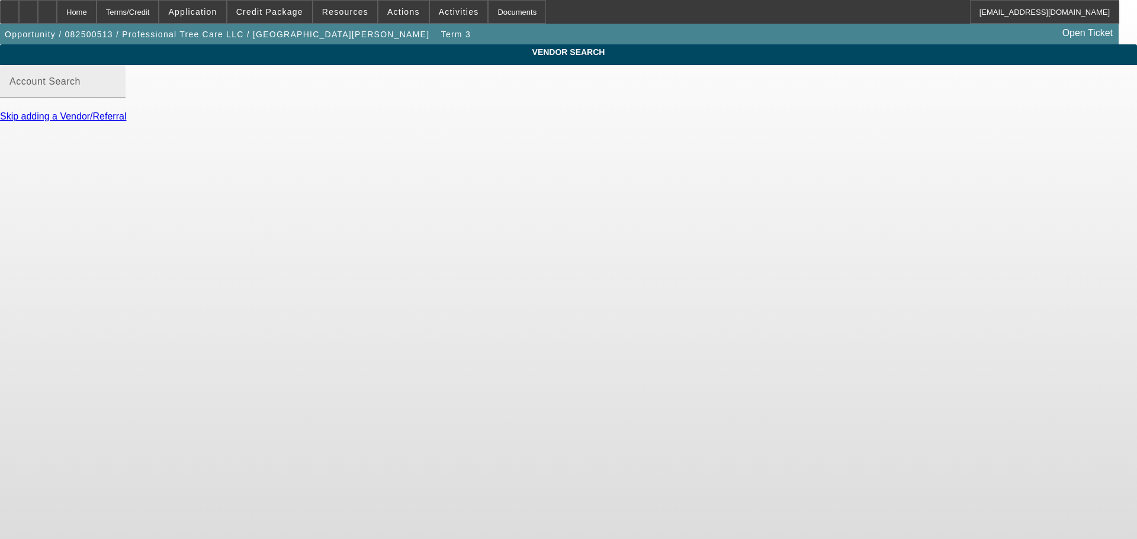
click at [81, 86] on mat-label "Account Search" at bounding box center [44, 81] width 71 height 10
click at [116, 94] on input "Account Search" at bounding box center [62, 86] width 107 height 14
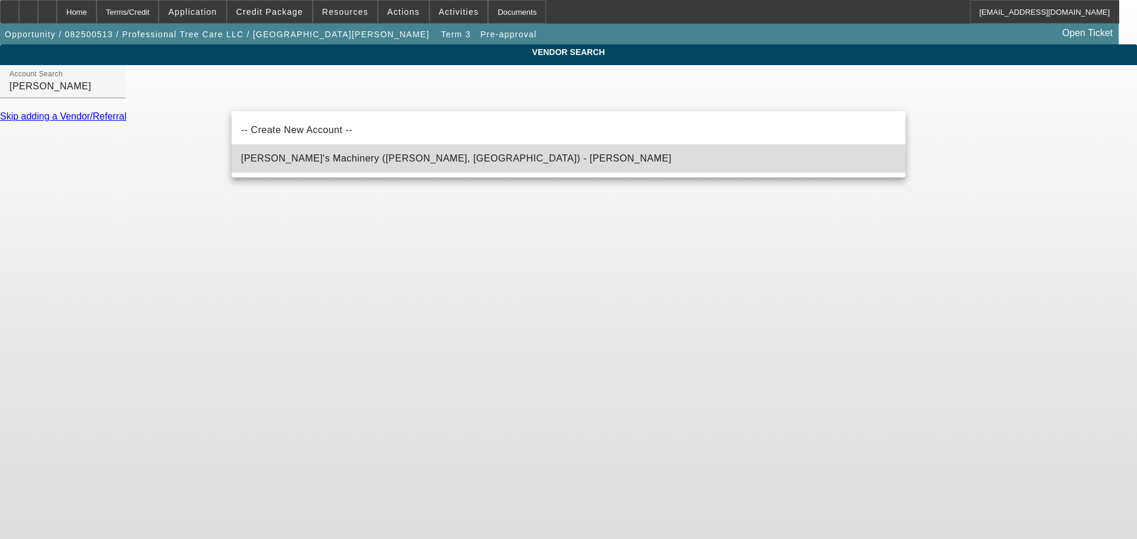
click at [310, 158] on span "Schmidy's Machinery (Clinton, IL) - Schmid, Jesse" at bounding box center [456, 158] width 430 height 10
type input "Schmidy's Machinery (Clinton, IL) - Schmid, Jesse"
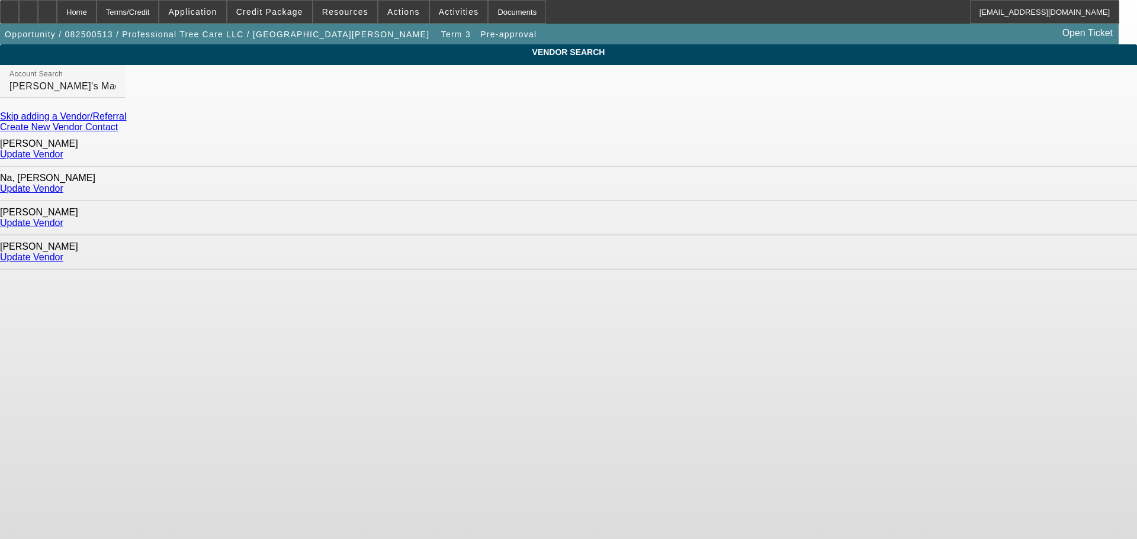
click at [63, 218] on link "Update Vendor" at bounding box center [31, 223] width 63 height 10
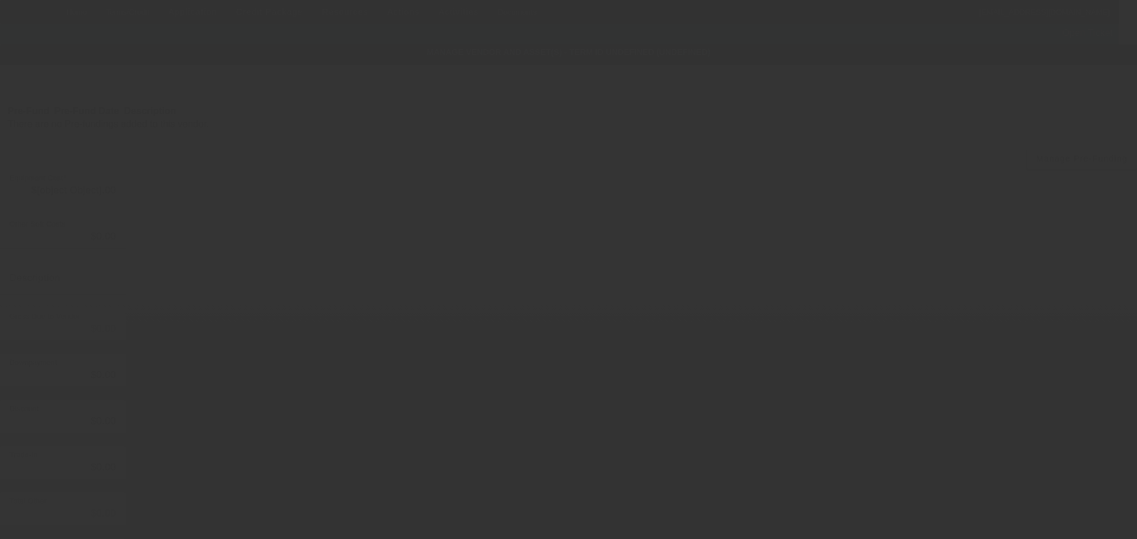
type input "$69,500.00"
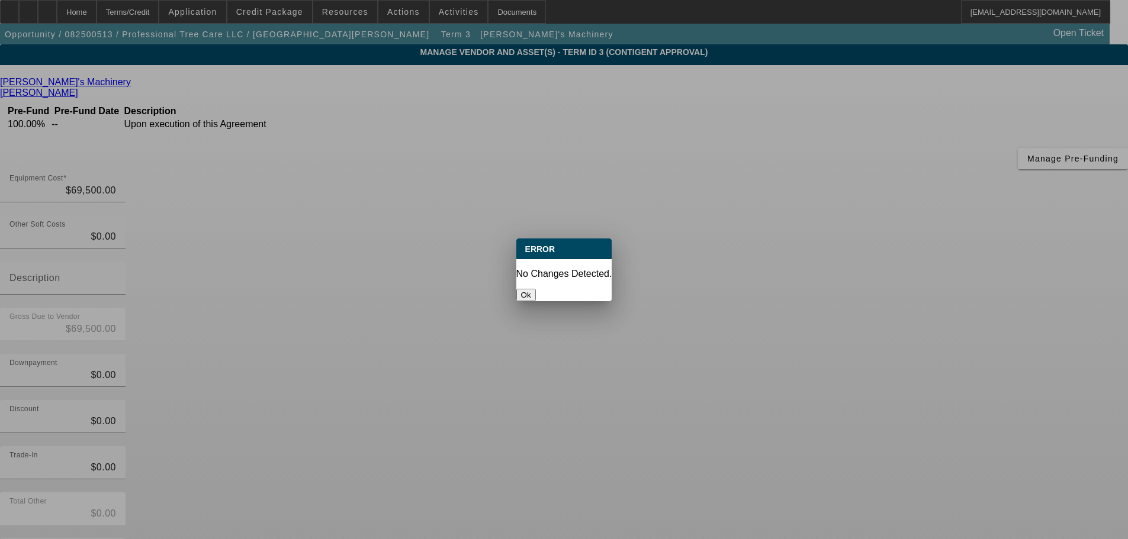
click at [536, 289] on button "Ok" at bounding box center [526, 295] width 20 height 12
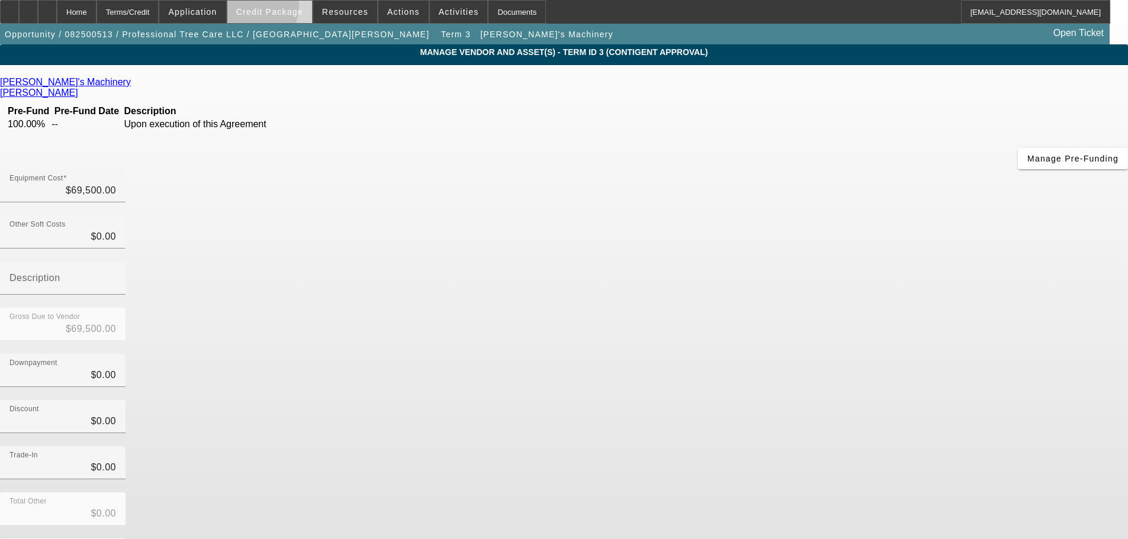
click at [272, 9] on span "Credit Package" at bounding box center [269, 11] width 67 height 9
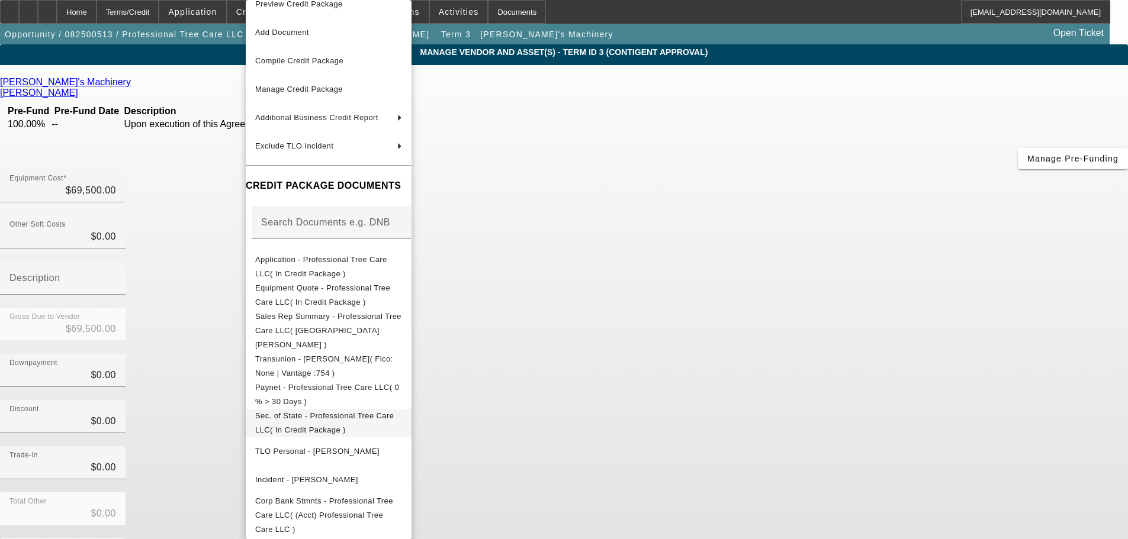
scroll to position [19, 0]
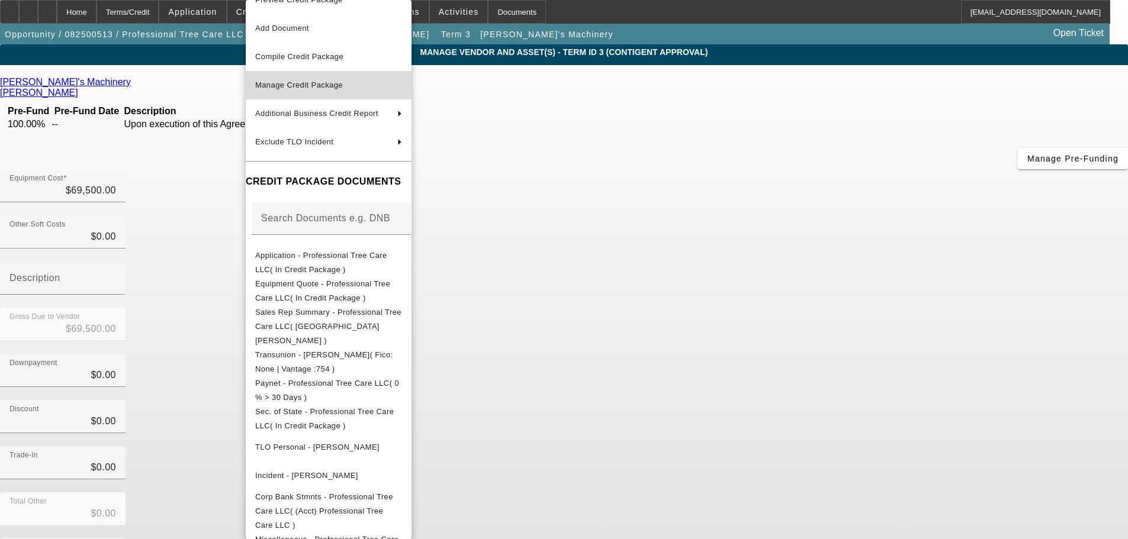
click at [361, 84] on span "Manage Credit Package" at bounding box center [328, 85] width 147 height 14
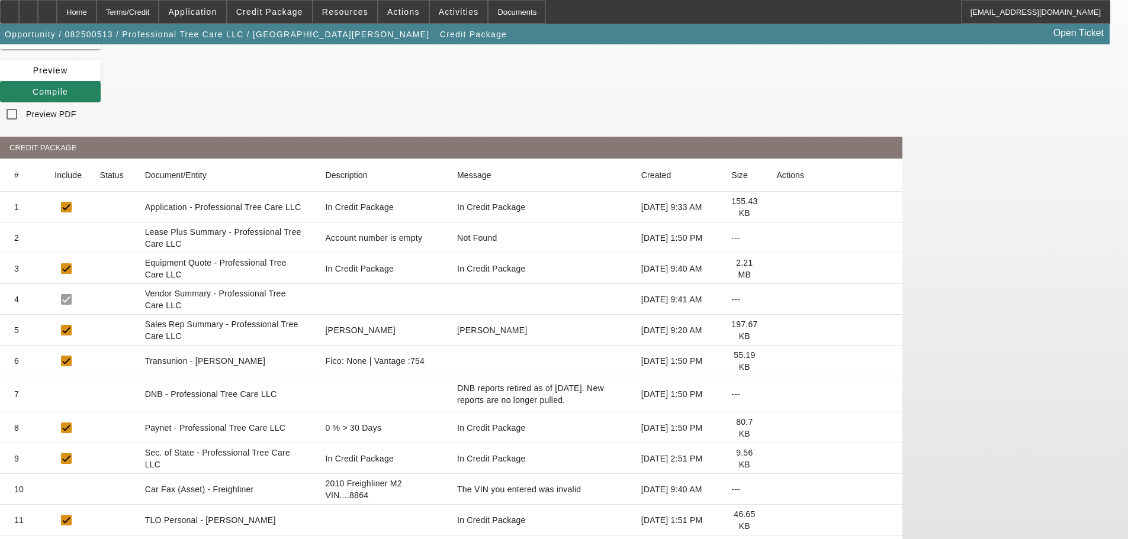
scroll to position [161, 0]
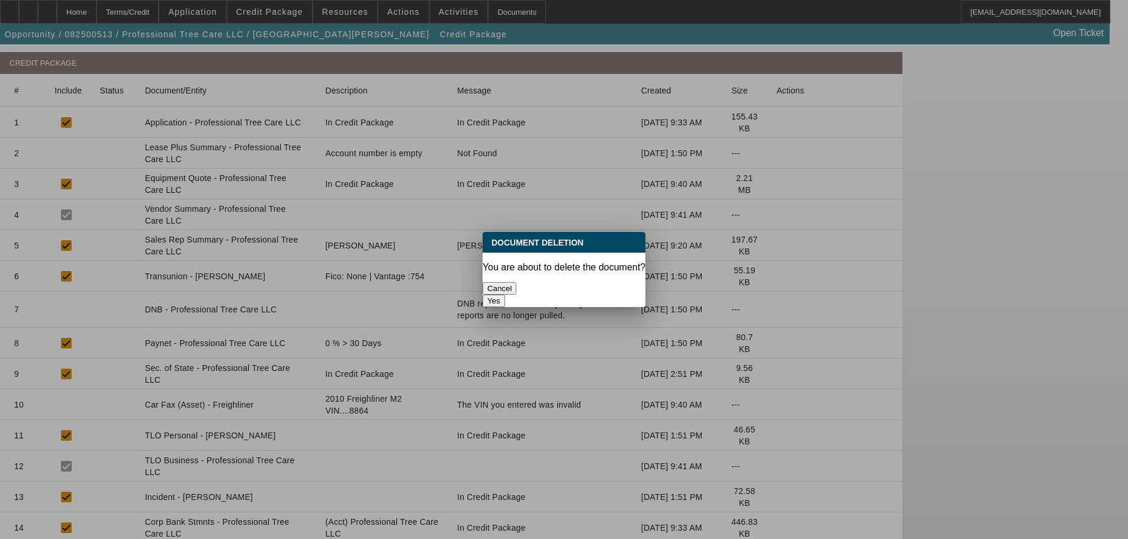
scroll to position [0, 0]
click at [505, 295] on button "Yes" at bounding box center [494, 301] width 23 height 12
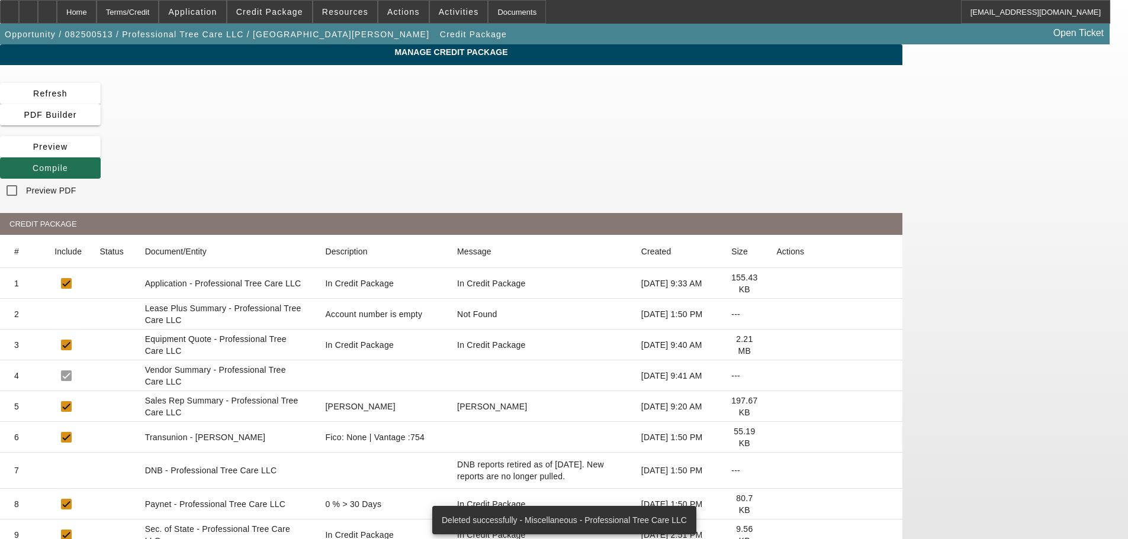
click at [68, 163] on span "Compile" at bounding box center [51, 167] width 36 height 9
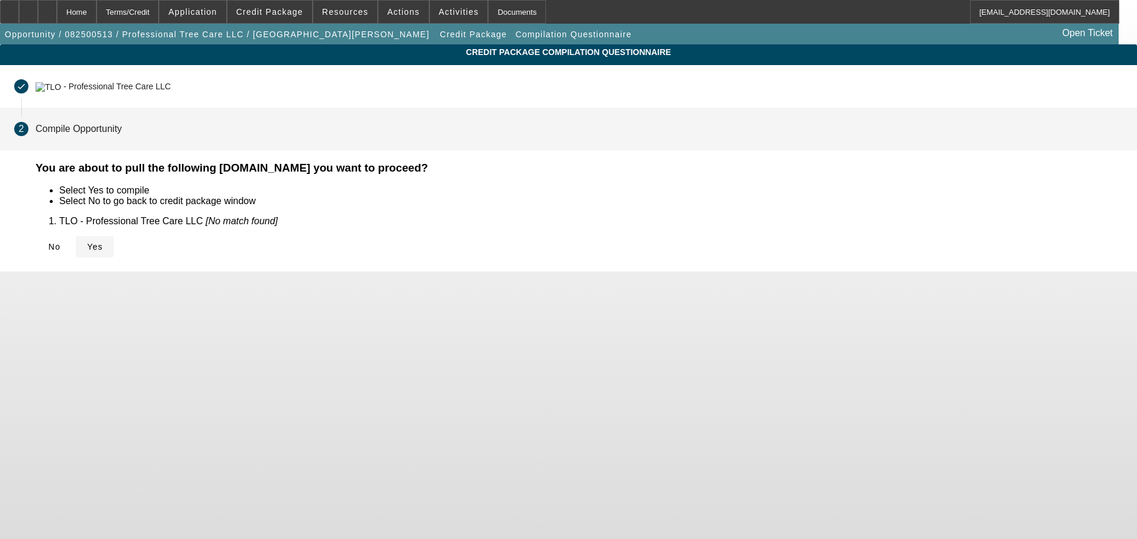
click at [103, 242] on span "Yes" at bounding box center [95, 246] width 16 height 9
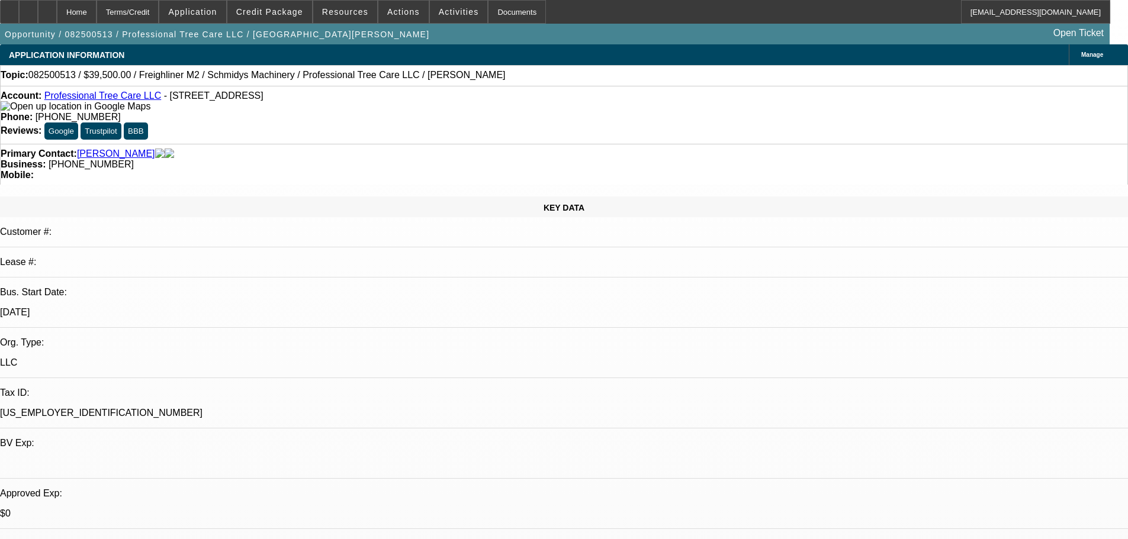
select select "0"
select select "6"
select select "0"
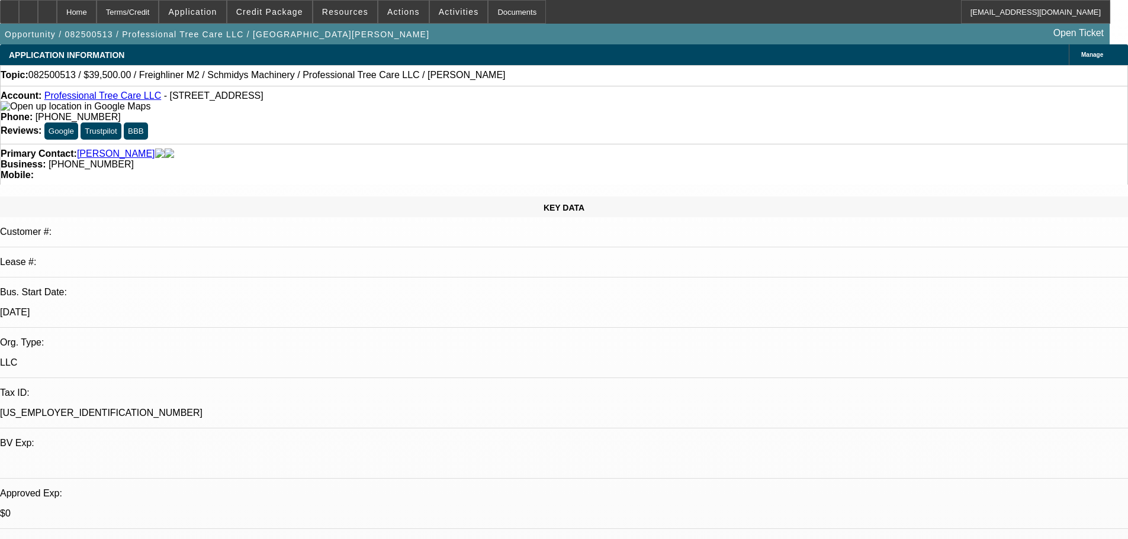
select select "0"
select select "6"
select select "0"
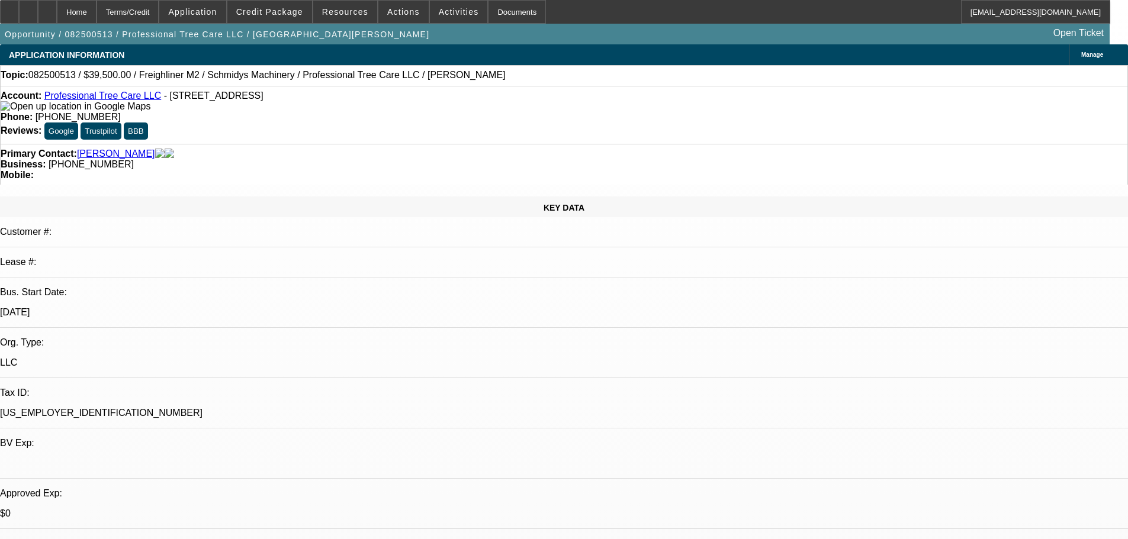
select select "0"
select select "6"
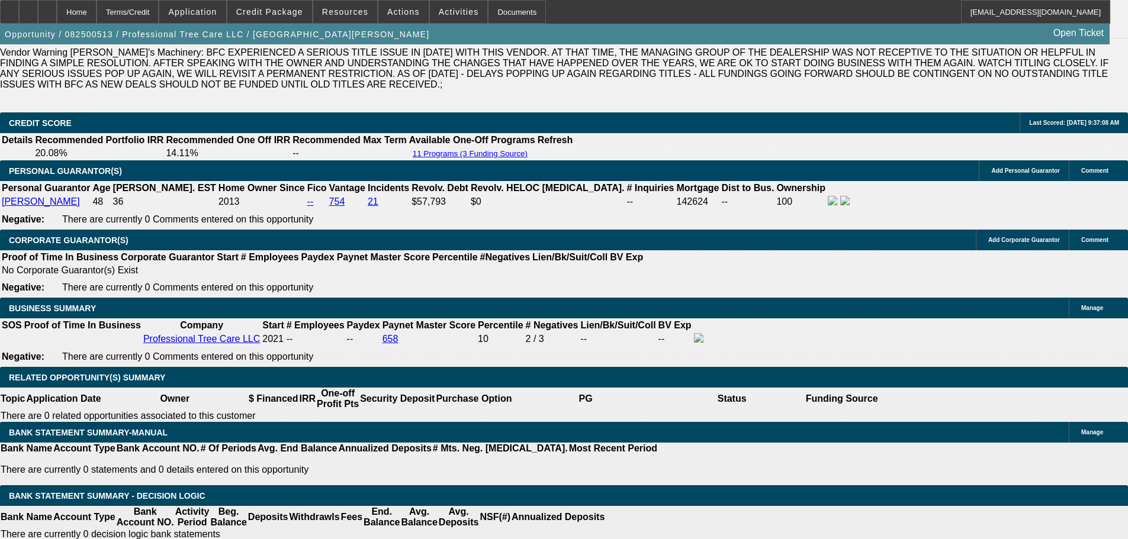
scroll to position [1717, 0]
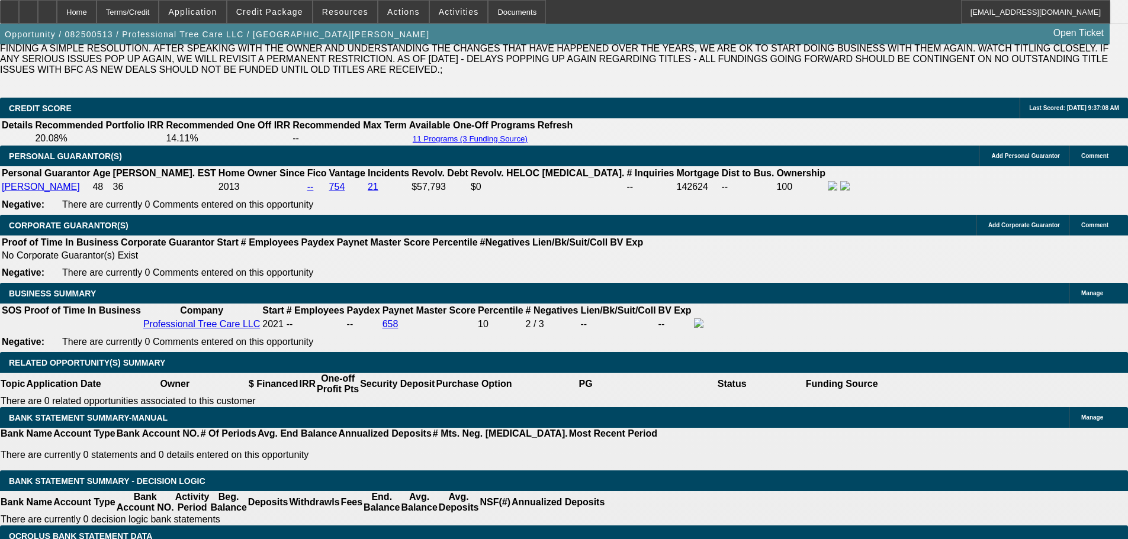
drag, startPoint x: 256, startPoint y: 228, endPoint x: 285, endPoint y: 227, distance: 29.0
type input "1"
type input "UNKNOWN"
type input "11"
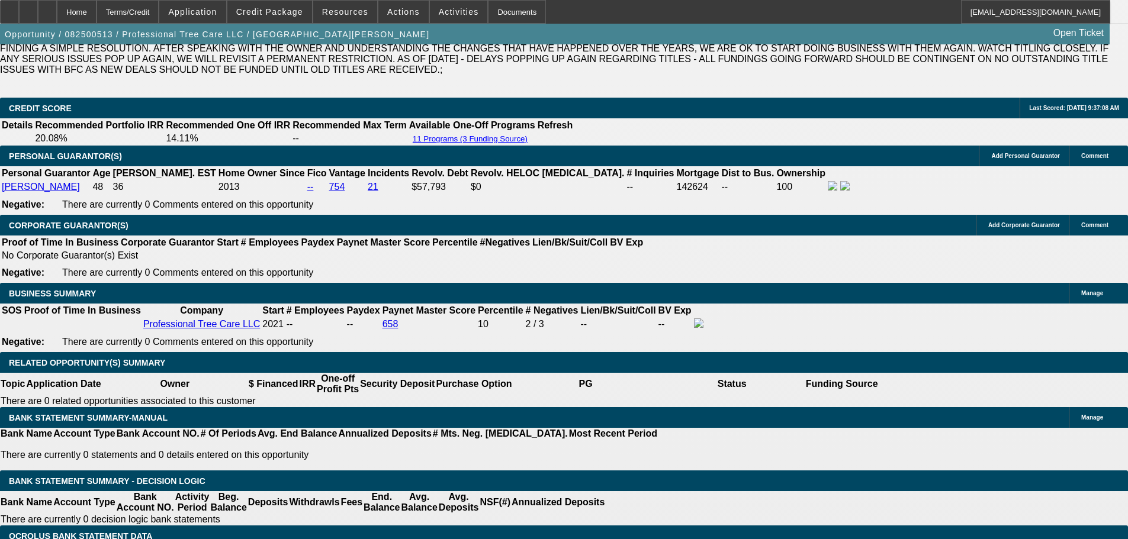
type input "$1,020.90"
type input "11"
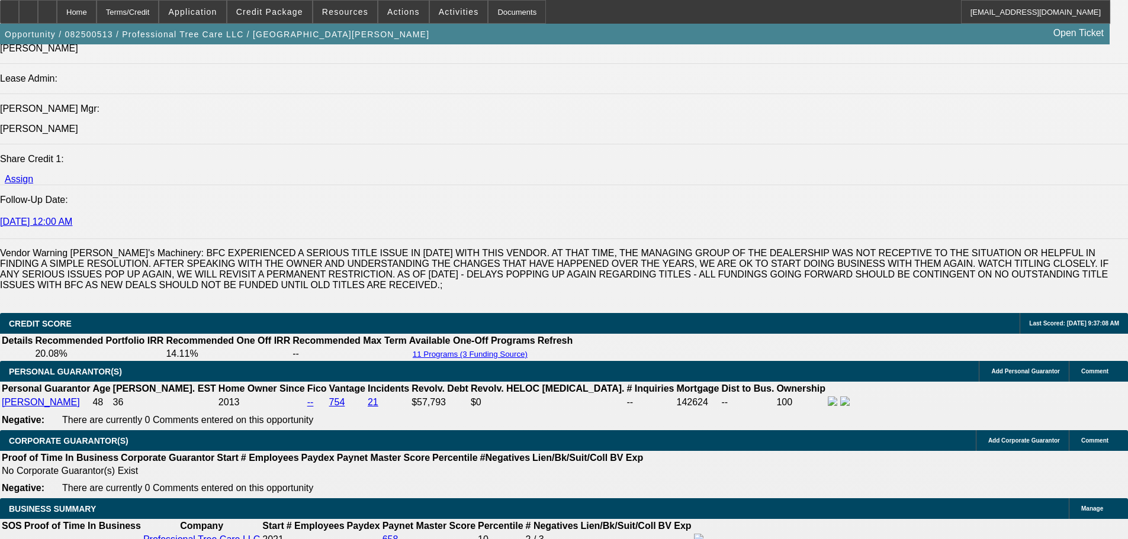
scroll to position [1480, 0]
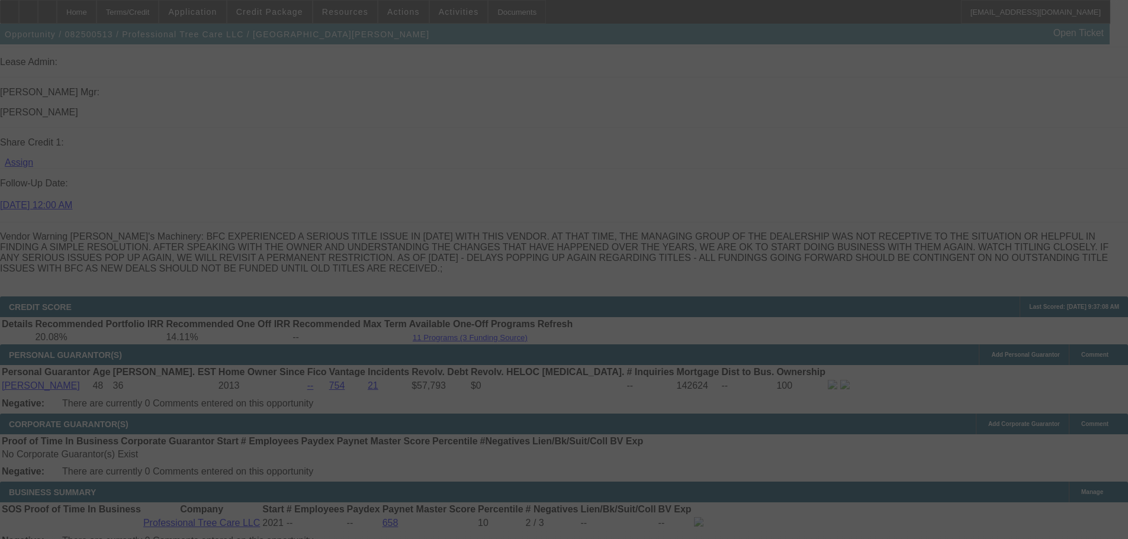
scroll to position [1540, 0]
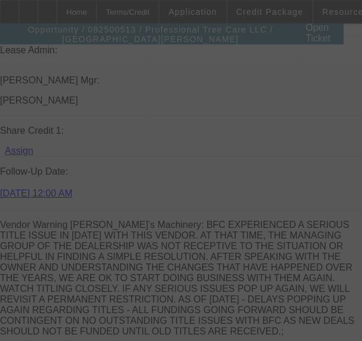
select select "0"
select select "6"
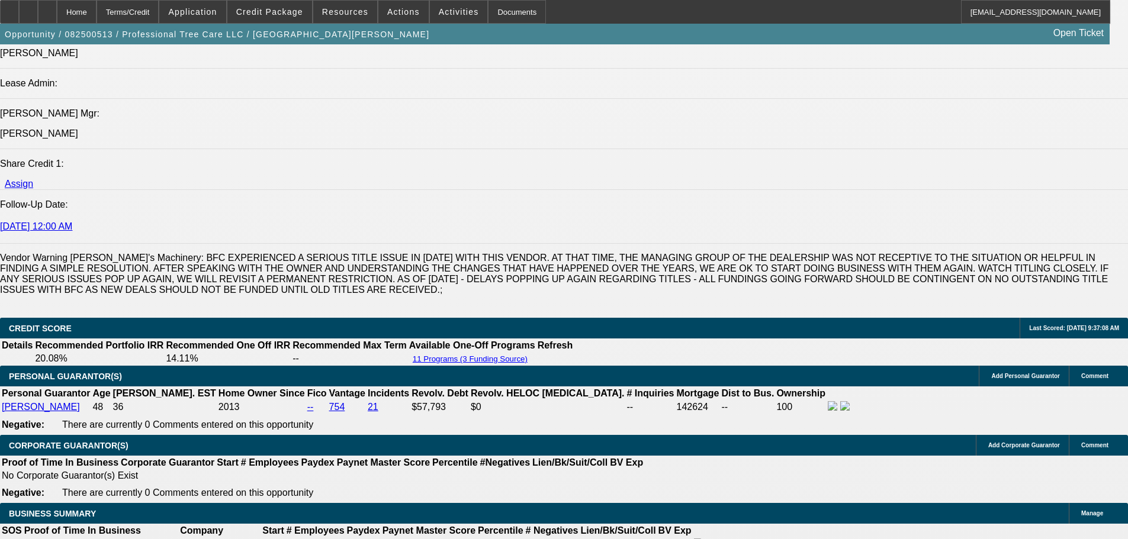
scroll to position [1480, 0]
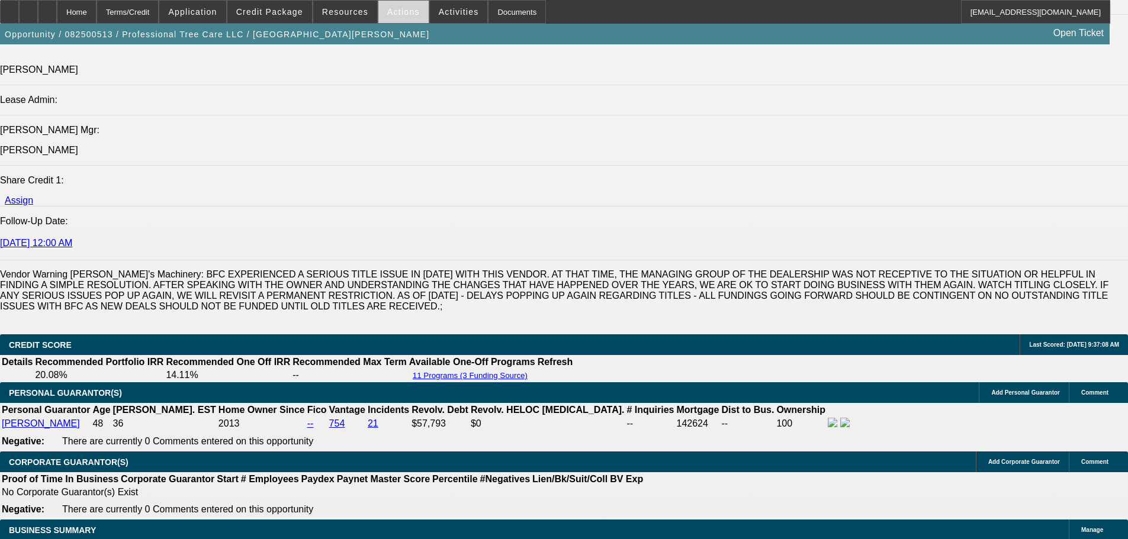
click at [378, 17] on span at bounding box center [403, 12] width 50 height 28
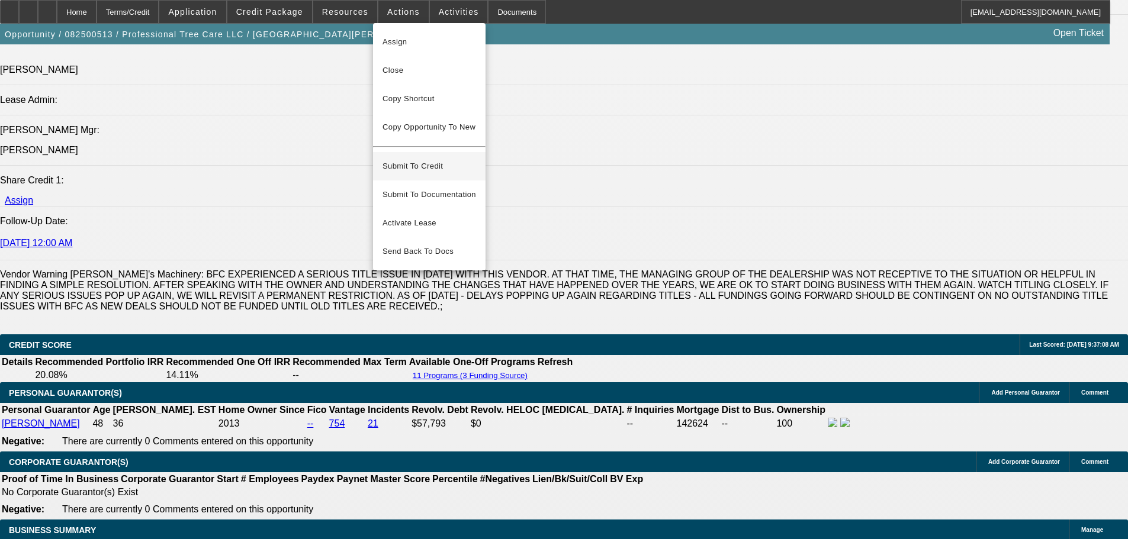
click at [414, 159] on span "Submit To Credit" at bounding box center [430, 166] width 94 height 14
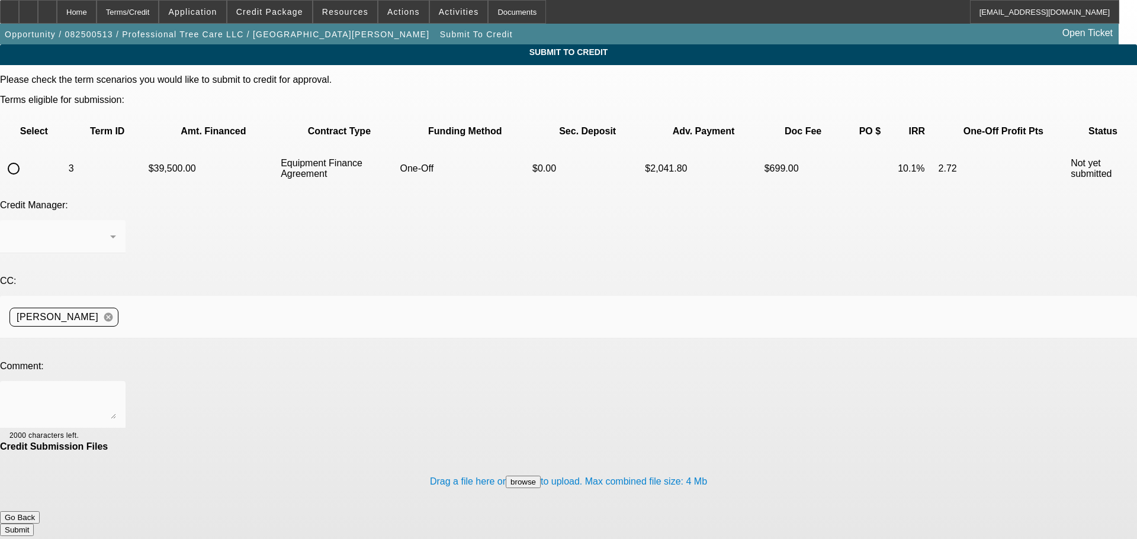
click at [25, 157] on input "radio" at bounding box center [14, 169] width 24 height 24
radio input "true"
click at [231, 339] on div at bounding box center [568, 345] width 1137 height 13
click at [116, 391] on textarea at bounding box center [62, 405] width 107 height 28
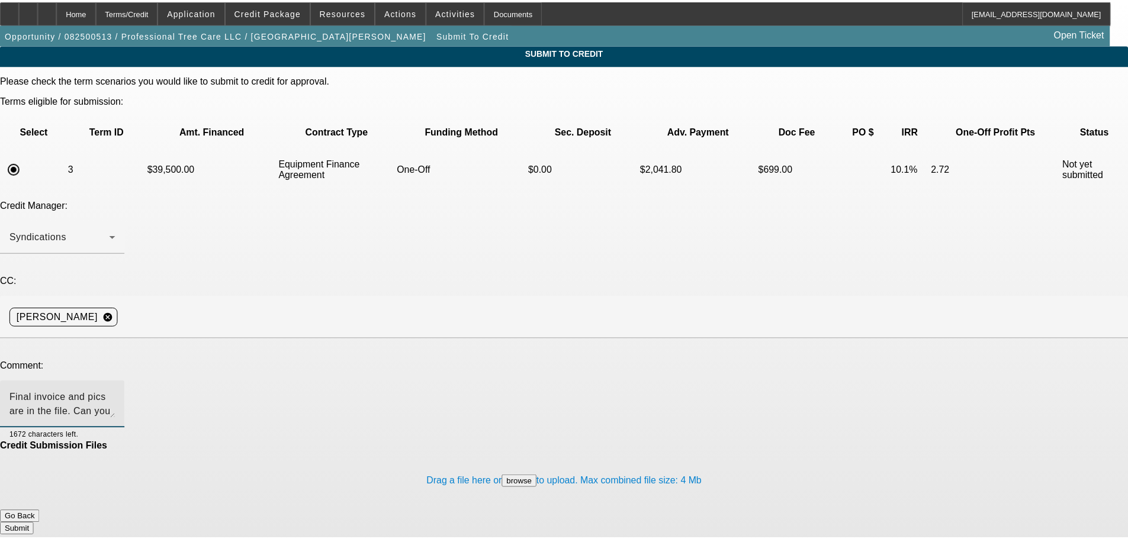
scroll to position [12, 0]
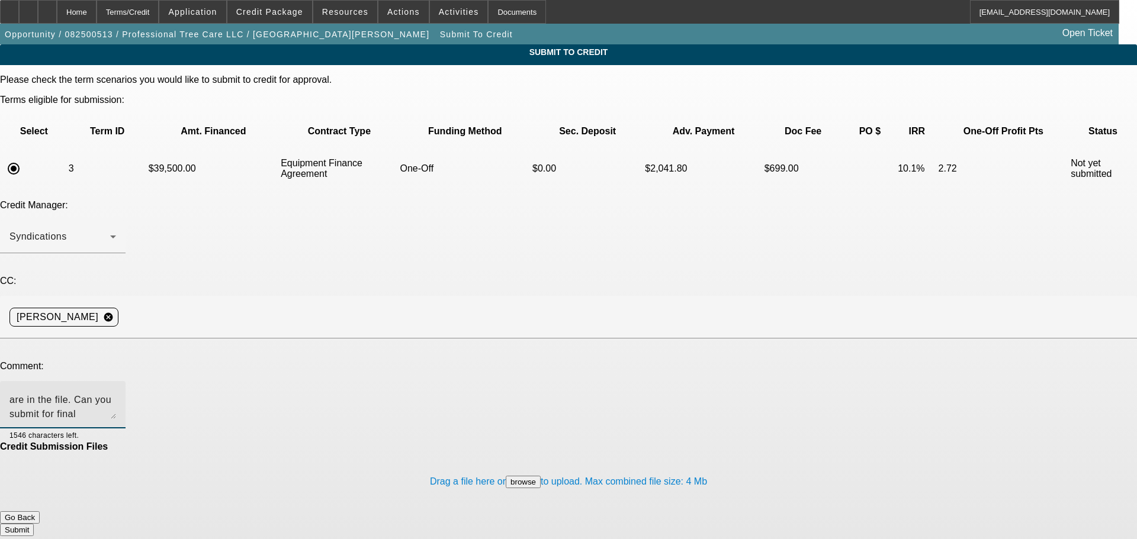
type textarea "Final invoice and pics are in the file. Can you submit for final approval and a…"
click at [34, 524] on button "Submit" at bounding box center [17, 530] width 34 height 12
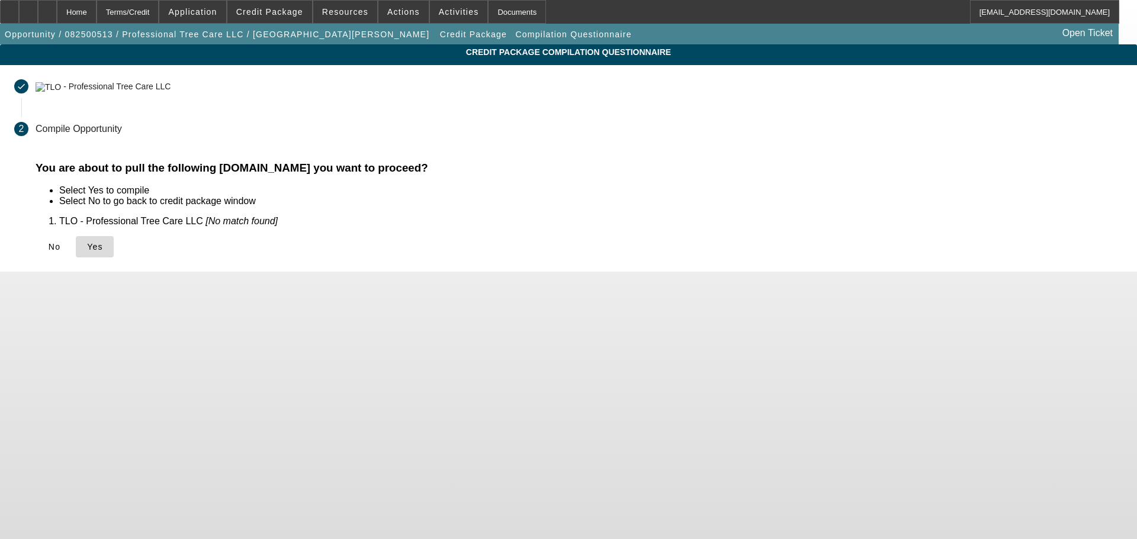
click at [103, 247] on span "Yes" at bounding box center [95, 246] width 16 height 9
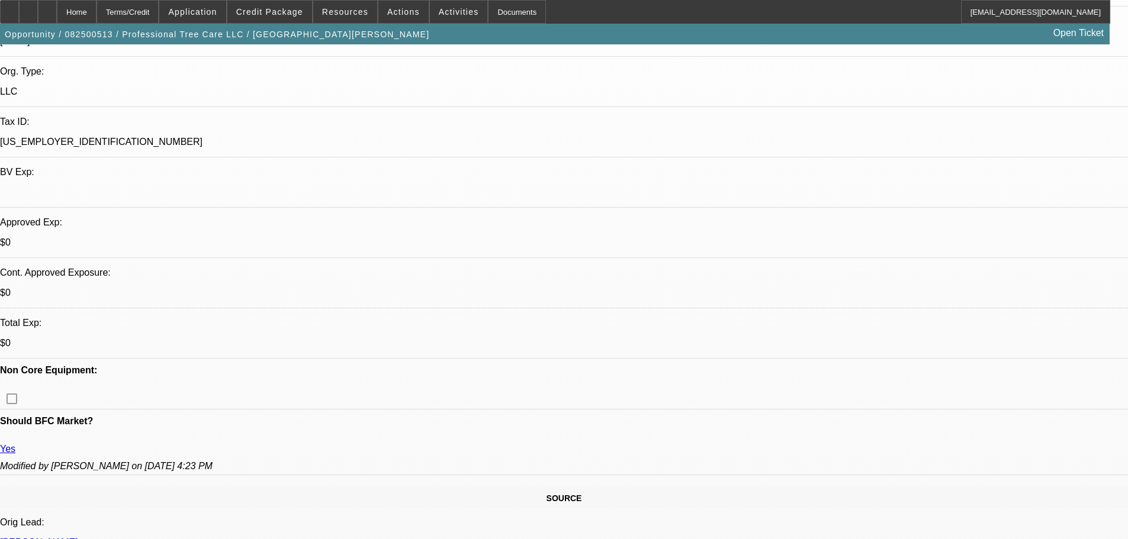
select select "0"
select select "6"
select select "0"
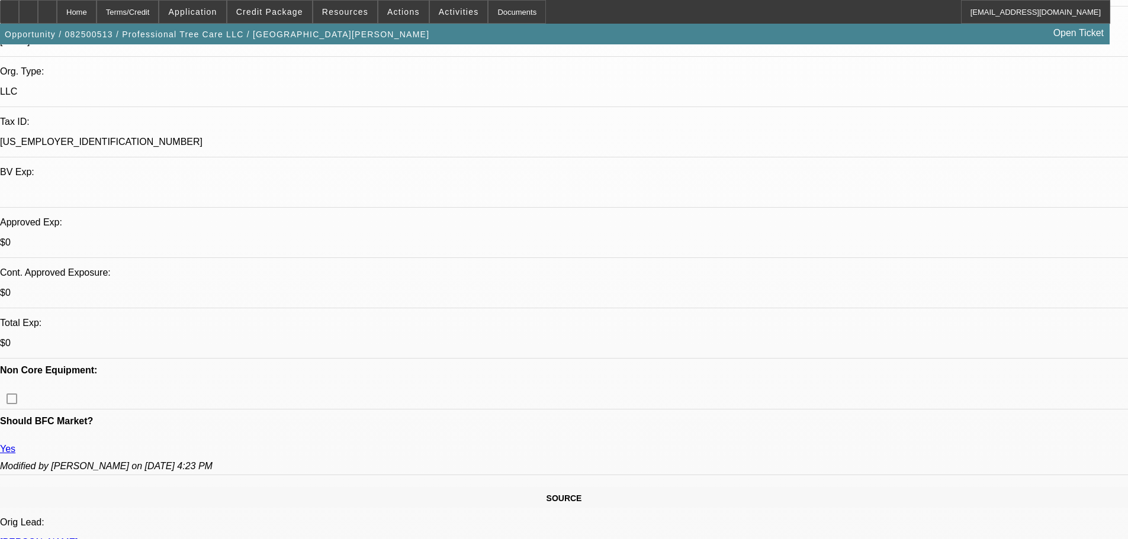
select select "0"
select select "6"
select select "0"
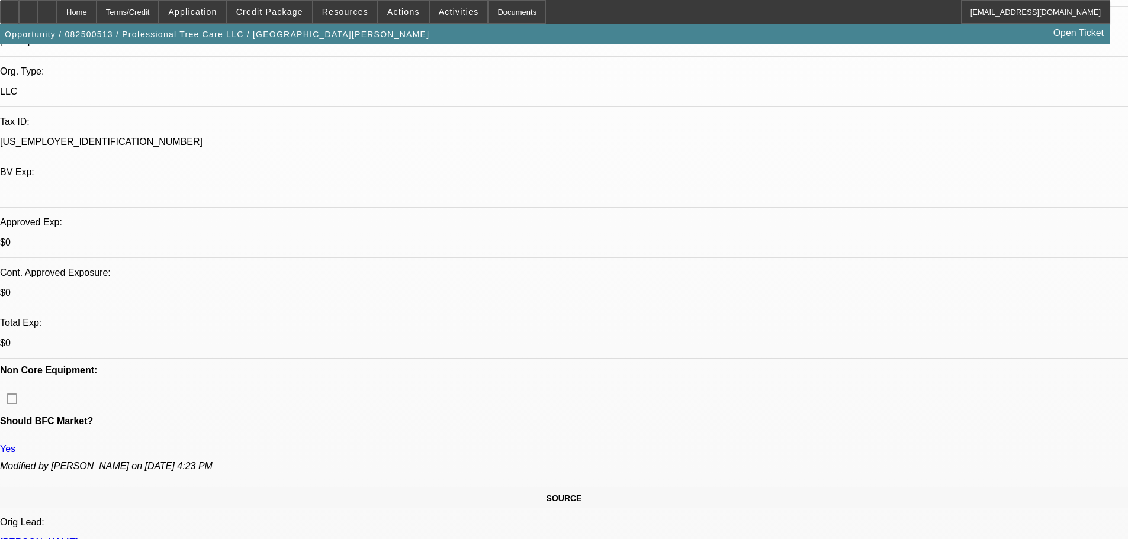
select select "0"
select select "6"
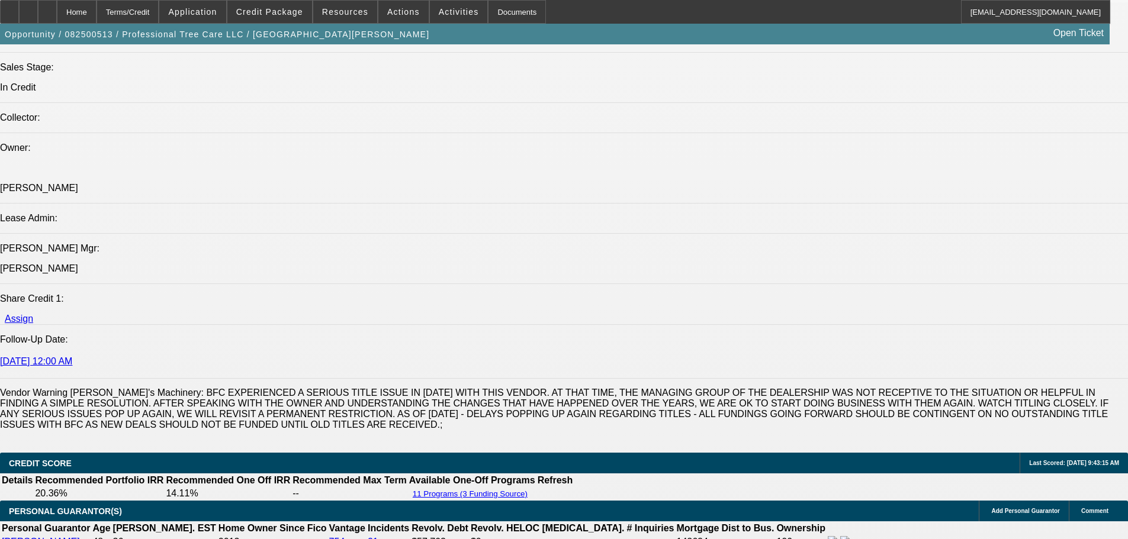
scroll to position [1540, 0]
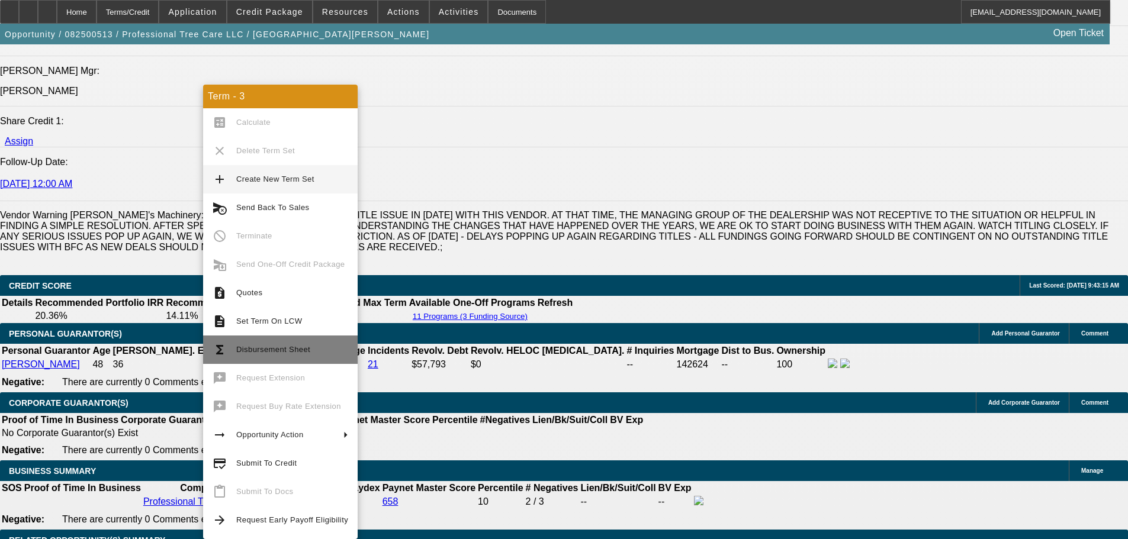
click at [269, 351] on span "Disbursement Sheet" at bounding box center [273, 349] width 74 height 9
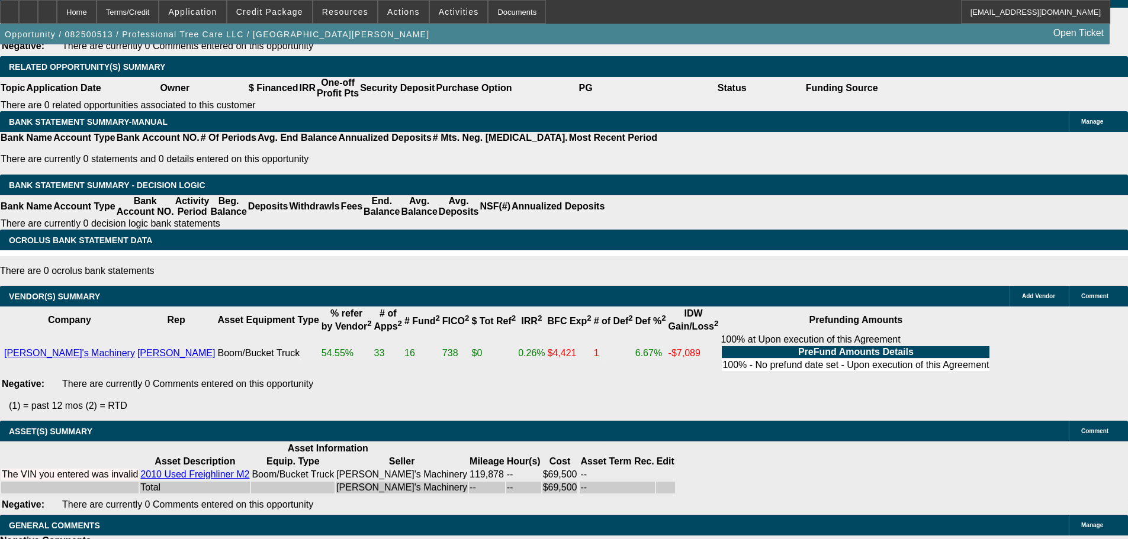
scroll to position [2025, 0]
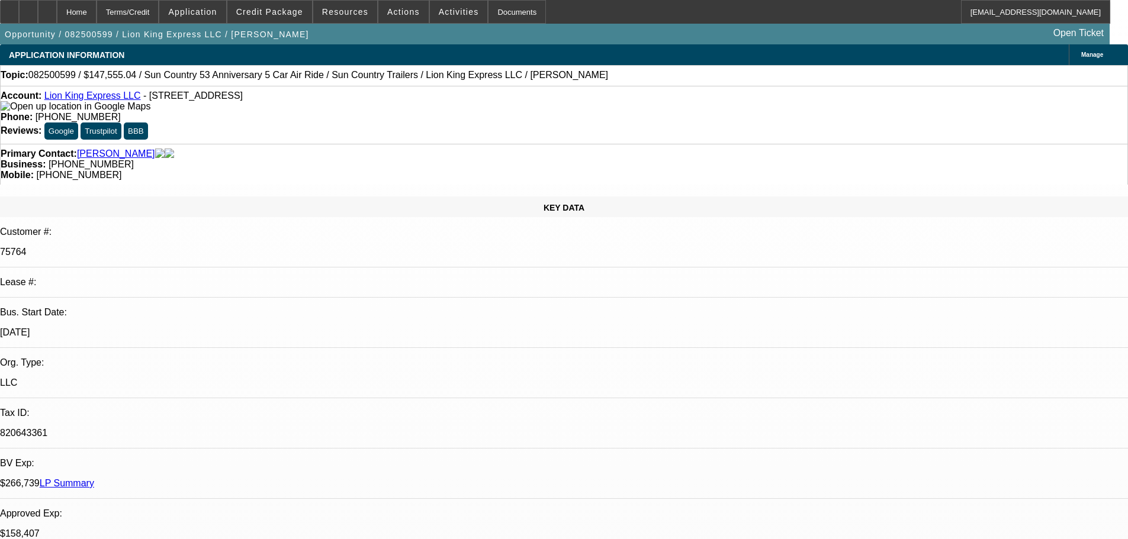
select select "0"
select select "6"
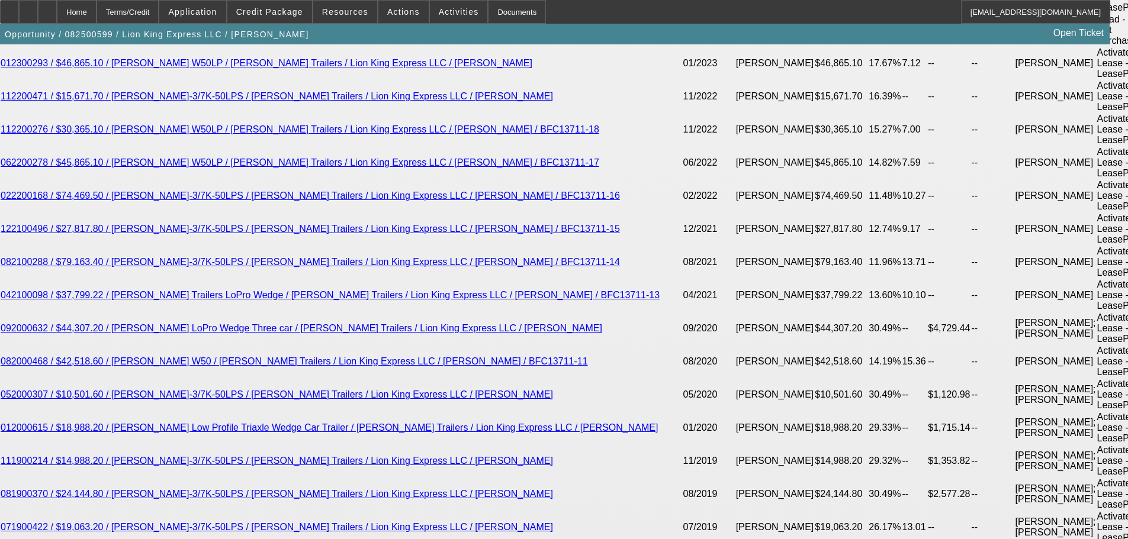
scroll to position [2234, 0]
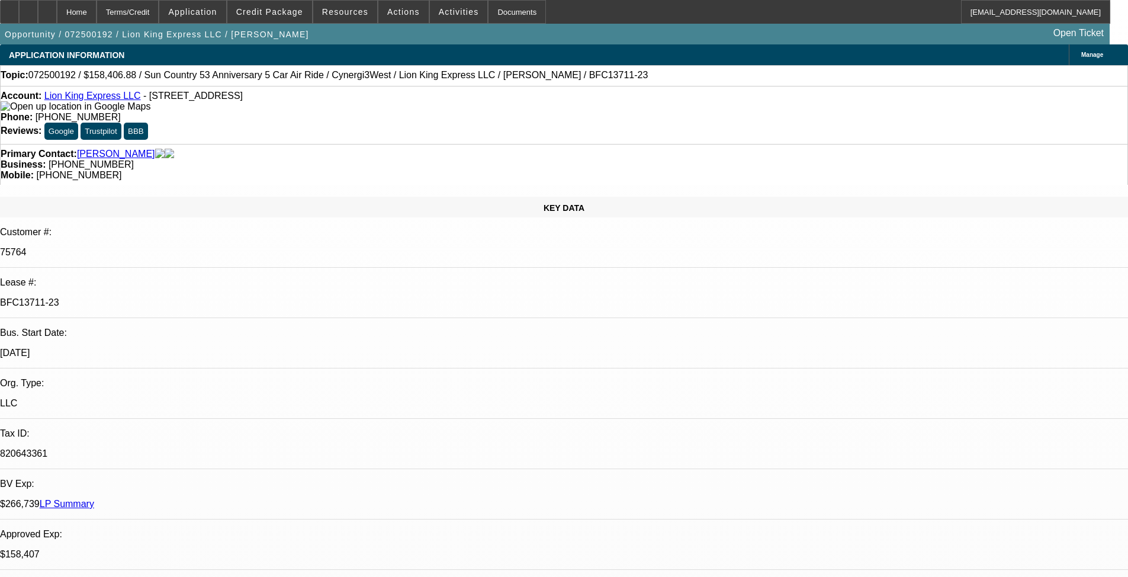
select select "0"
select select "6"
select select "0"
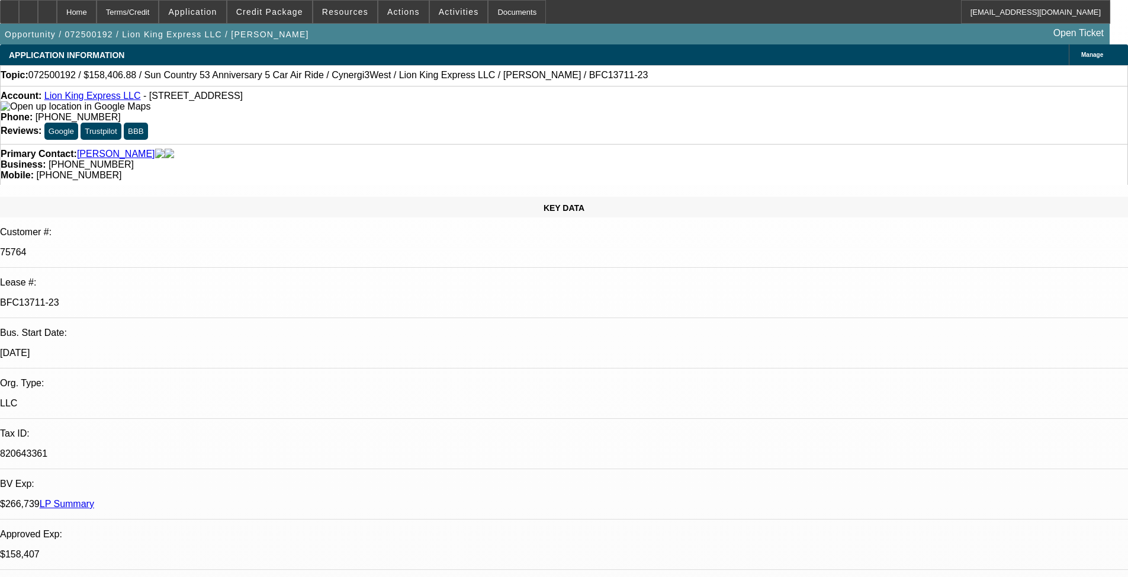
select select "0"
select select "6"
select select "0"
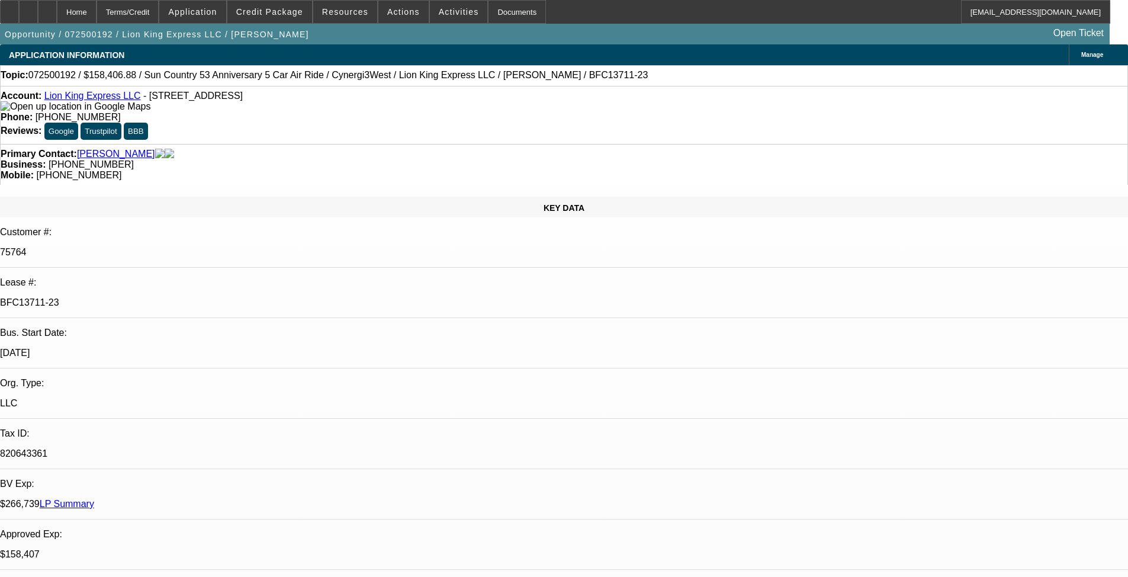
select select "0"
select select "6"
select select "0"
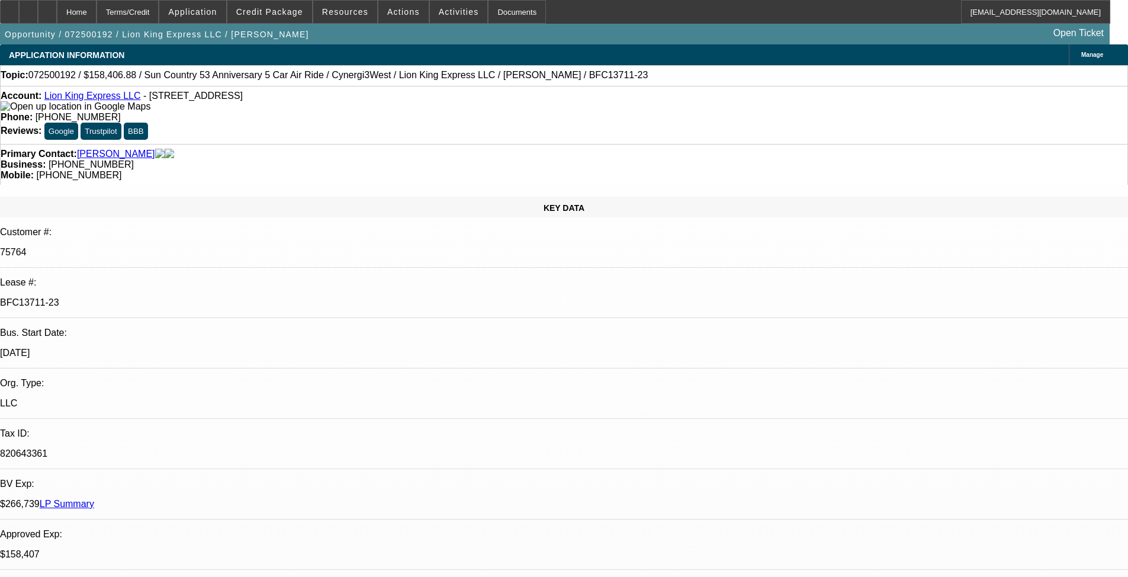
select select "6"
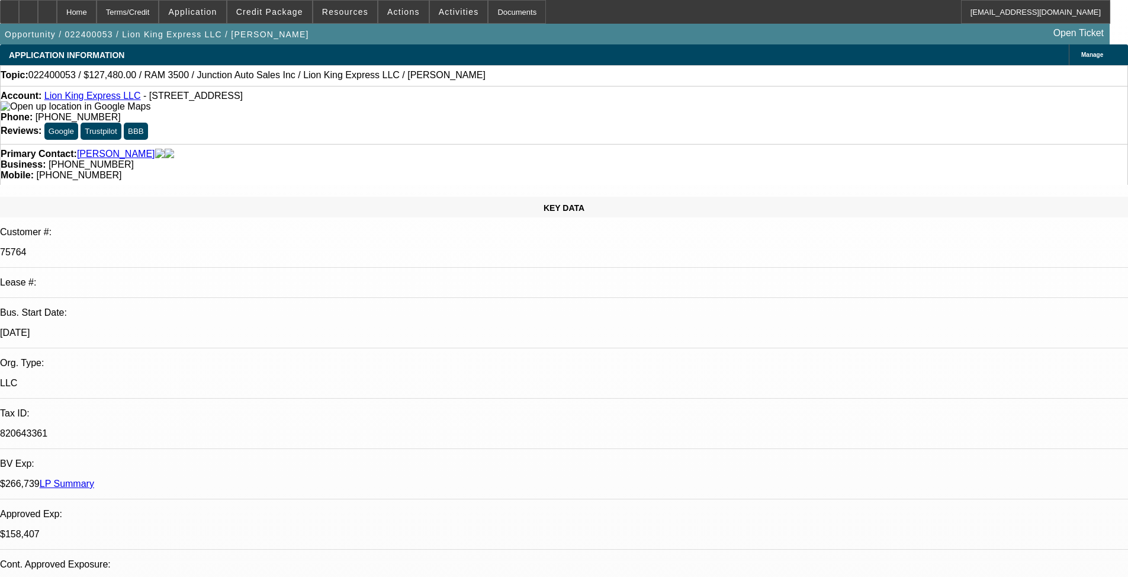
select select "0"
select select "2"
select select "0"
select select "6"
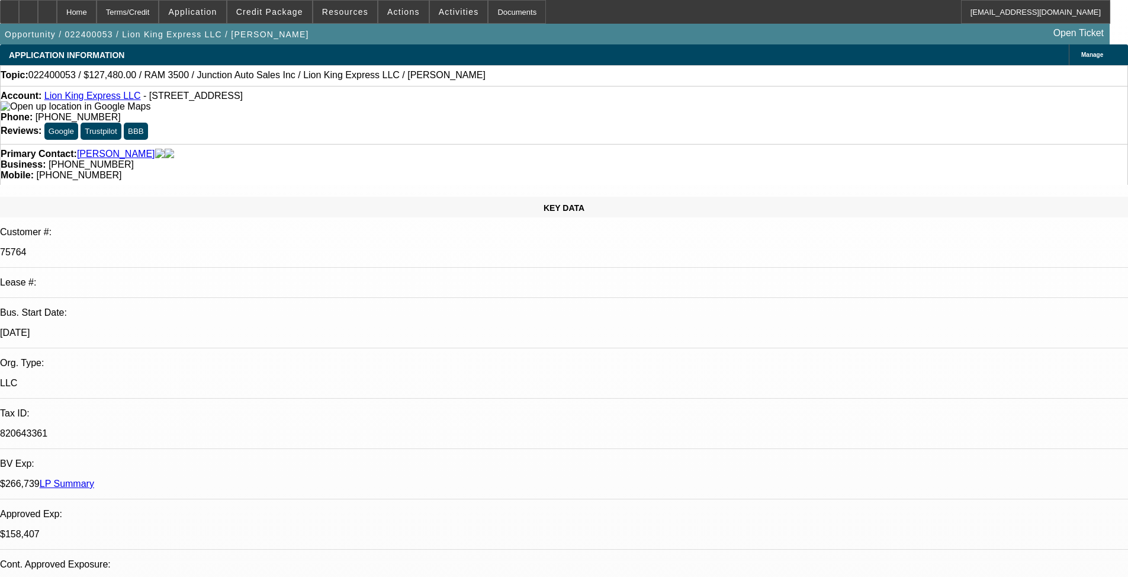
select select "0"
select select "6"
select select "0"
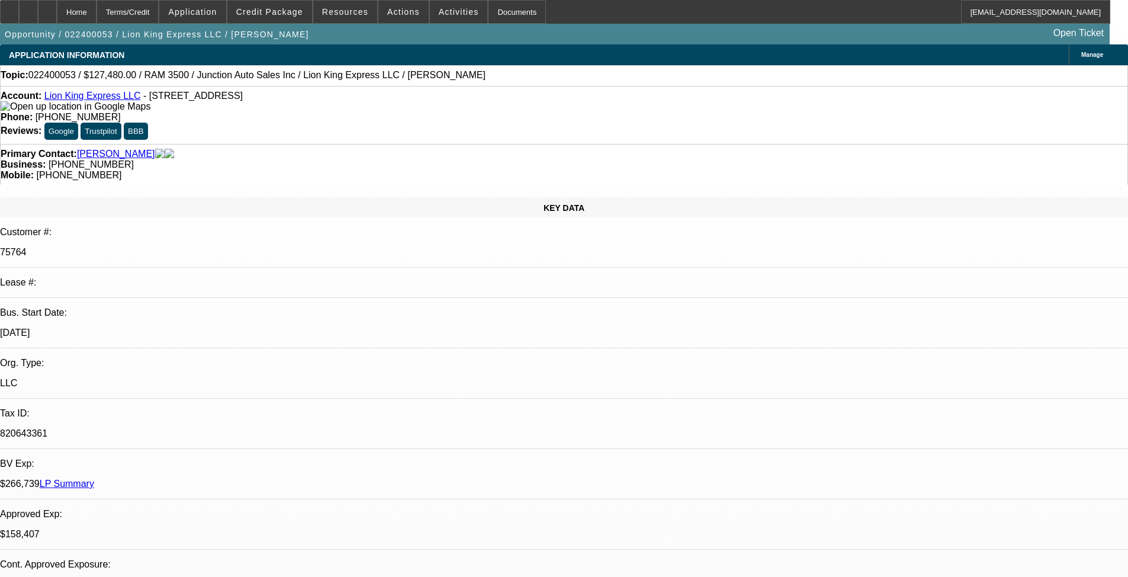
select select "0"
select select "6"
select select "0"
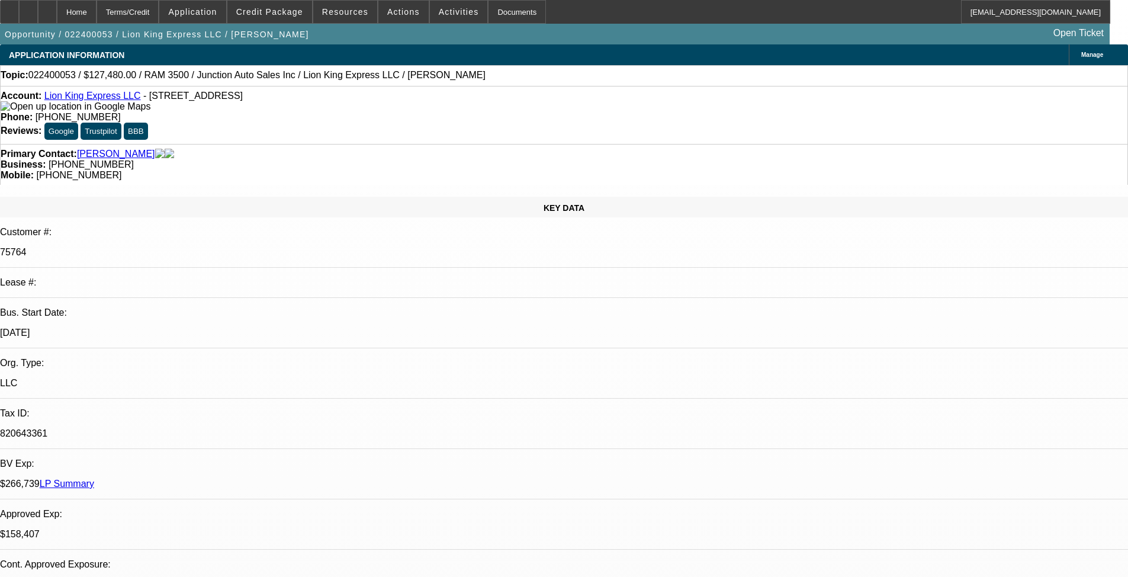
select select "0"
select select "6"
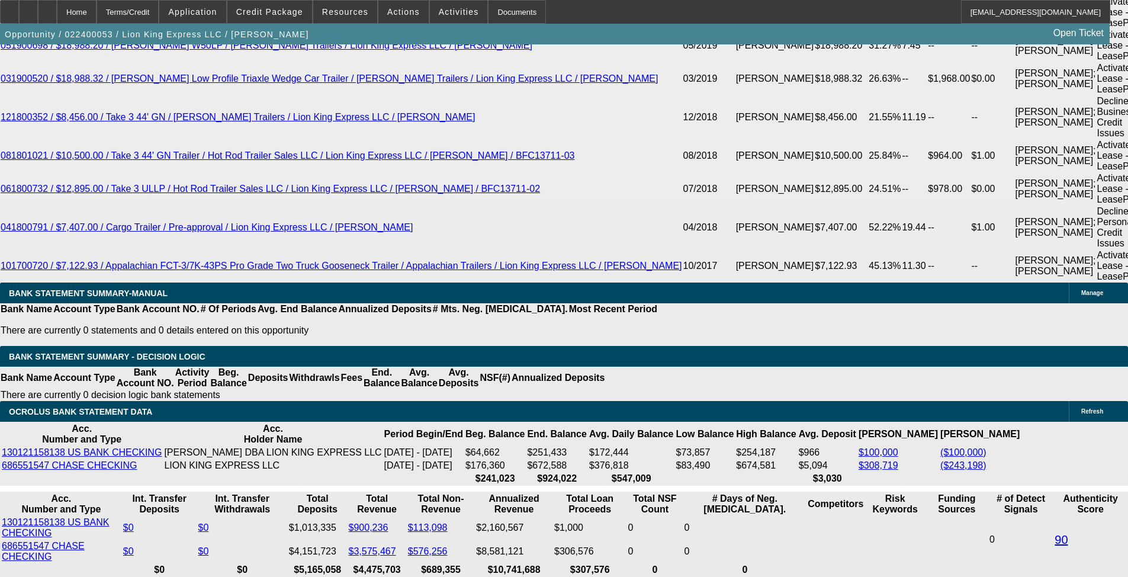
scroll to position [3018, 0]
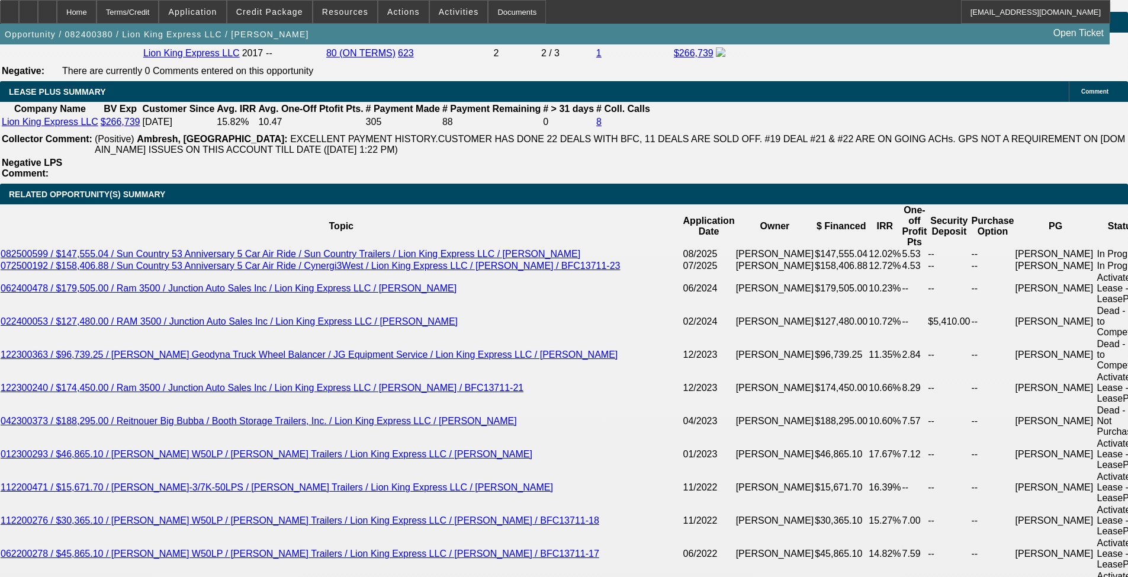
select select "0.1"
select select "2"
select select "0"
select select "0.1"
select select "0"
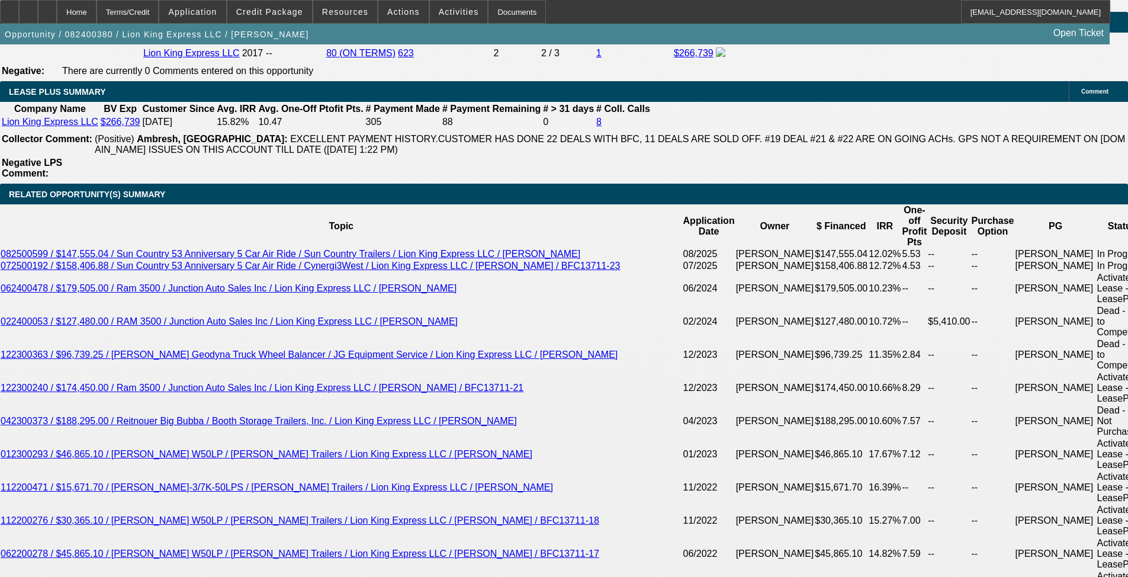
select select "0"
select select "2"
select select "0"
select select "0.1"
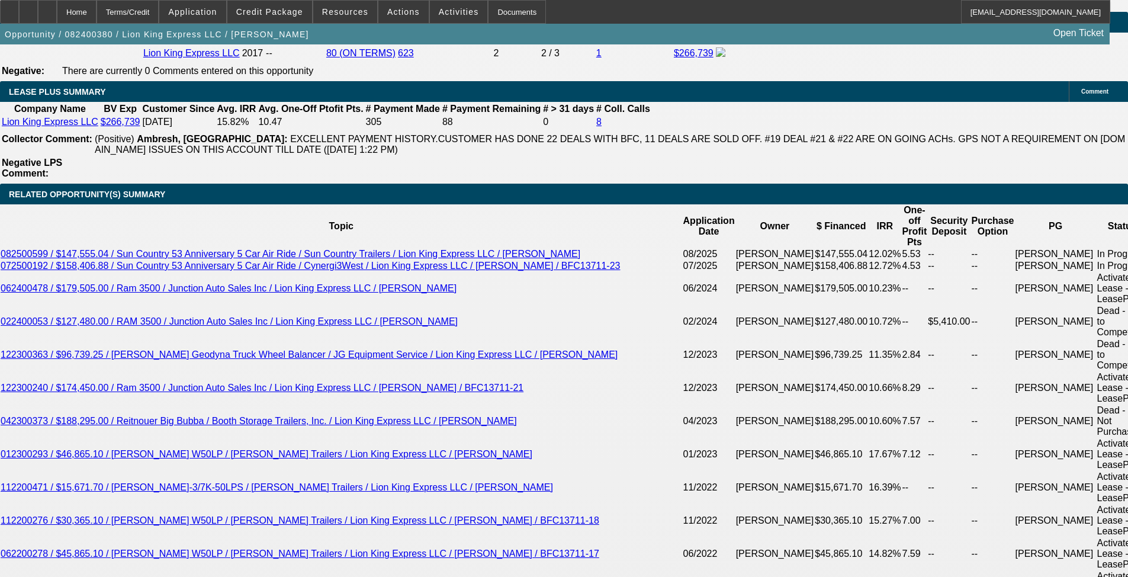
select select "0"
select select "1"
select select "2"
select select "6"
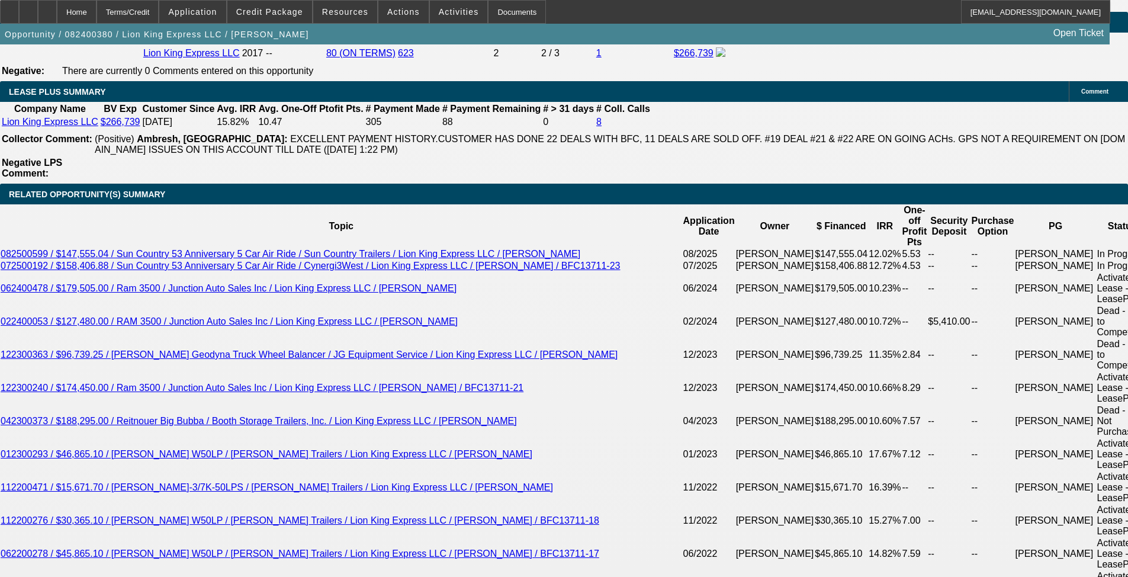
select select "1"
select select "6"
select select "1"
select select "2"
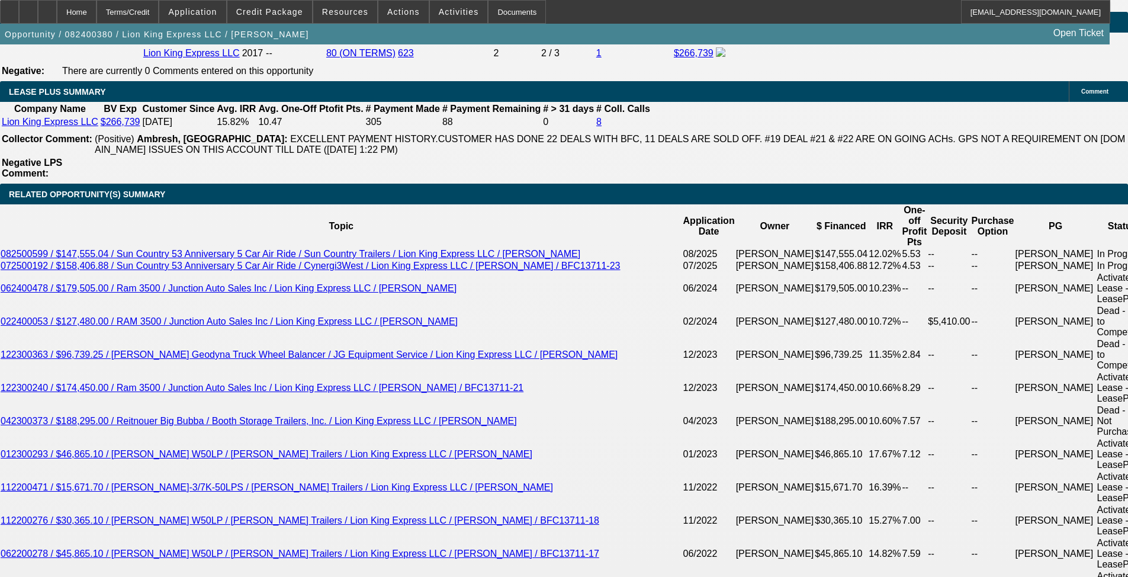
select select "6"
select select "1"
select select "6"
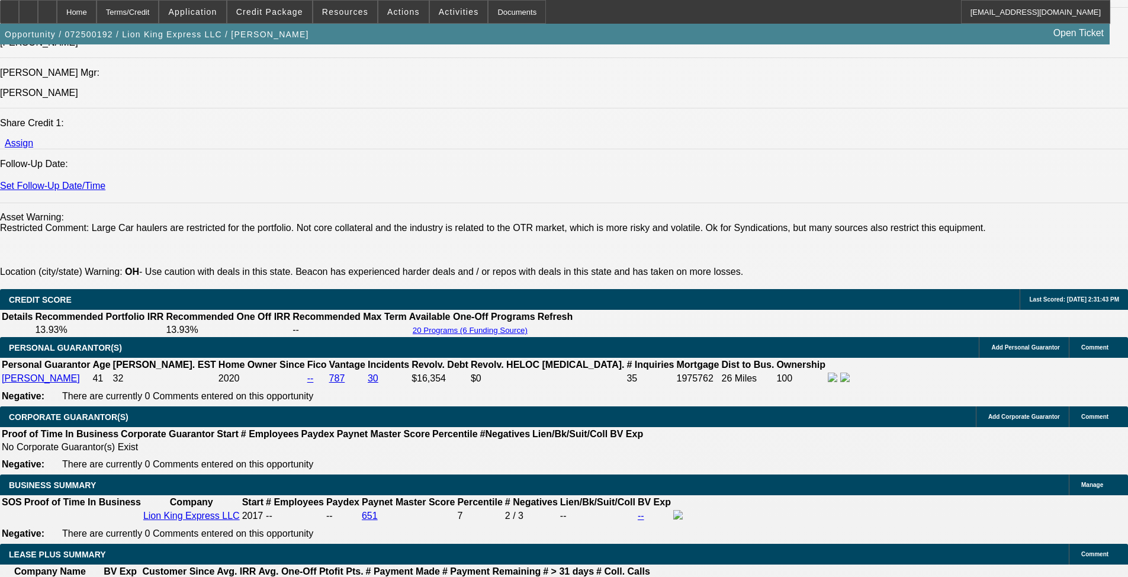
select select "0"
select select "6"
select select "0"
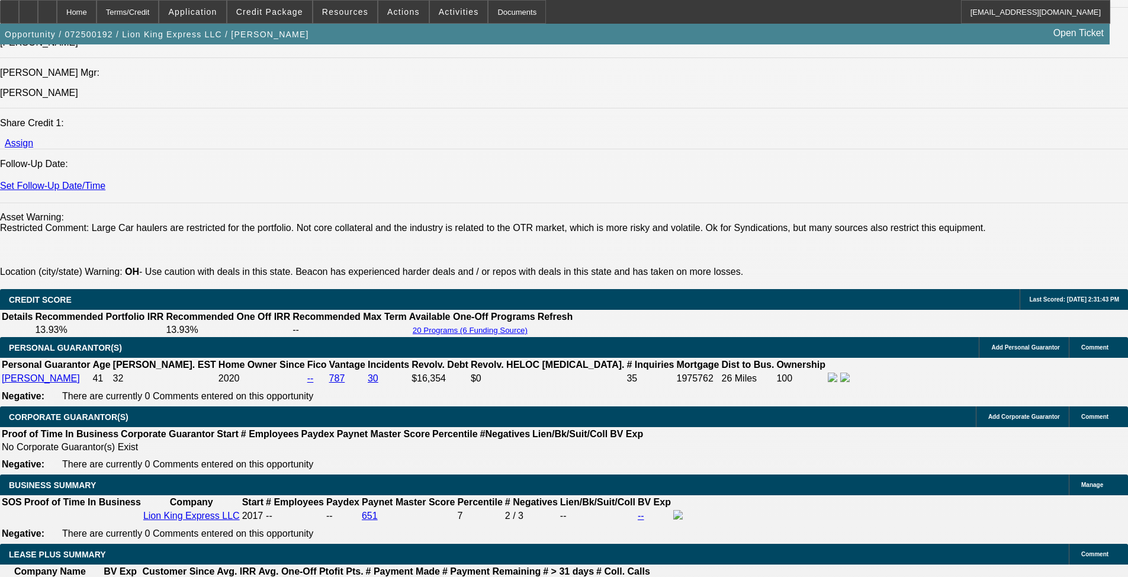
select select "0"
select select "6"
select select "0"
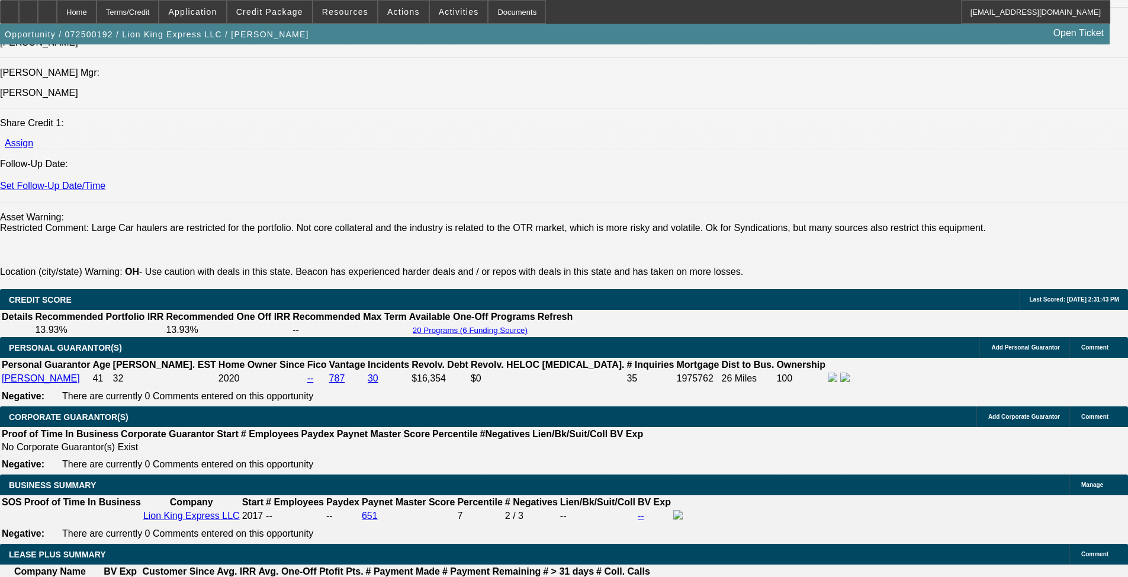
select select "0"
select select "6"
select select "0"
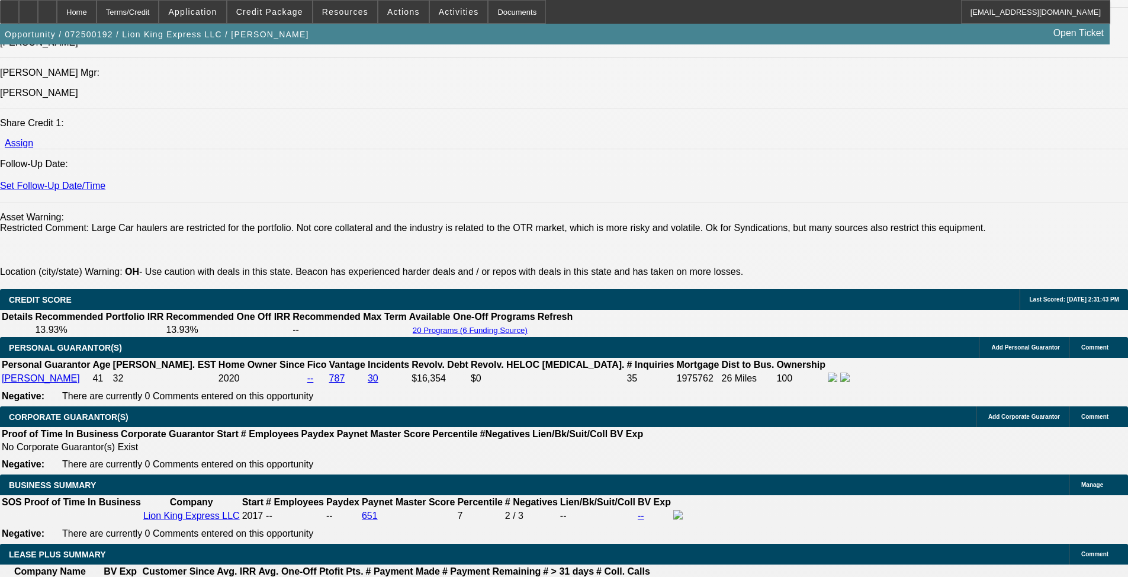
select select "6"
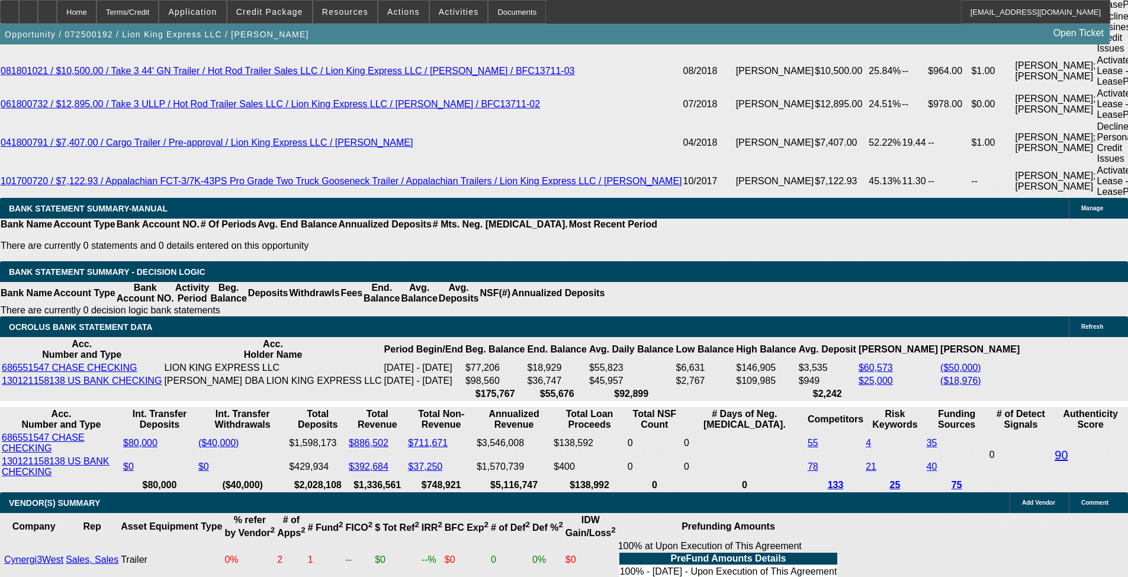
scroll to position [3151, 0]
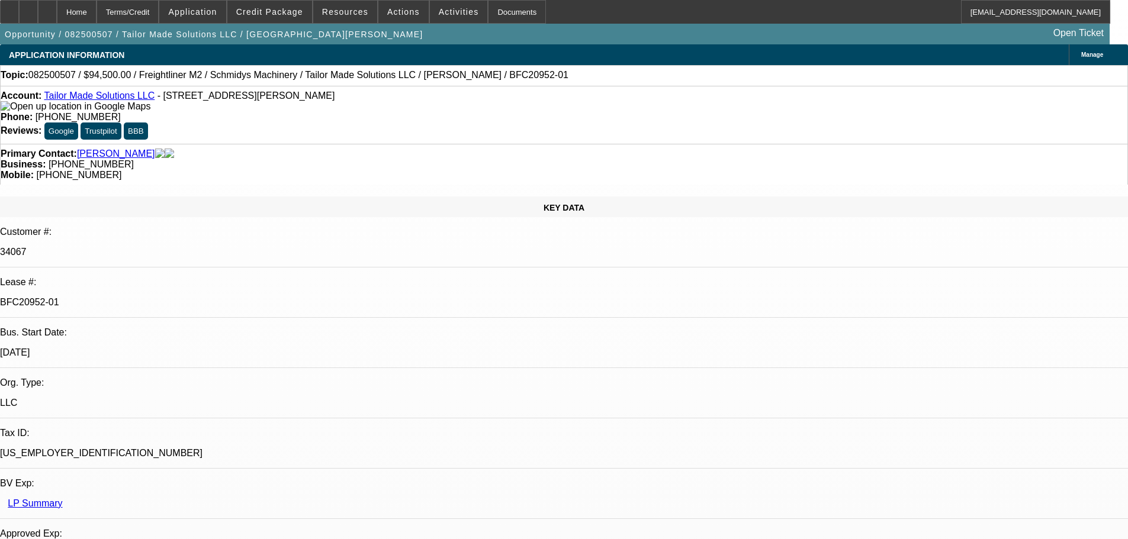
select select "0.1"
select select "0"
select select "2"
select select "0"
select select "6"
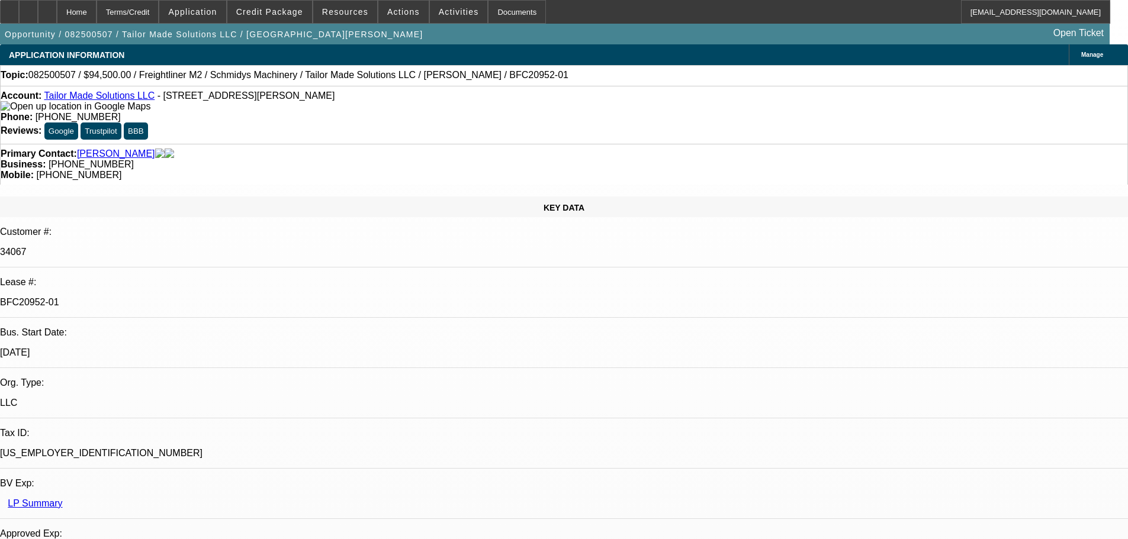
select select "0.1"
select select "0"
select select "2"
select select "0"
select select "6"
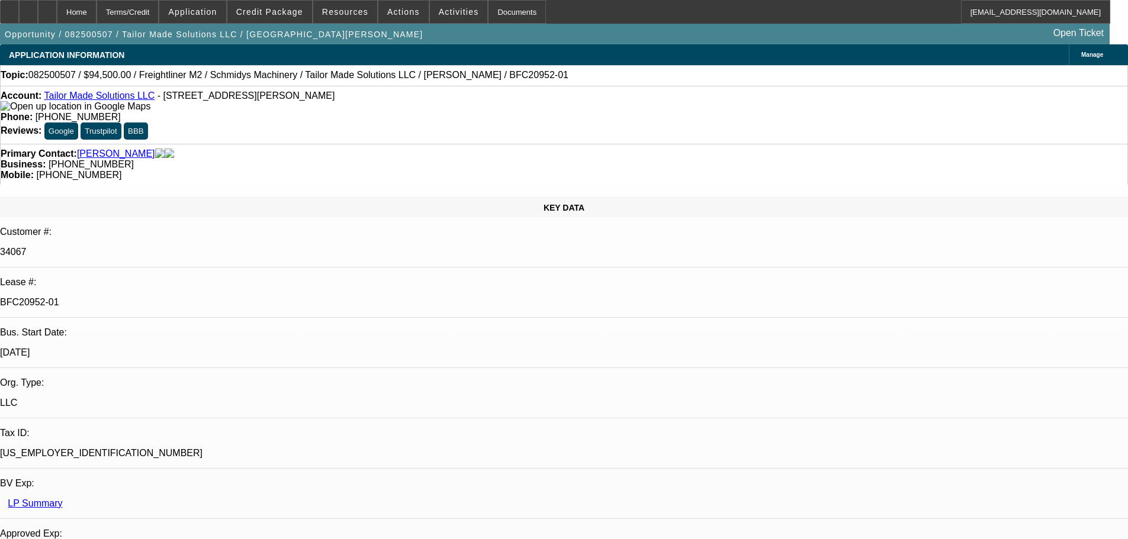
select select "0.1"
select select "0"
select select "2"
select select "0"
select select "6"
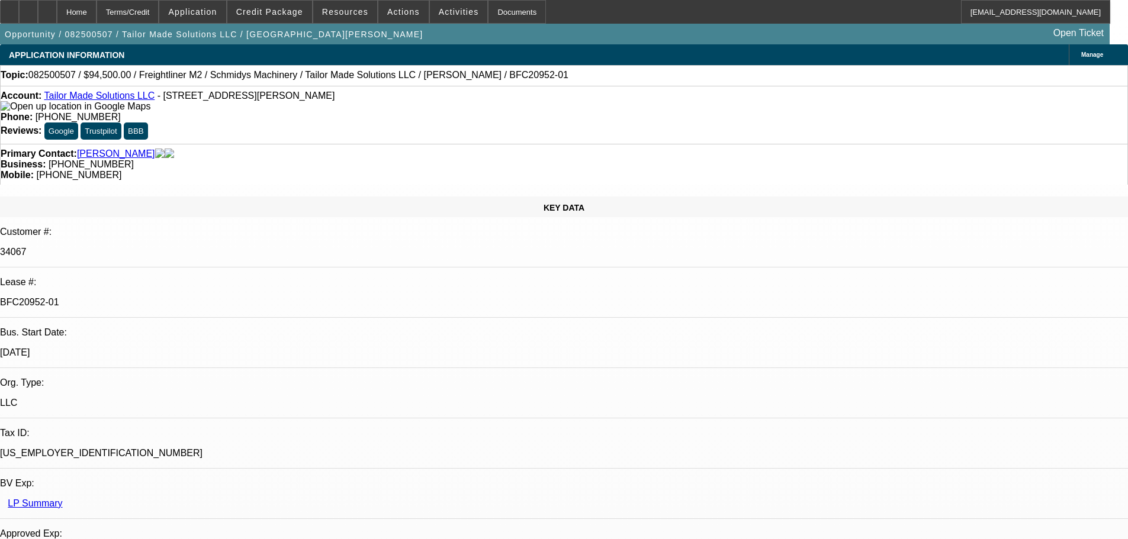
select select "0"
select select "6"
click at [299, 15] on span "Credit Package" at bounding box center [269, 11] width 67 height 9
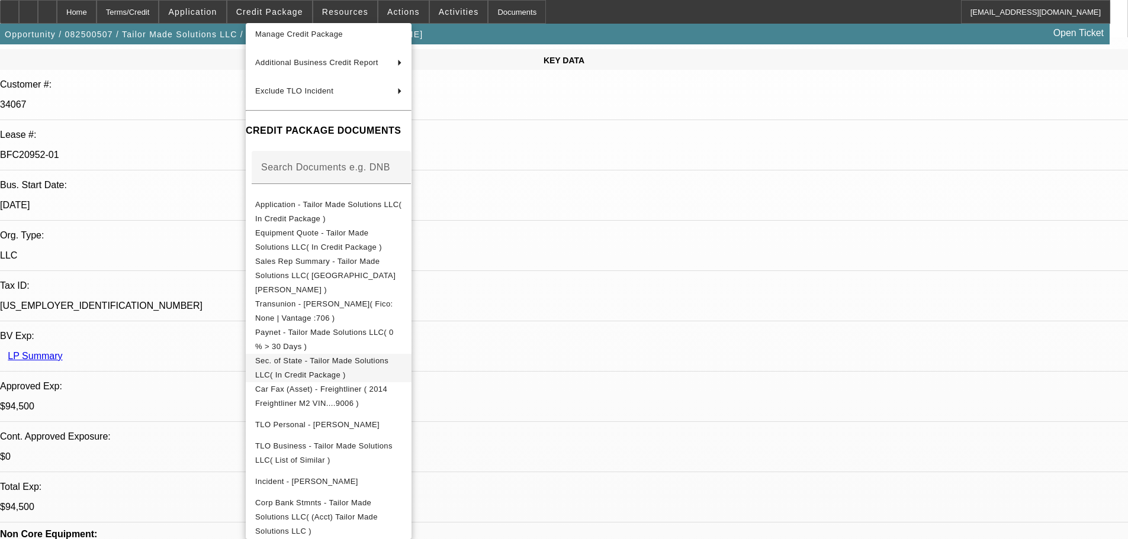
scroll to position [178, 0]
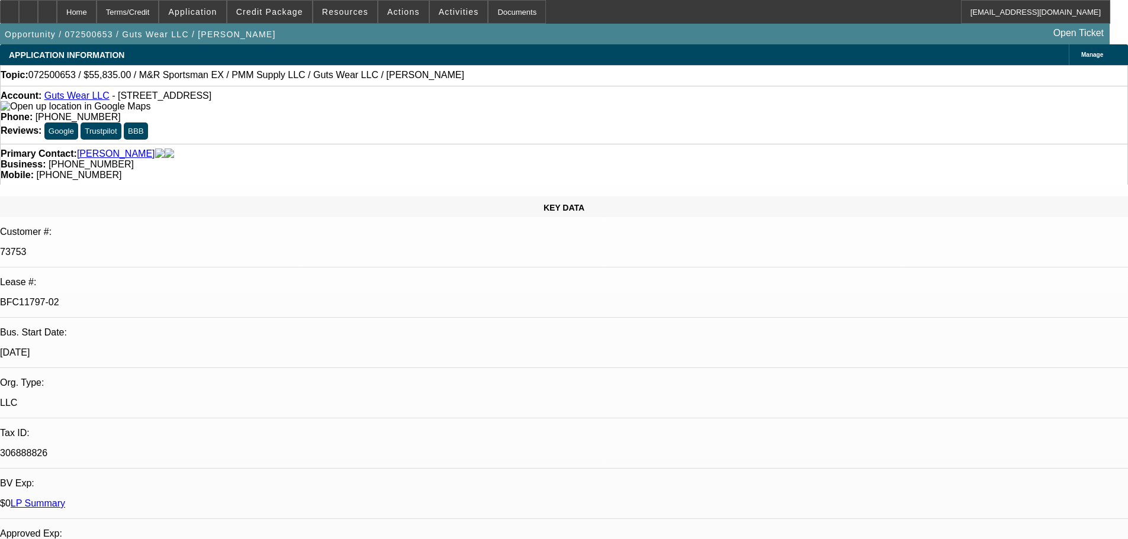
select select "0"
select select "2"
select select "0"
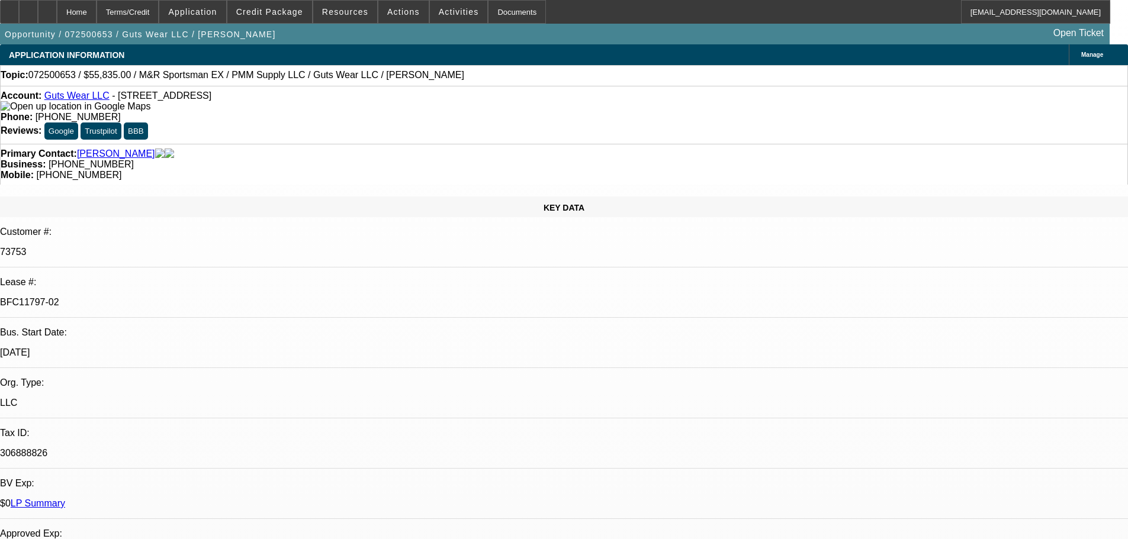
select select "0"
select select "2"
select select "0"
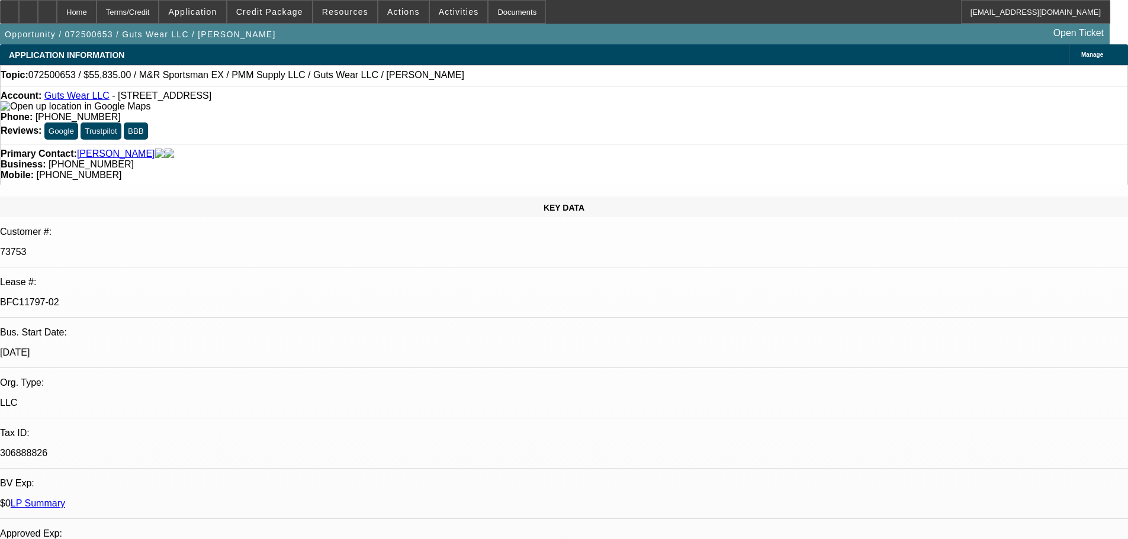
select select "0"
select select "2"
select select "0"
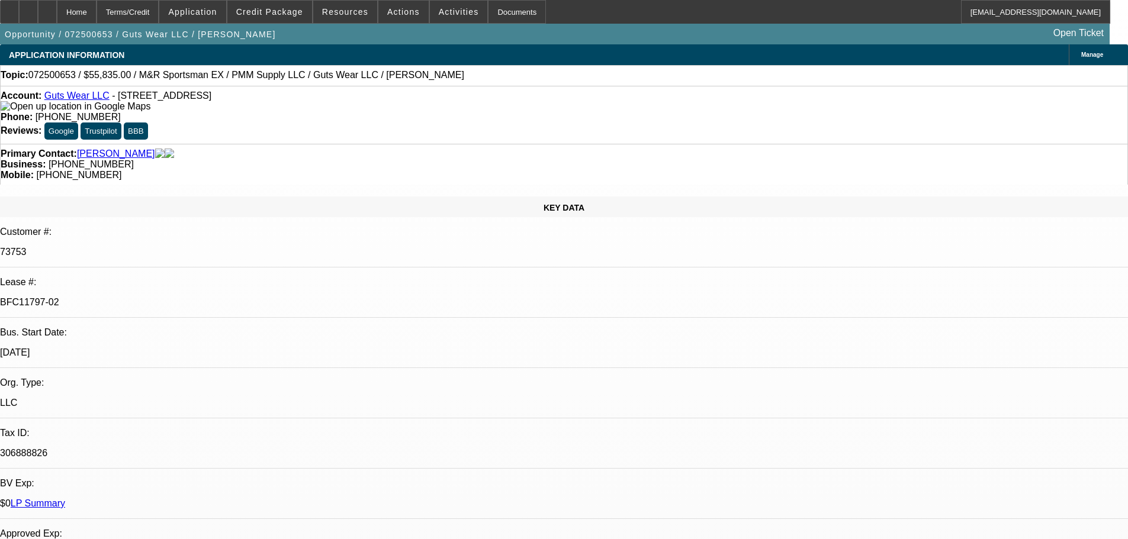
select select "2"
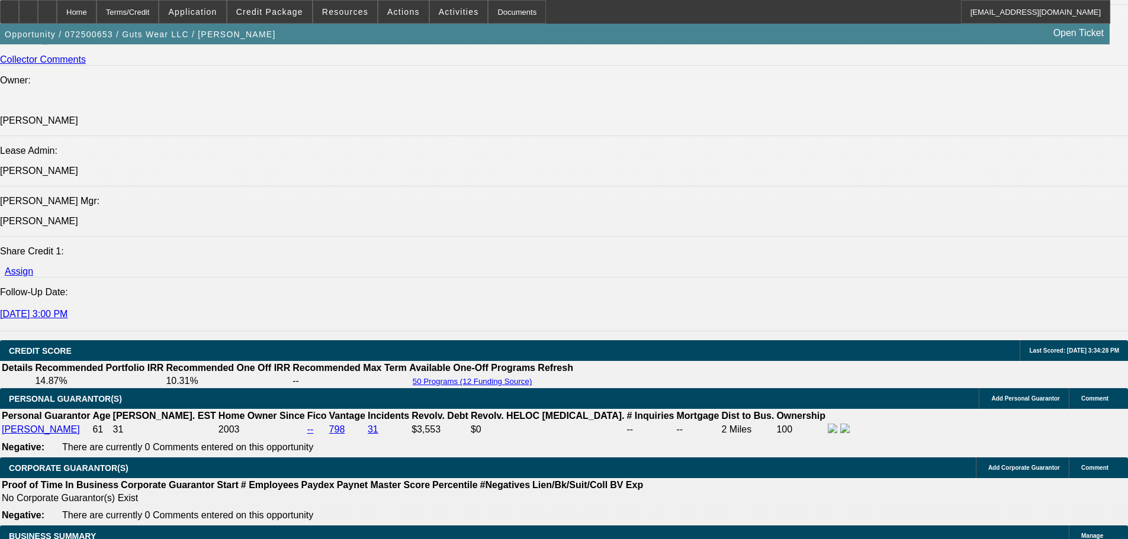
scroll to position [1296, 0]
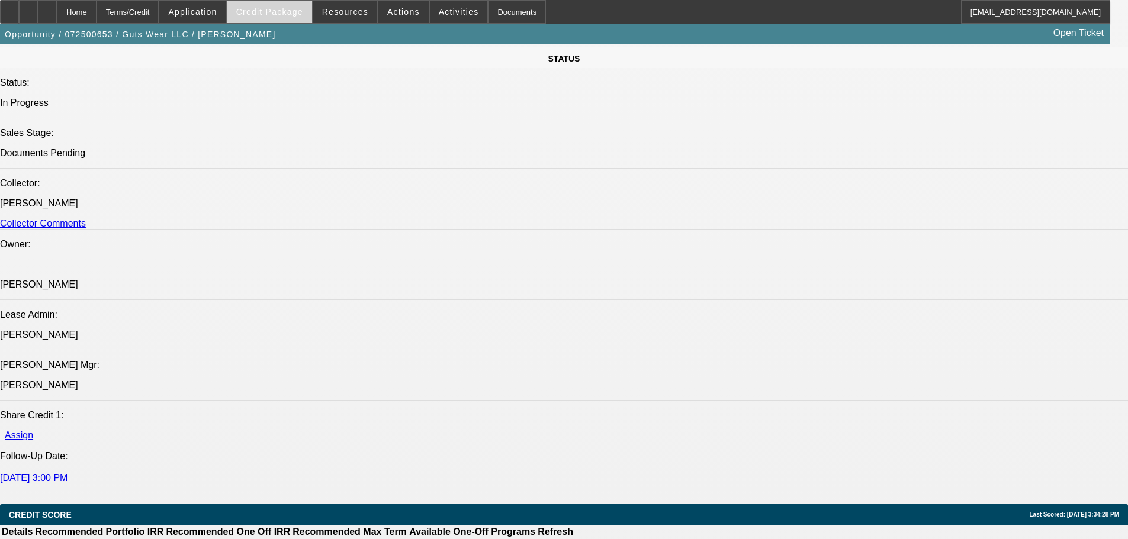
click at [293, 9] on span "Credit Package" at bounding box center [269, 11] width 67 height 9
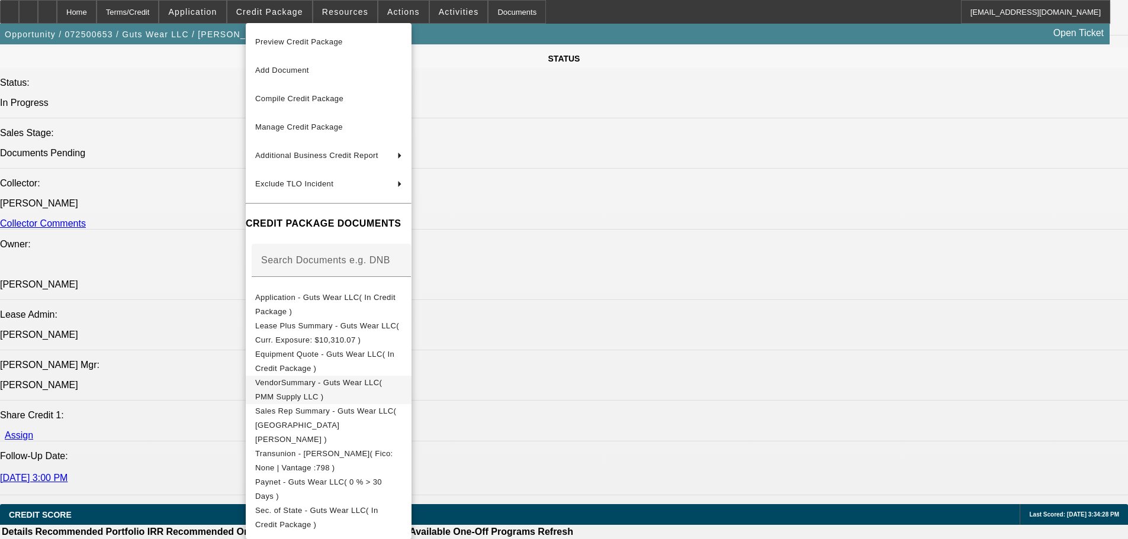
scroll to position [59, 0]
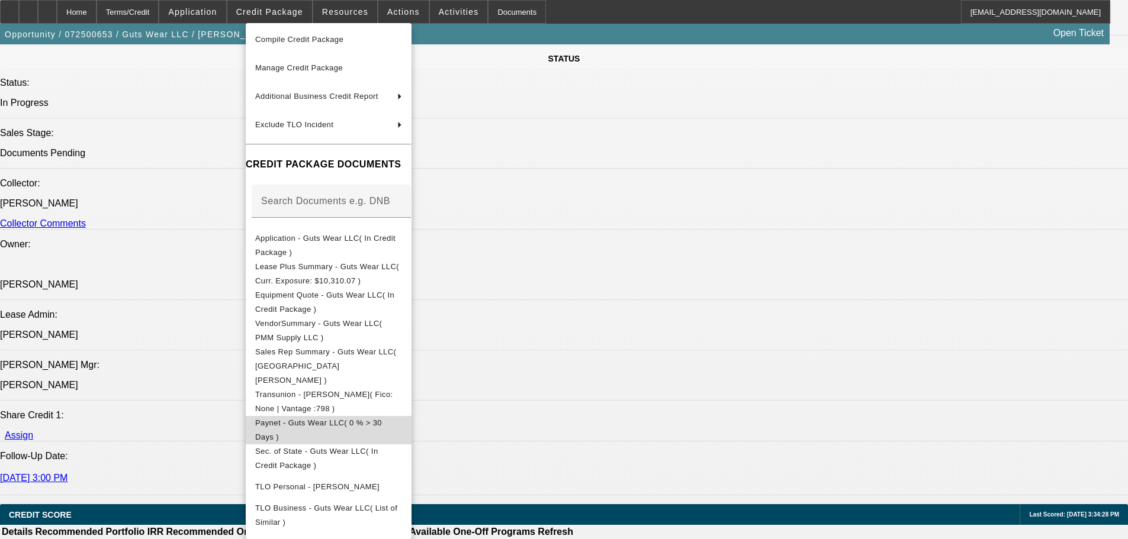
click at [367, 419] on span "Paynet - Guts Wear LLC( 0 % > 30 Days )" at bounding box center [318, 430] width 127 height 23
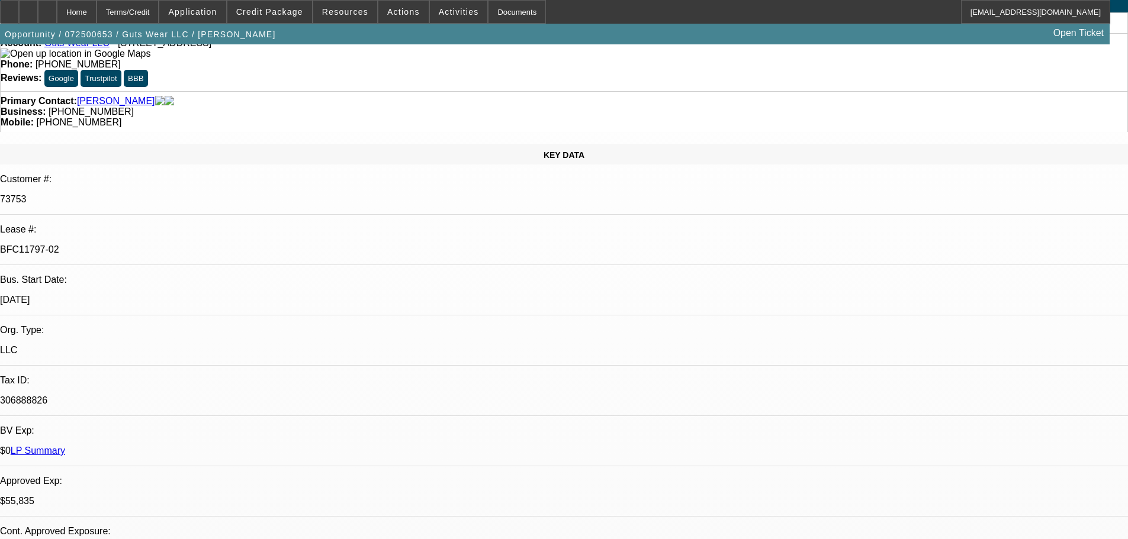
scroll to position [0, 0]
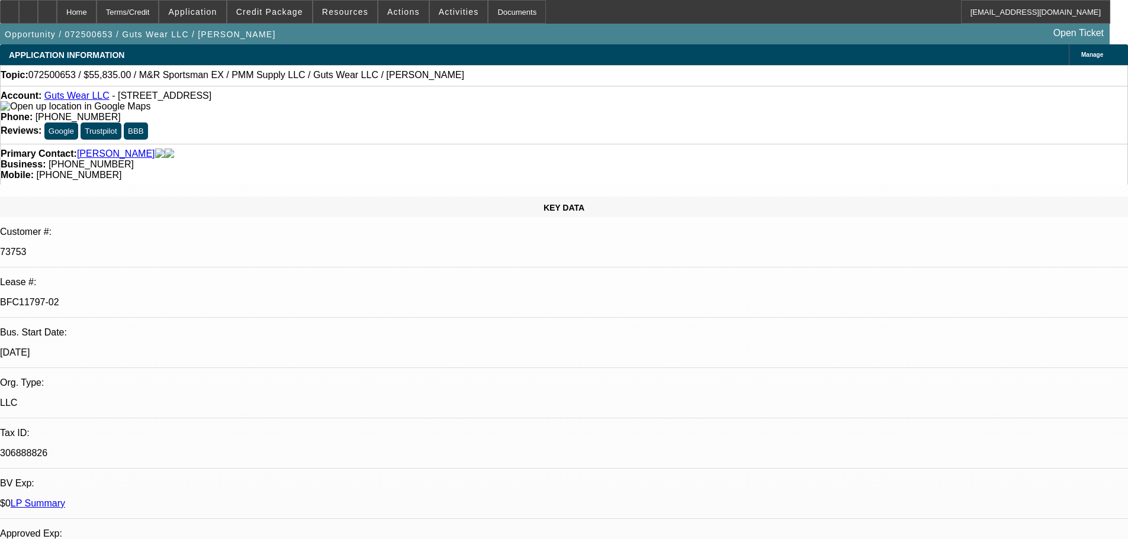
select select "0"
select select "2"
select select "0"
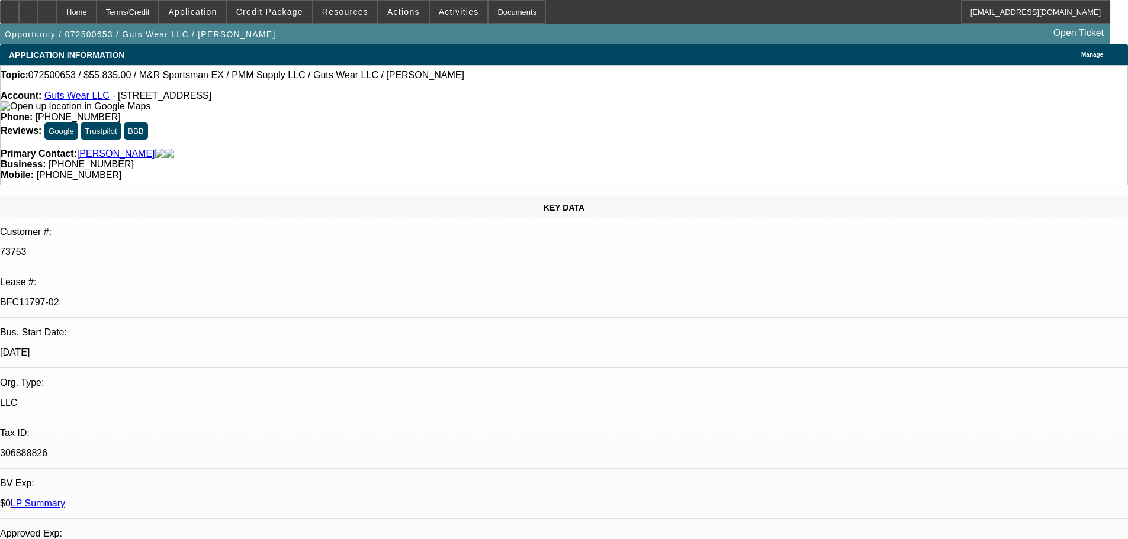
select select "0"
select select "2"
select select "0"
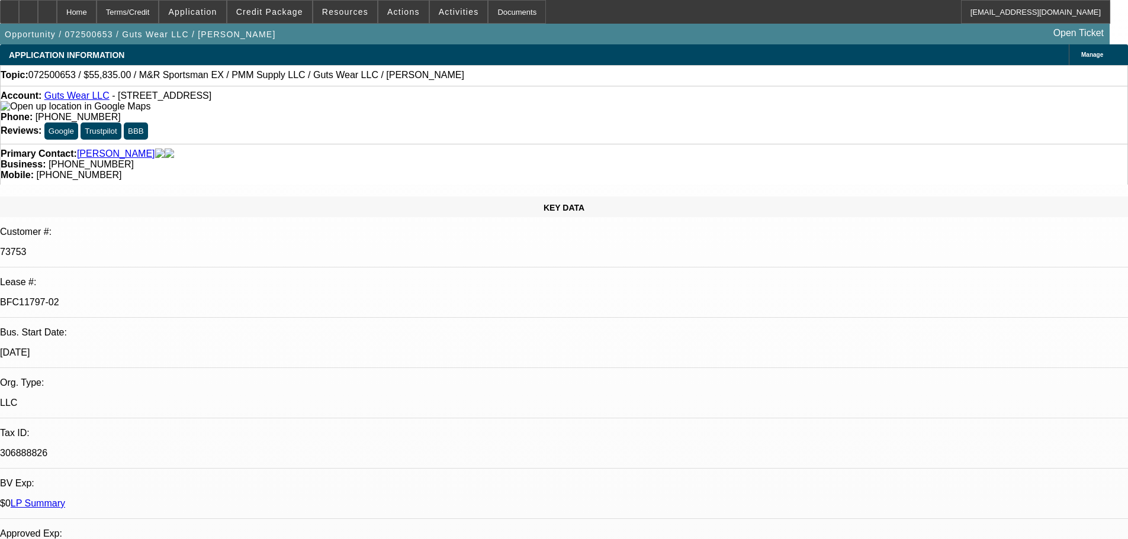
select select "0"
select select "2"
select select "0"
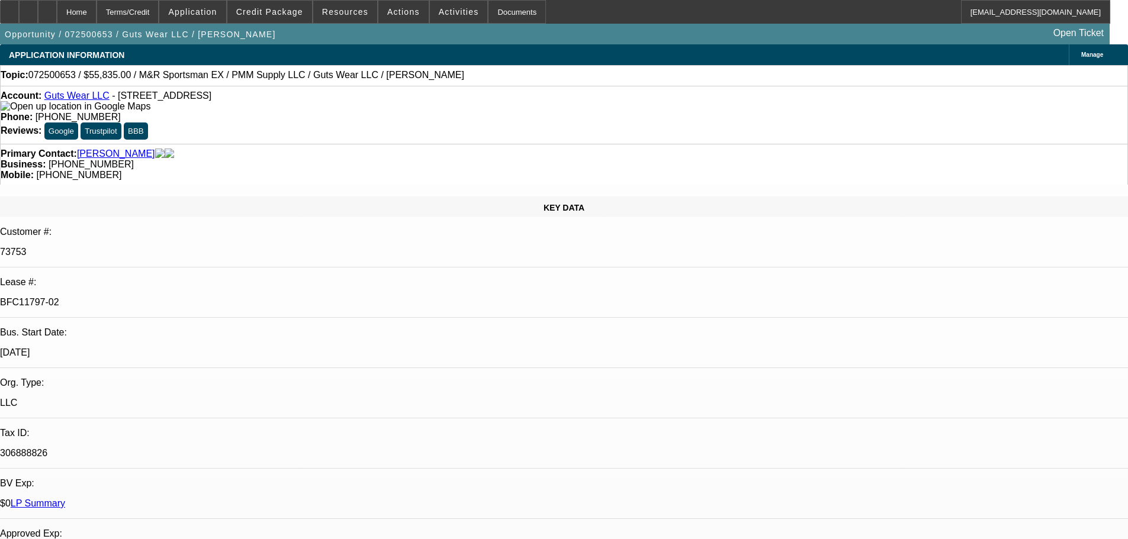
select select "2"
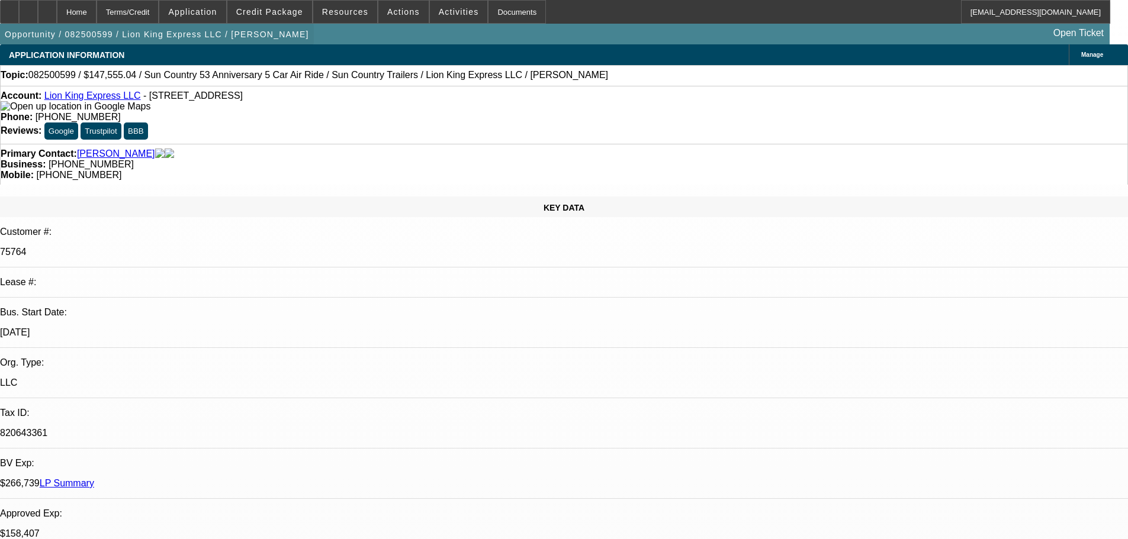
select select "0"
select select "6"
select select "0"
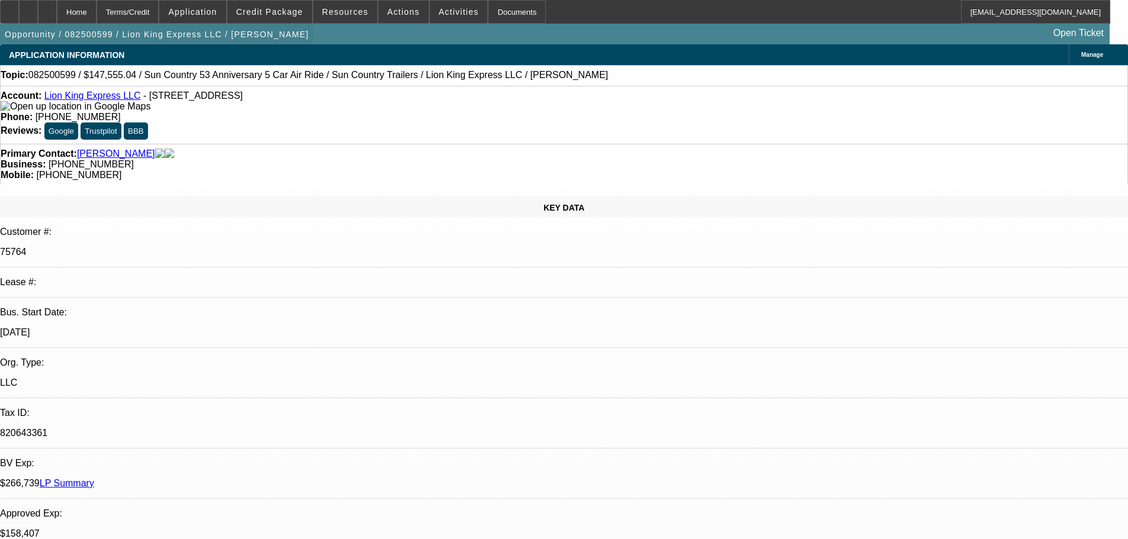
select select "0"
select select "6"
click at [38, 17] on div at bounding box center [28, 12] width 19 height 24
click at [292, 17] on button "Credit Package" at bounding box center [269, 12] width 85 height 23
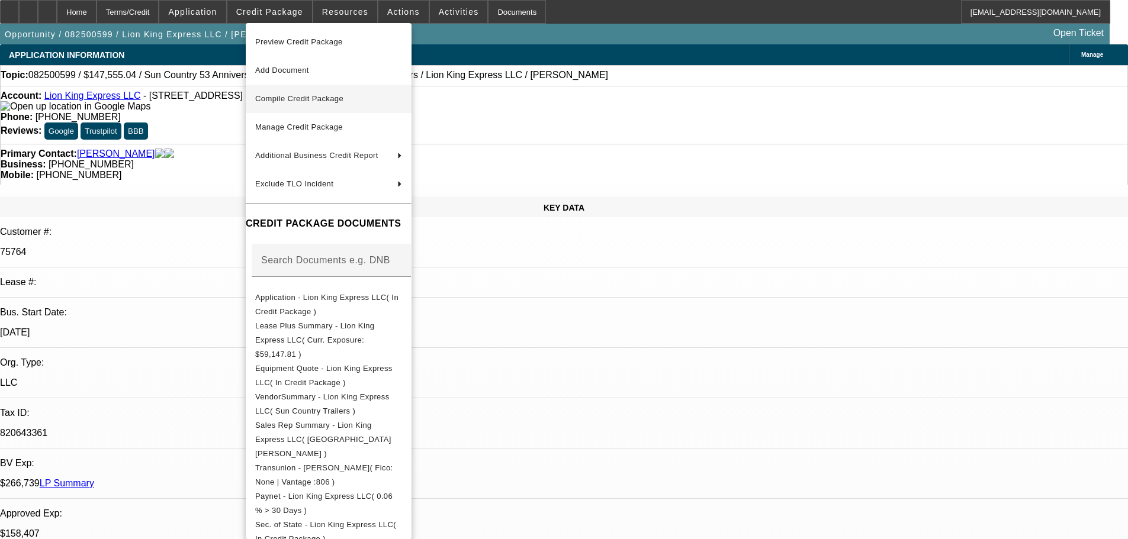
click at [299, 100] on span "Compile Credit Package" at bounding box center [299, 98] width 88 height 9
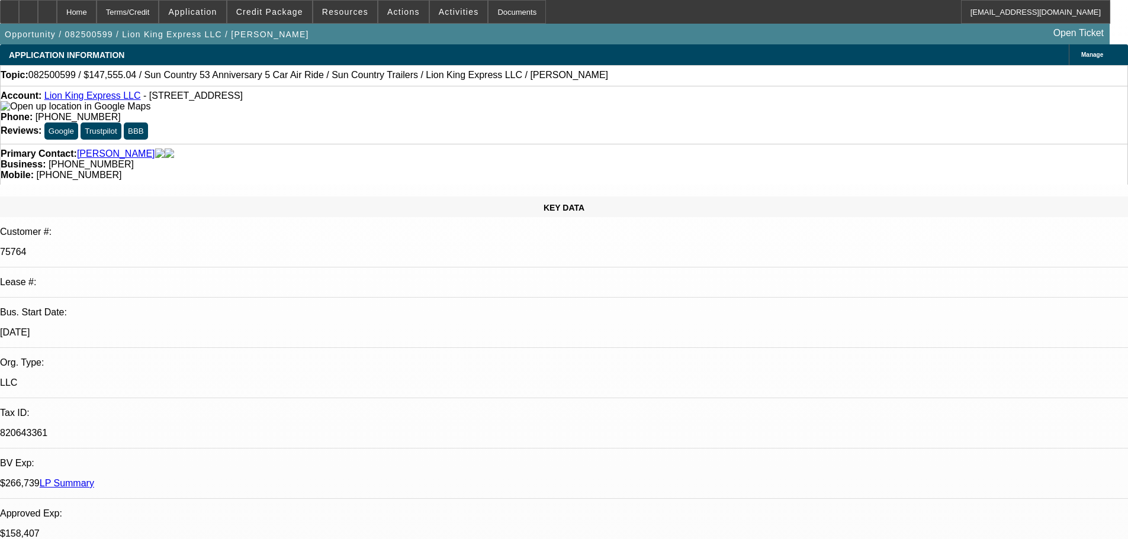
select select "0"
select select "6"
select select "0"
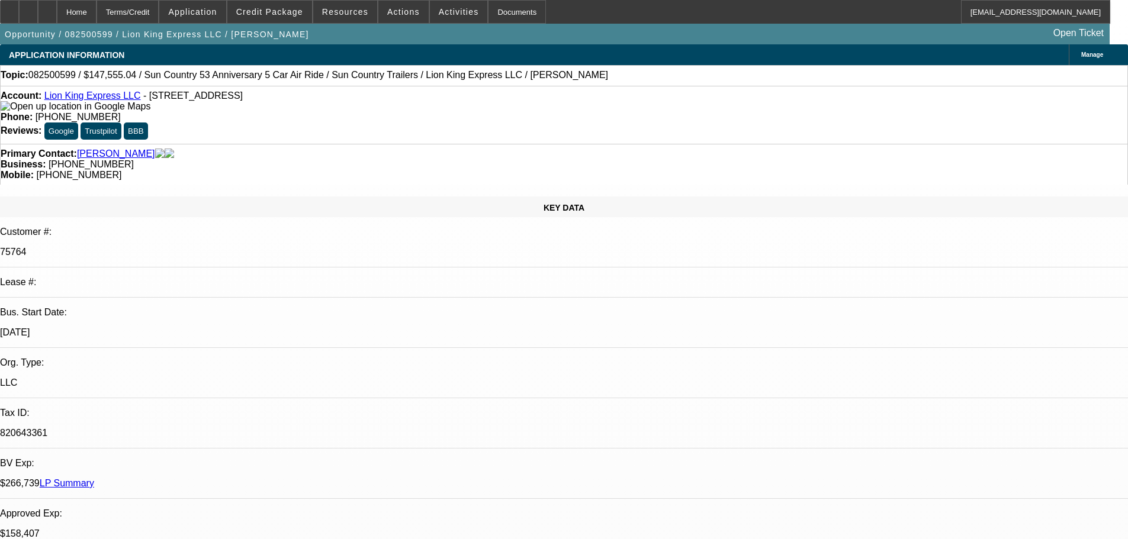
select select "0"
select select "6"
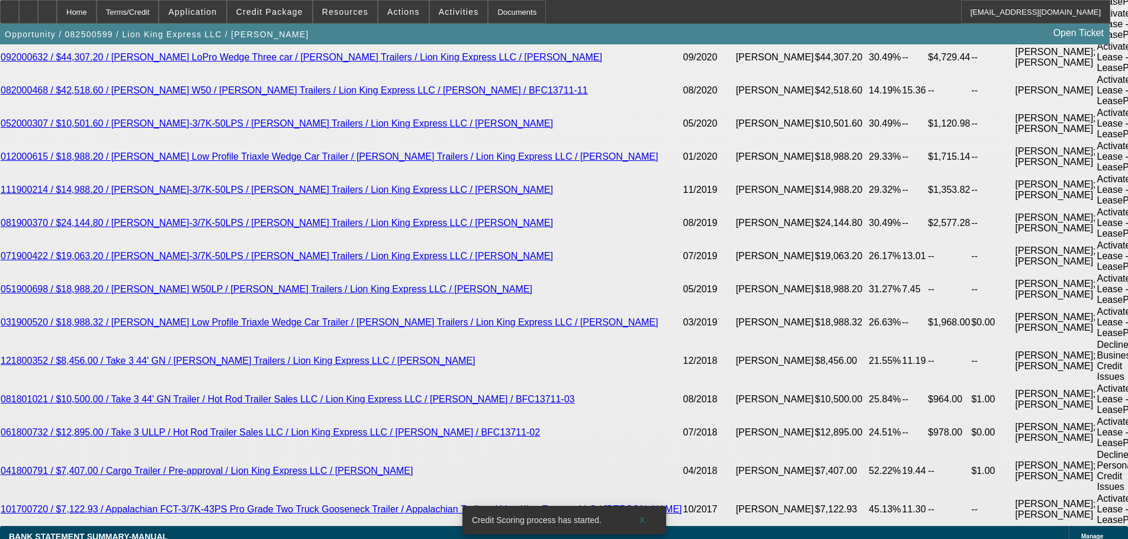
scroll to position [2747, 0]
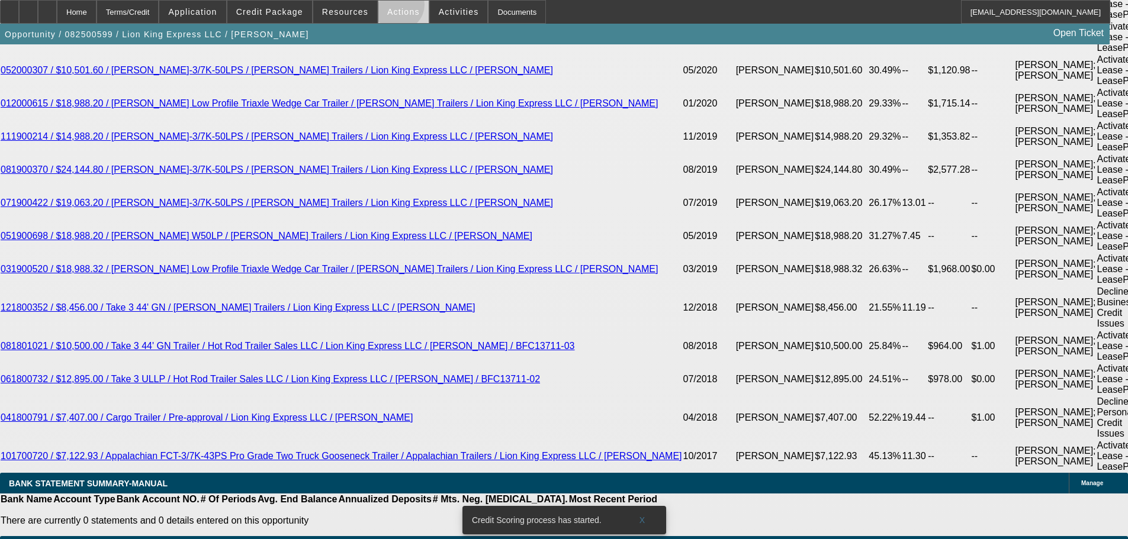
click at [393, 8] on span "Actions" at bounding box center [403, 11] width 33 height 9
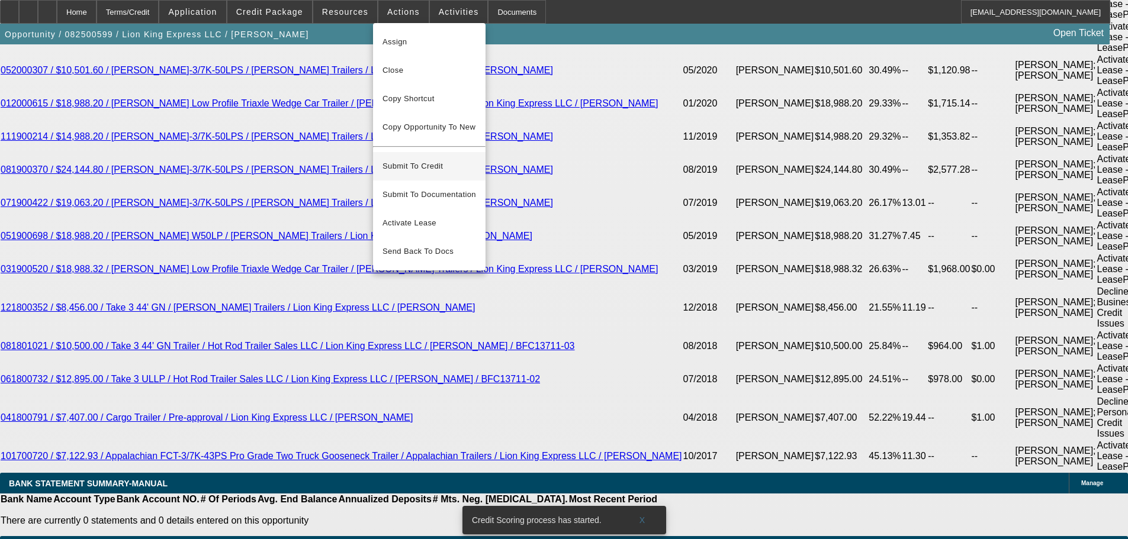
click at [435, 159] on span "Submit To Credit" at bounding box center [430, 166] width 94 height 14
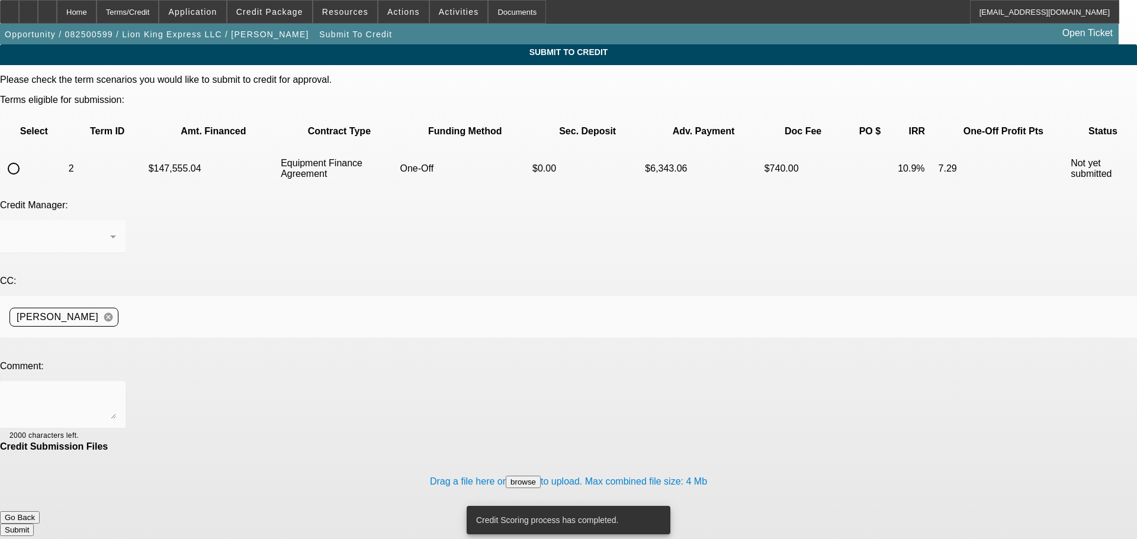
click at [25, 157] on input "radio" at bounding box center [14, 169] width 24 height 24
radio input "true"
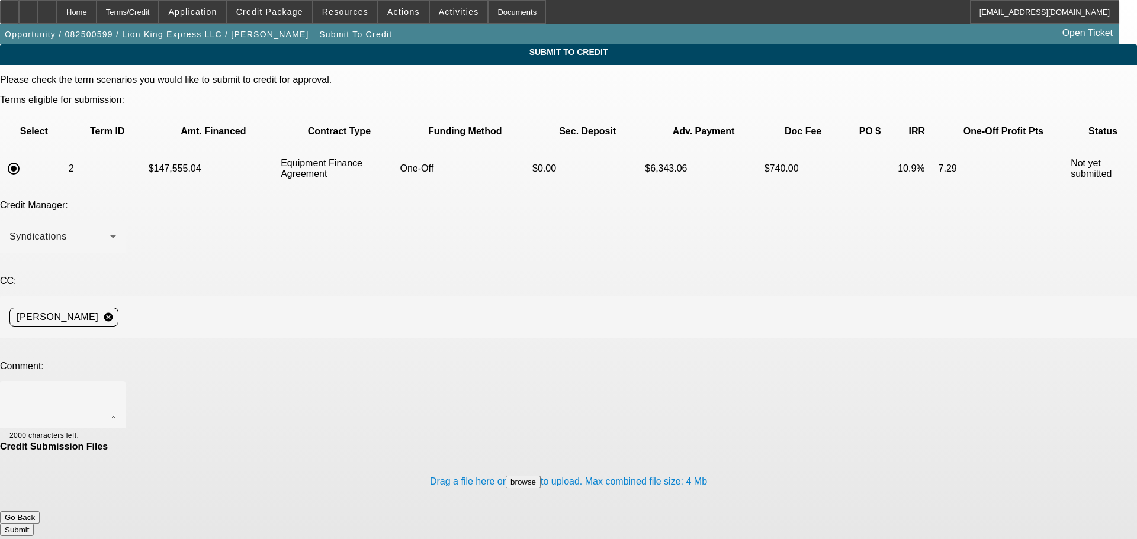
click at [116, 391] on textarea at bounding box center [62, 405] width 107 height 28
type textarea "The app has been updated in the file, please send to Unifi"
click at [34, 524] on button "Submit" at bounding box center [17, 530] width 34 height 12
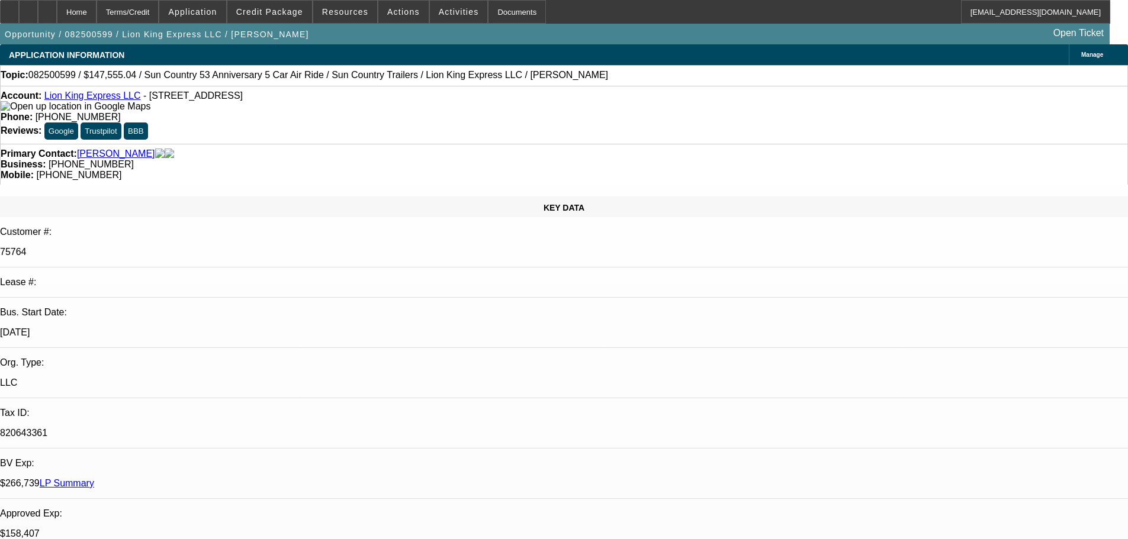
select select "0"
select select "6"
select select "0"
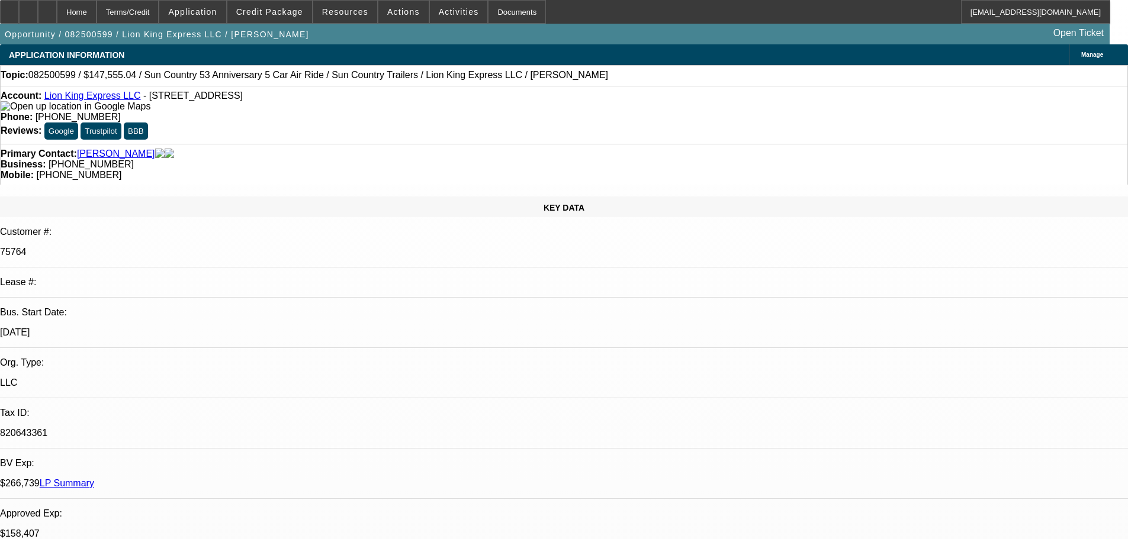
select select "0"
select select "6"
